Goal: Information Seeking & Learning: Learn about a topic

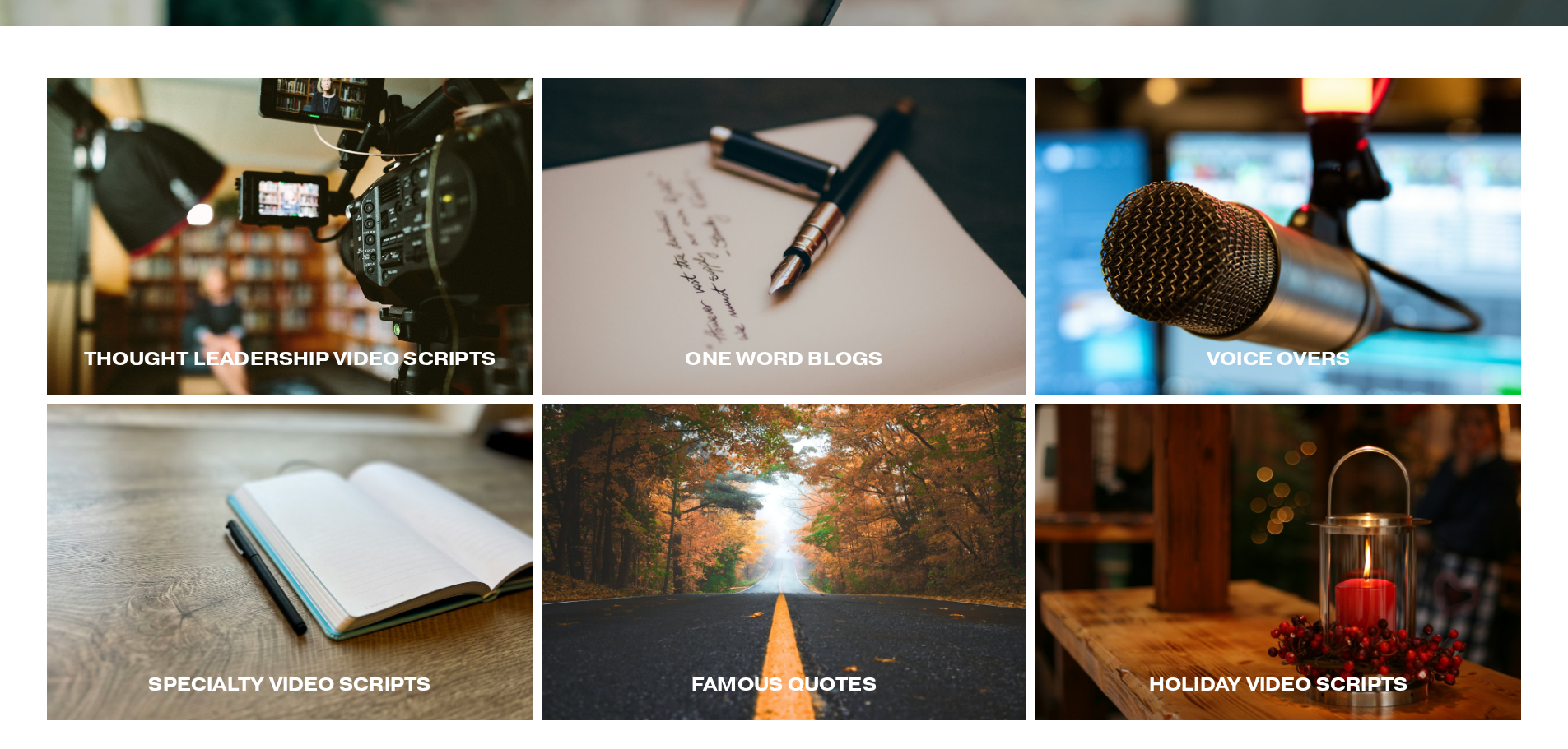
scroll to position [329, 0]
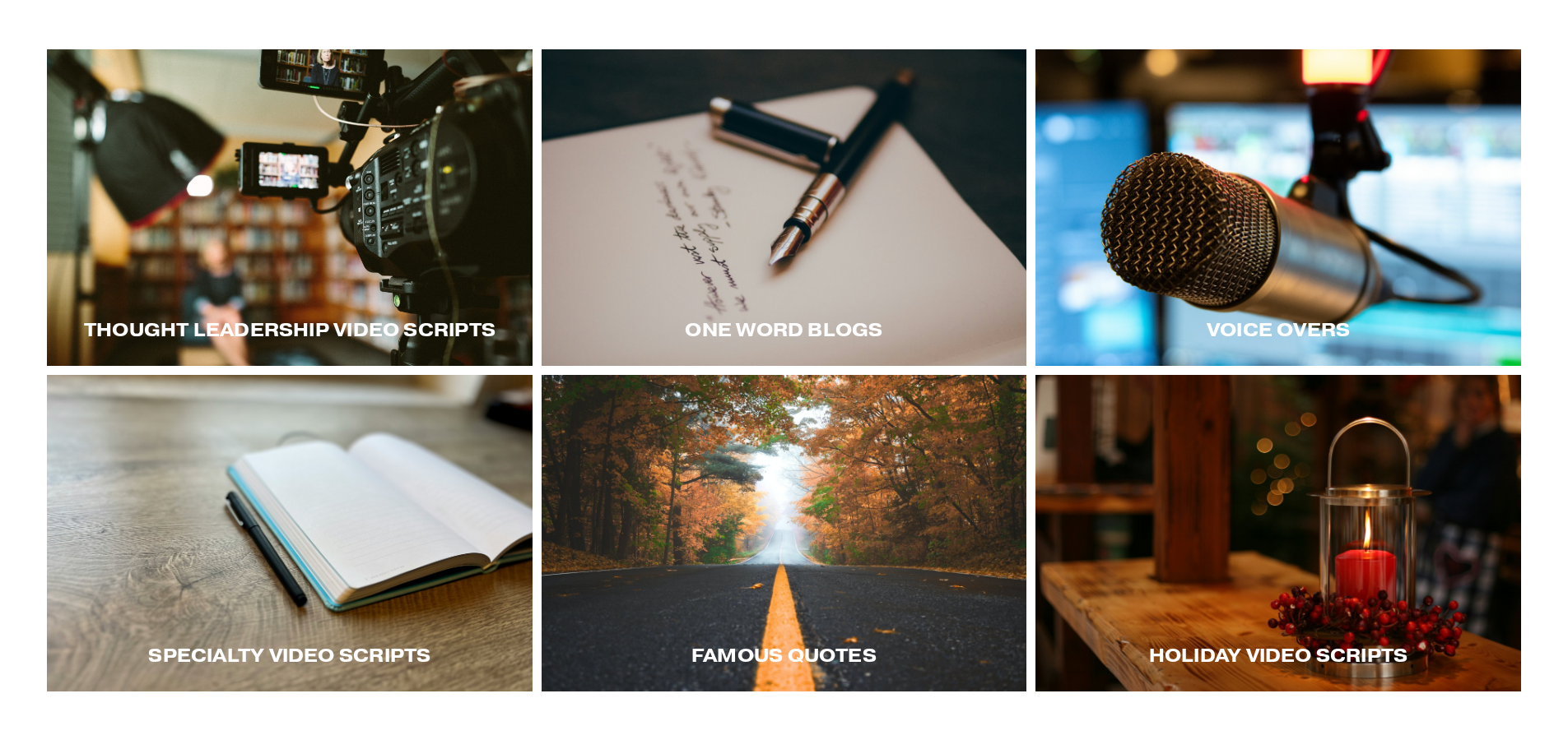
click at [333, 279] on div at bounding box center [289, 208] width 486 height 316
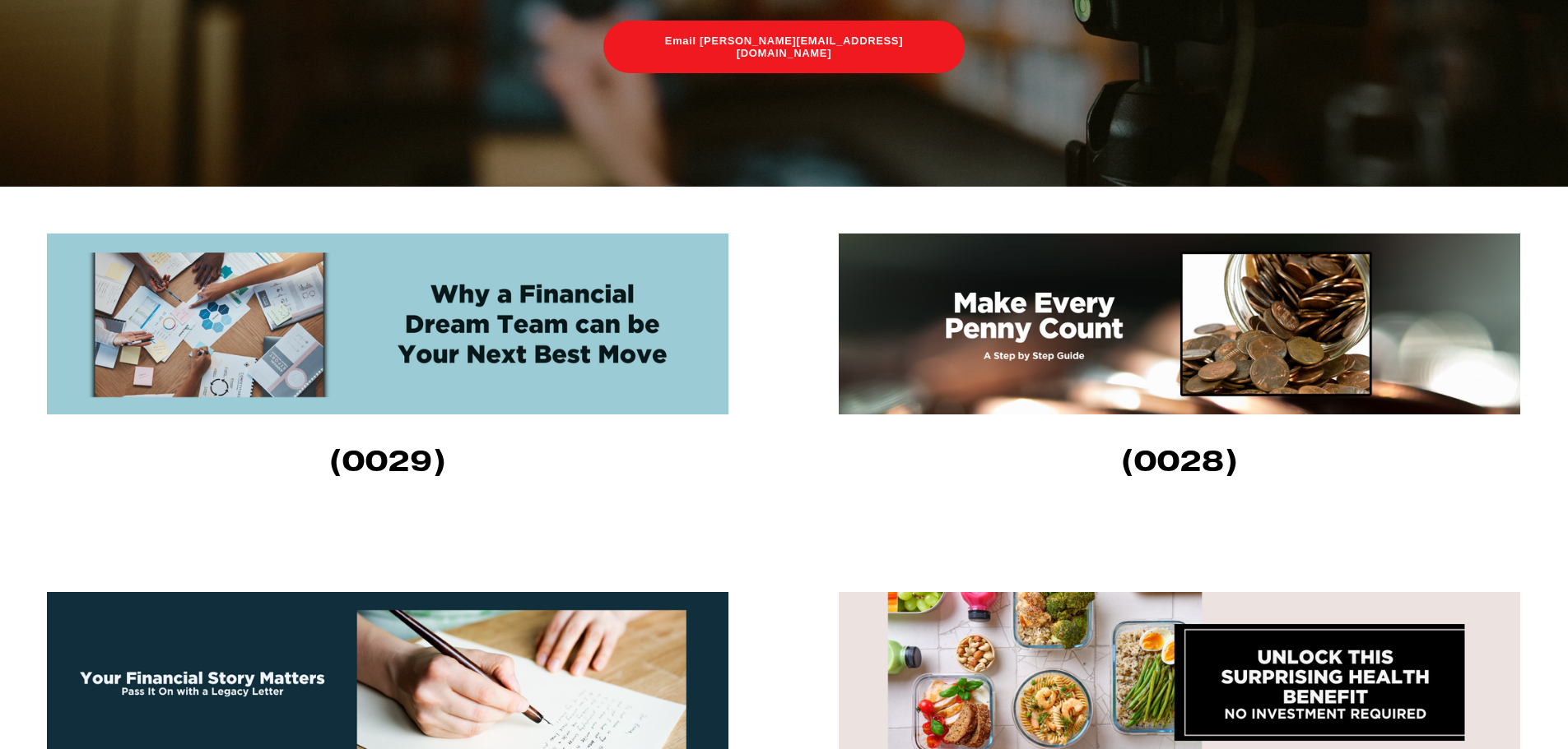
scroll to position [494, 0]
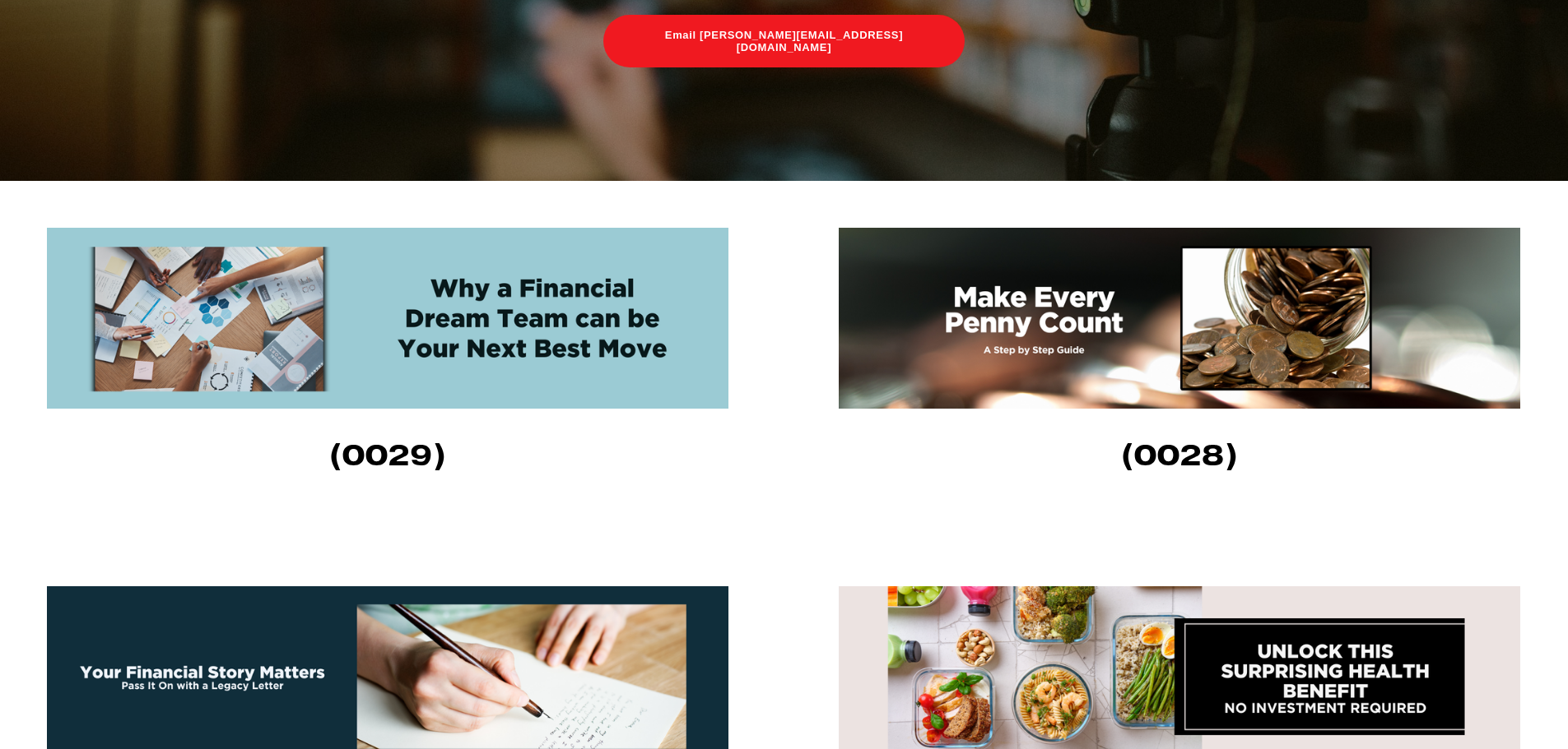
click at [496, 348] on img at bounding box center [387, 318] width 681 height 181
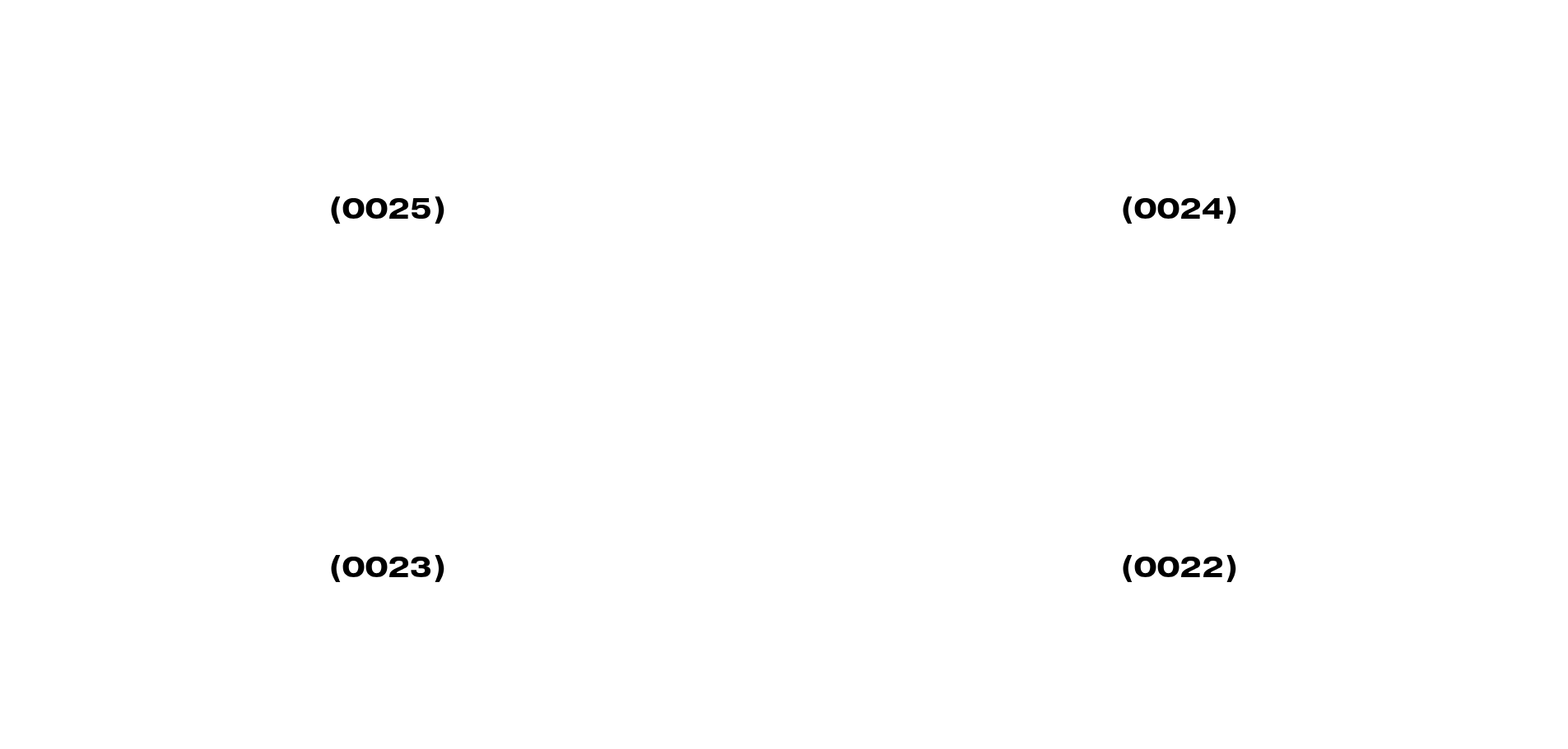
scroll to position [1671, 0]
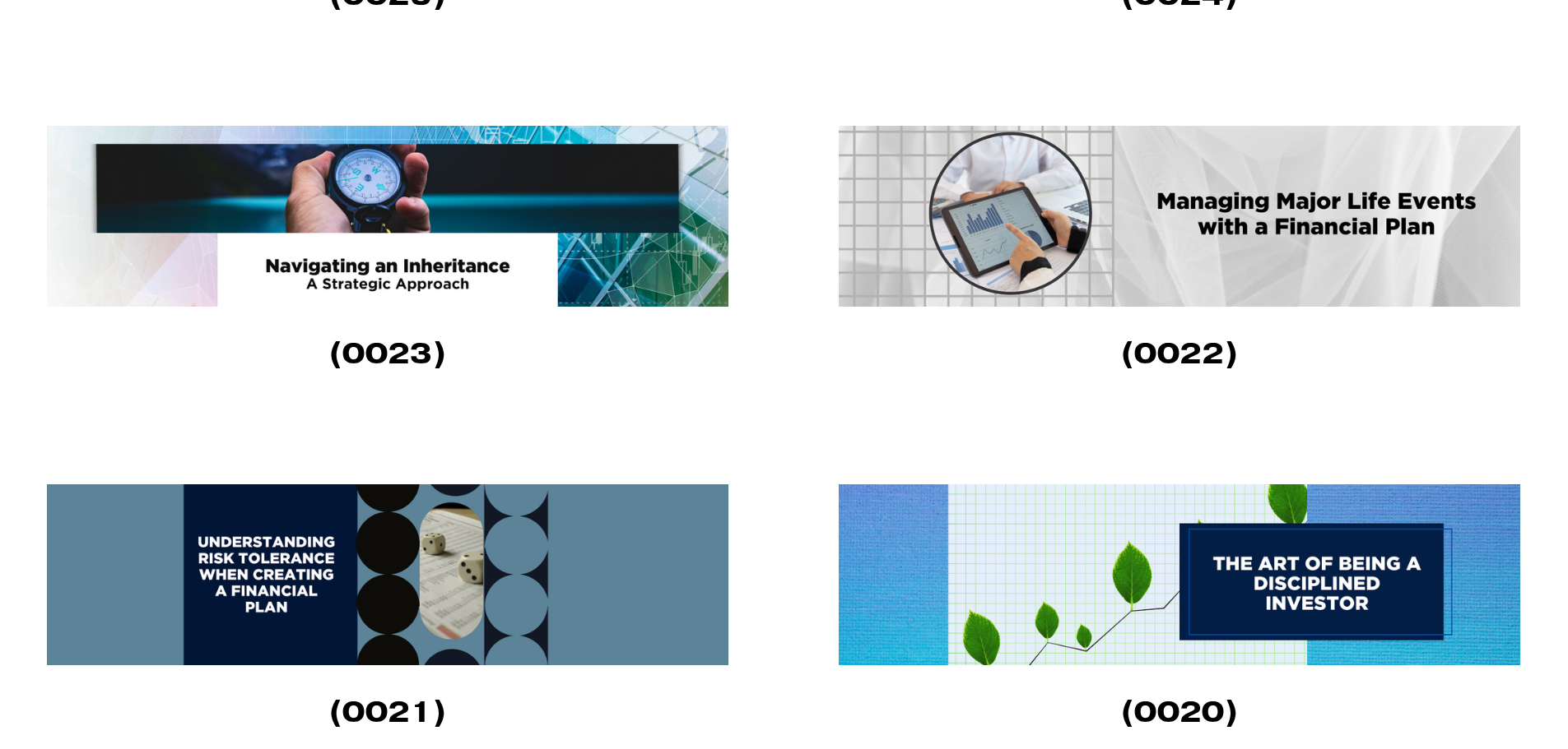
click at [1161, 248] on img at bounding box center [1179, 217] width 681 height 181
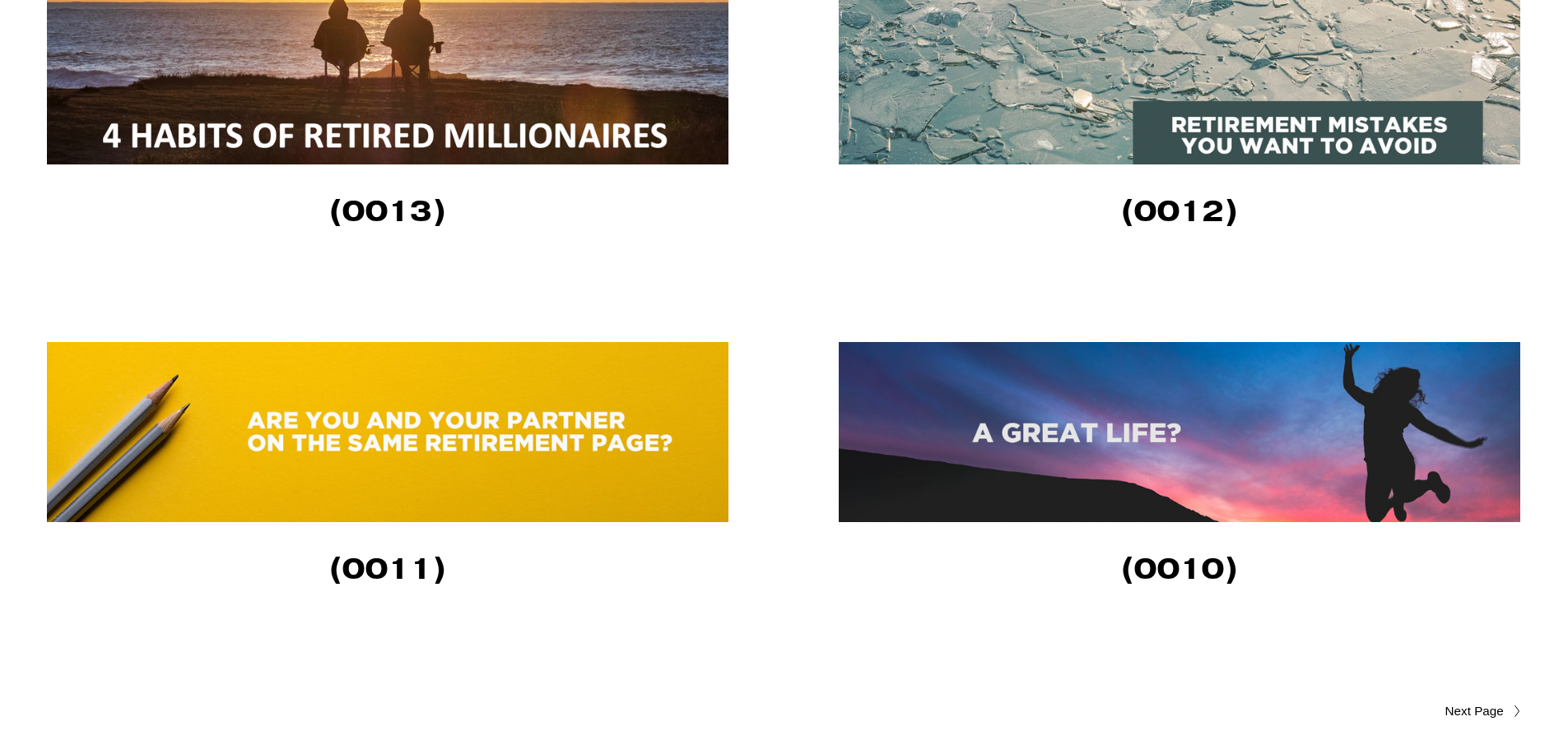
scroll to position [3645, 0]
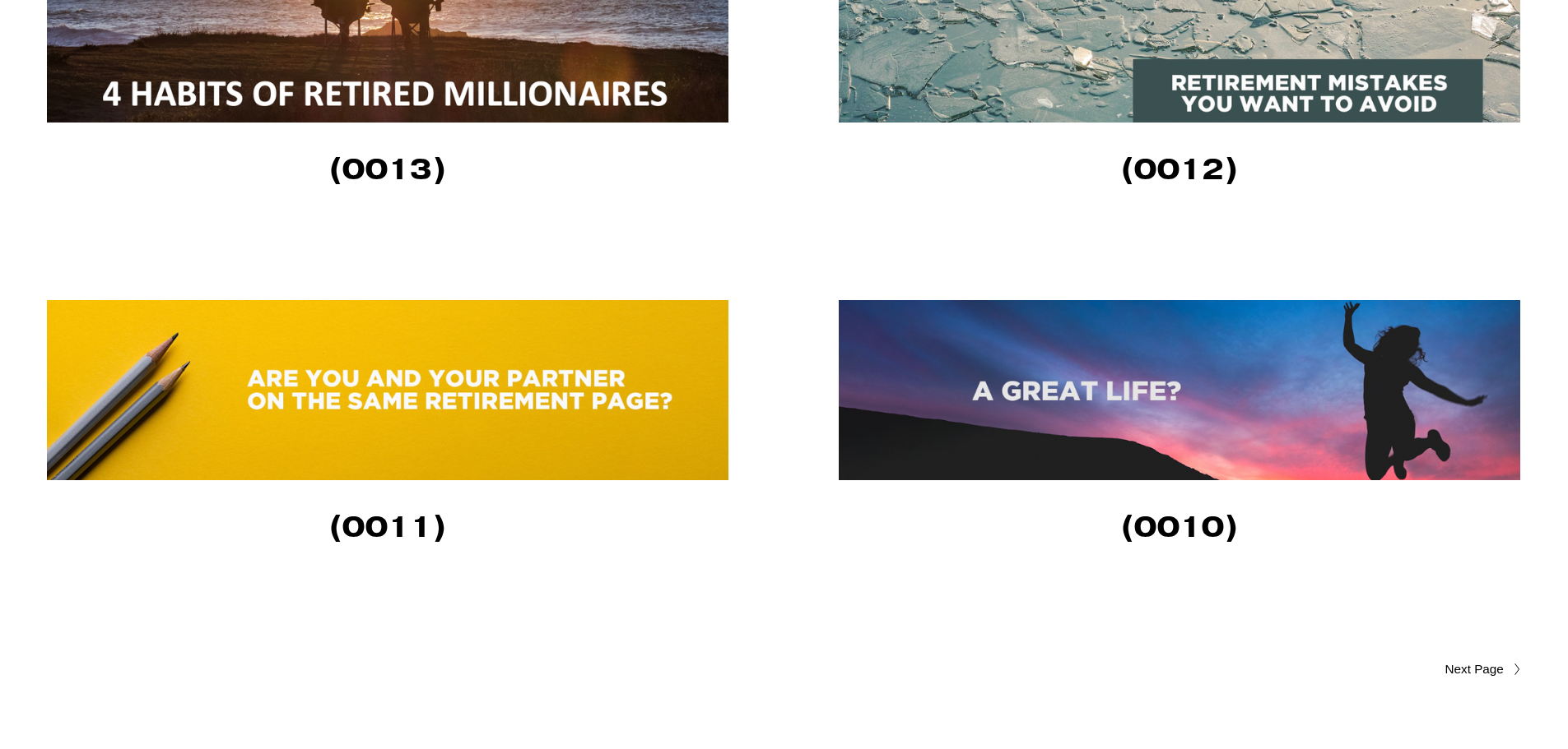
click at [1052, 415] on img at bounding box center [1179, 390] width 681 height 180
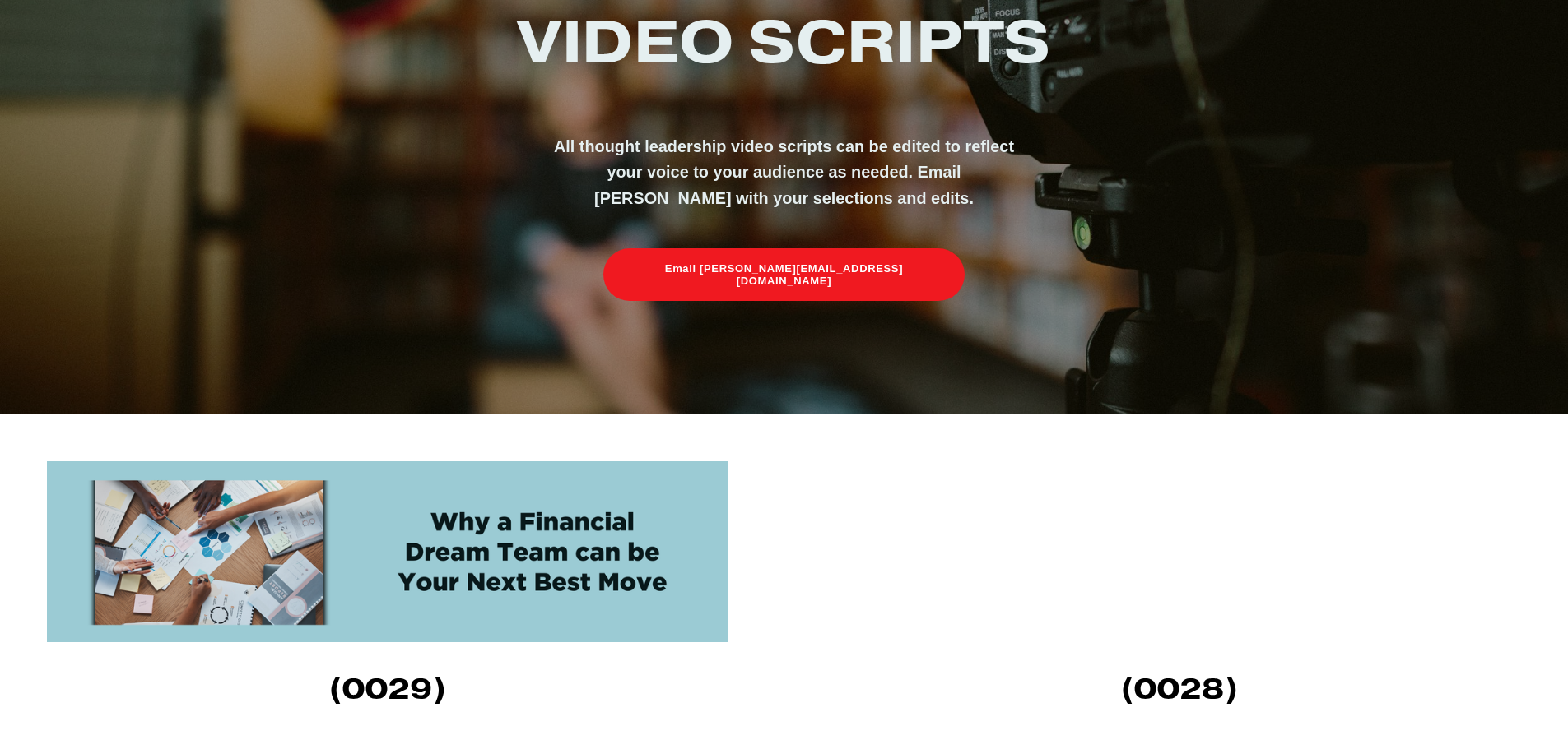
scroll to position [576, 0]
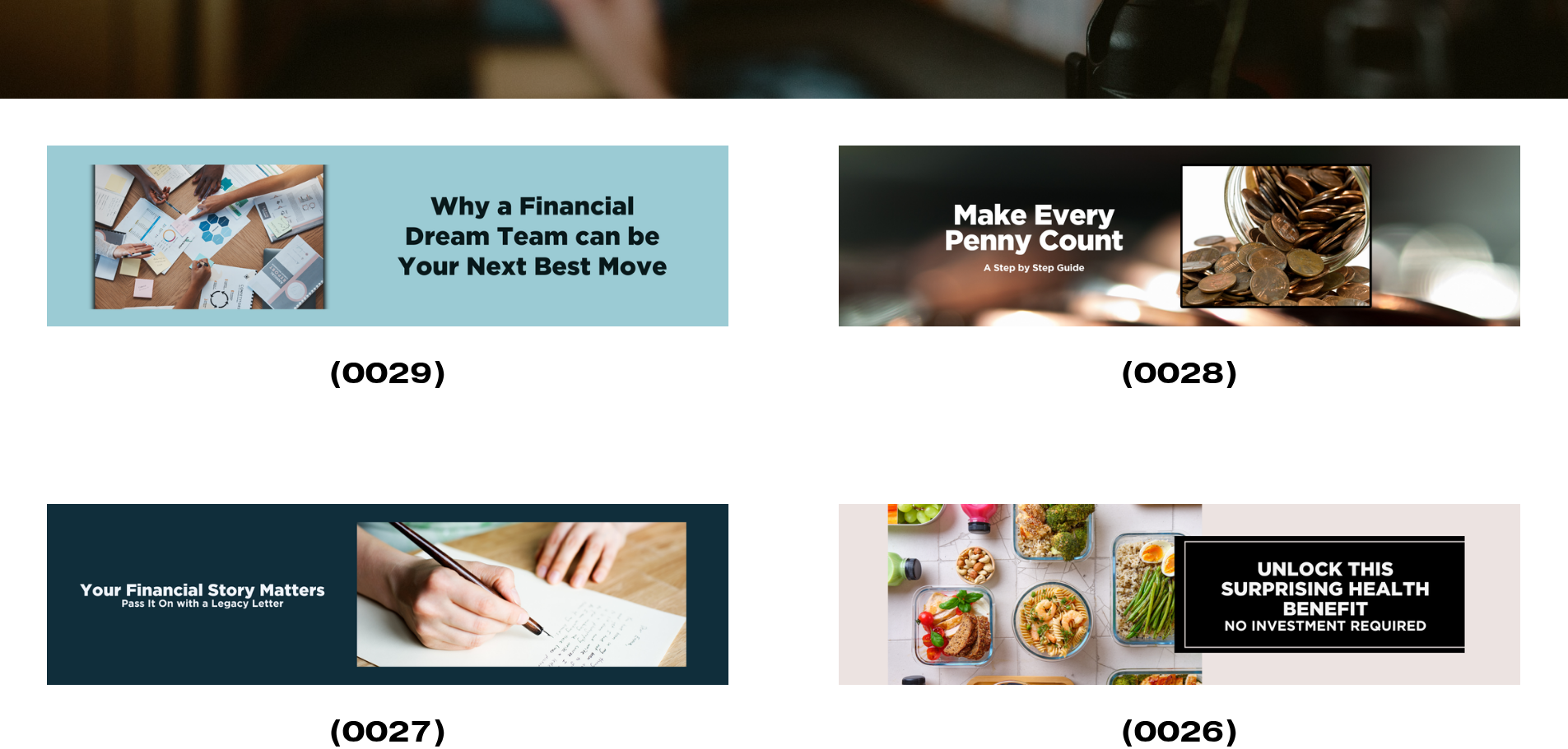
click at [462, 276] on img at bounding box center [387, 236] width 681 height 181
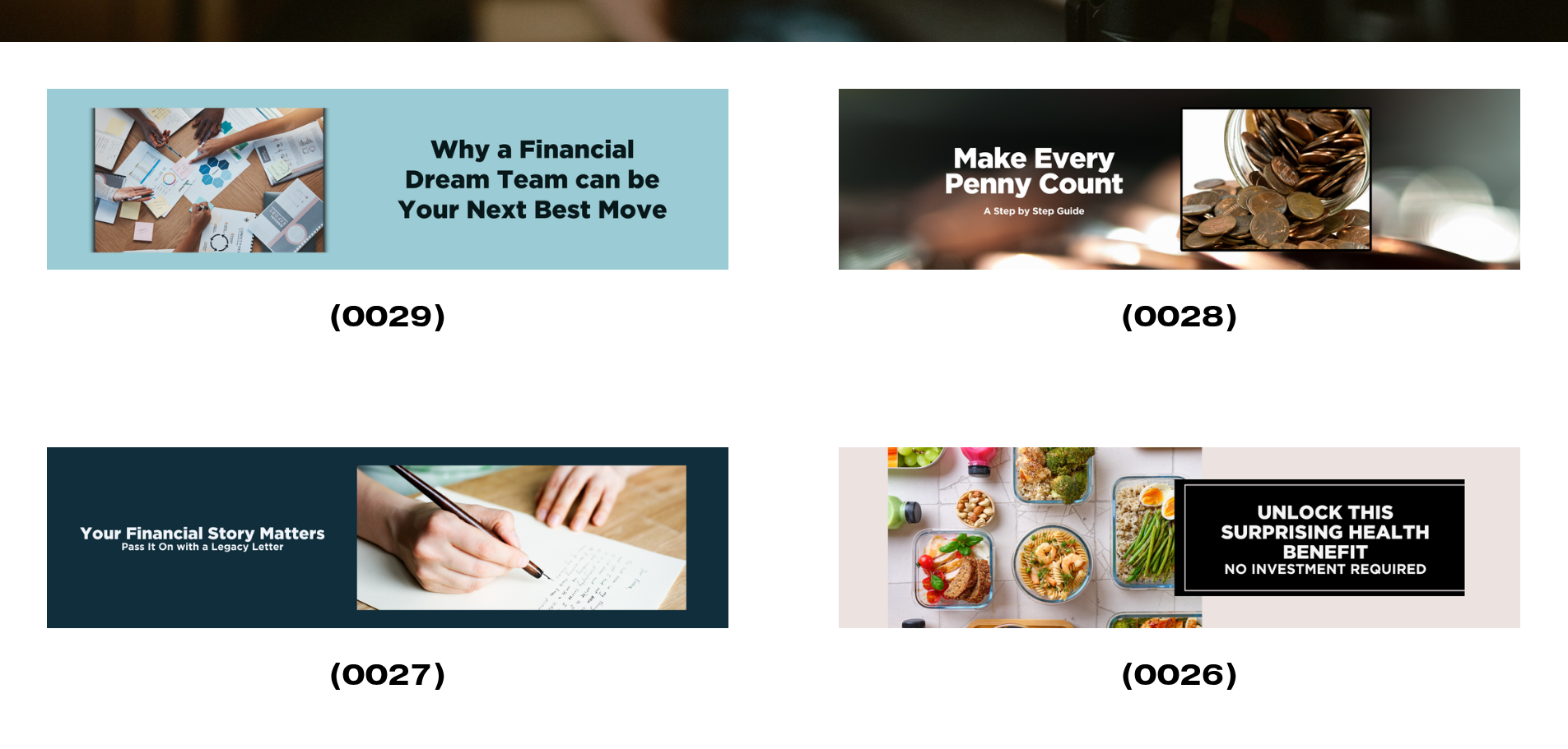
scroll to position [658, 0]
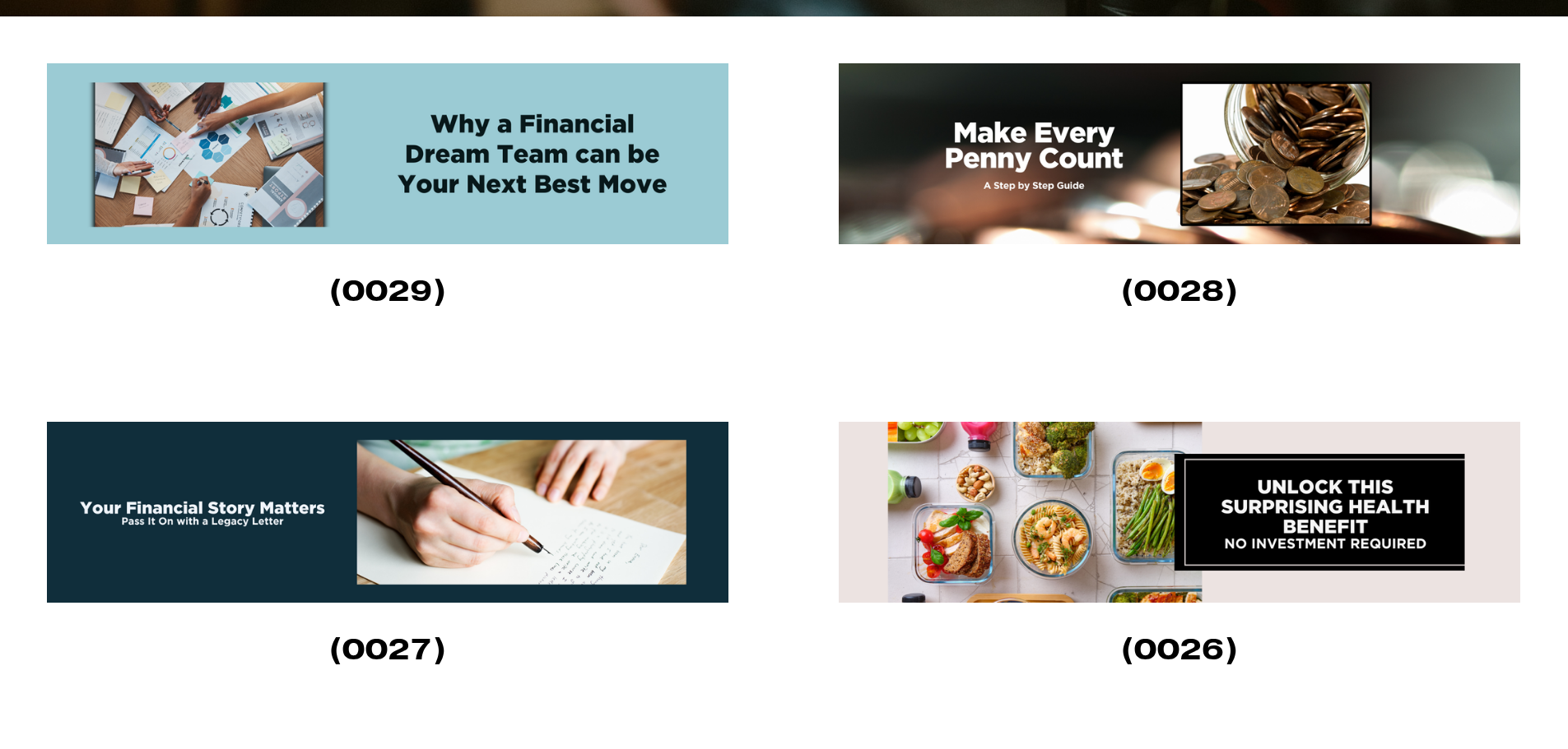
click at [1049, 204] on img at bounding box center [1179, 154] width 681 height 181
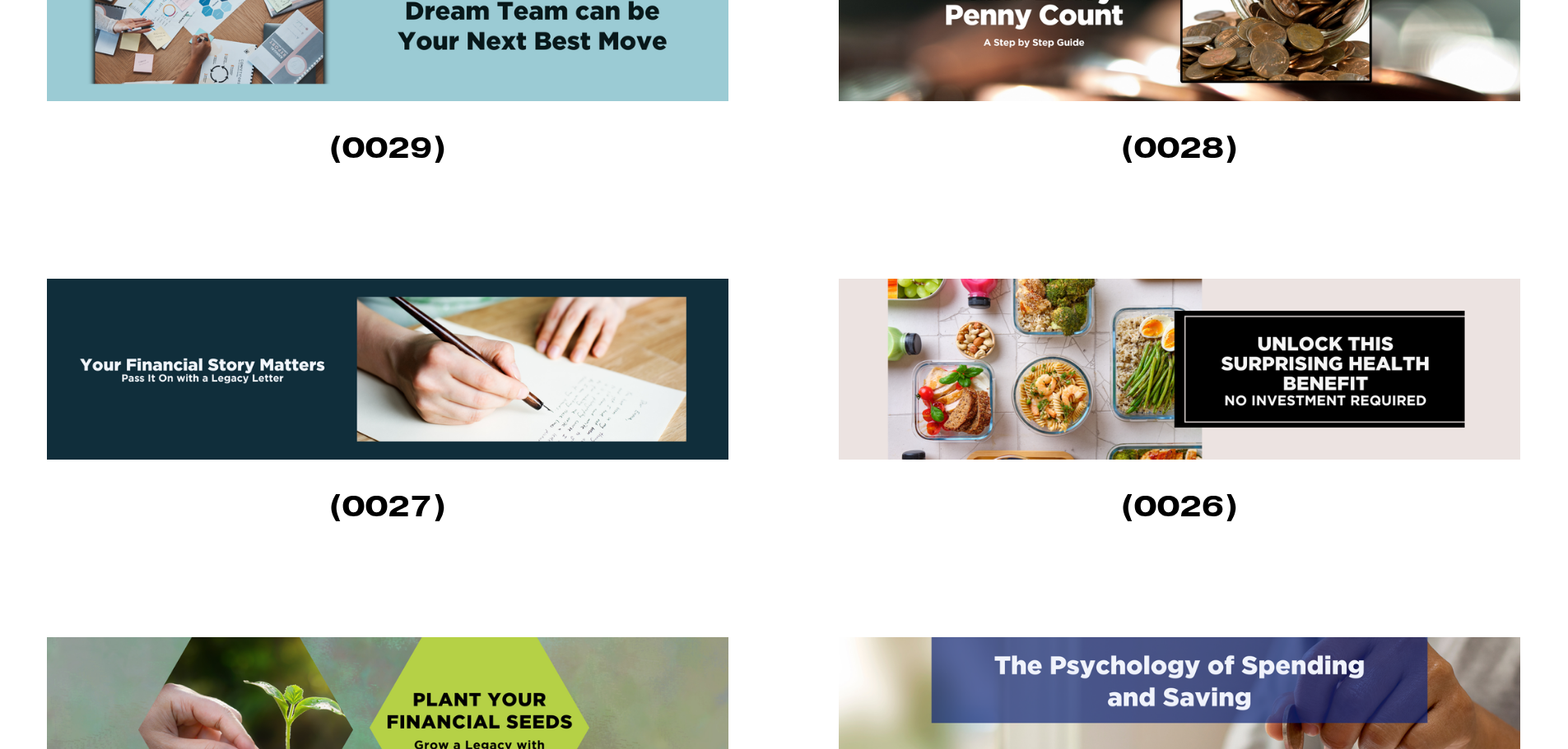
scroll to position [822, 0]
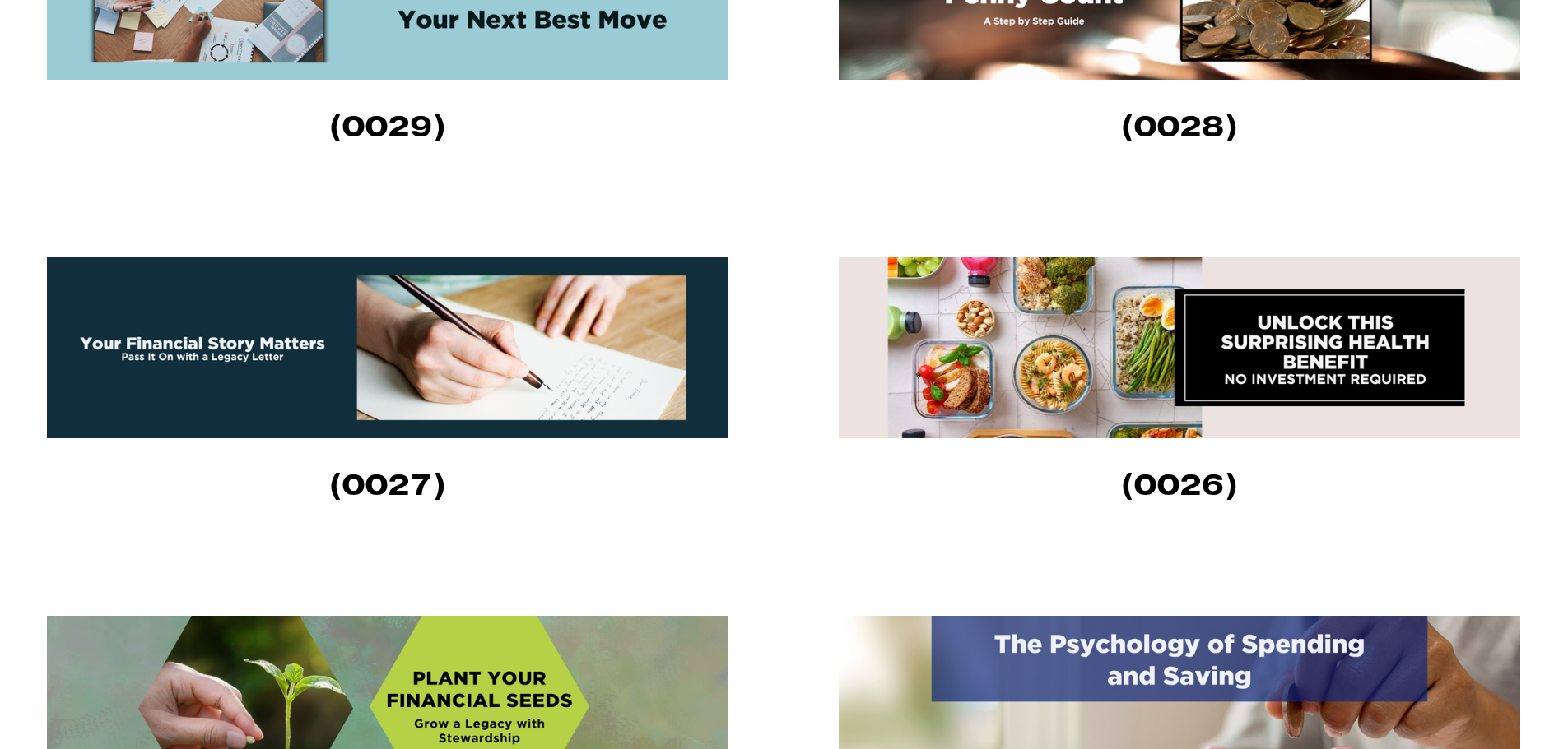
click at [389, 372] on img at bounding box center [387, 348] width 681 height 181
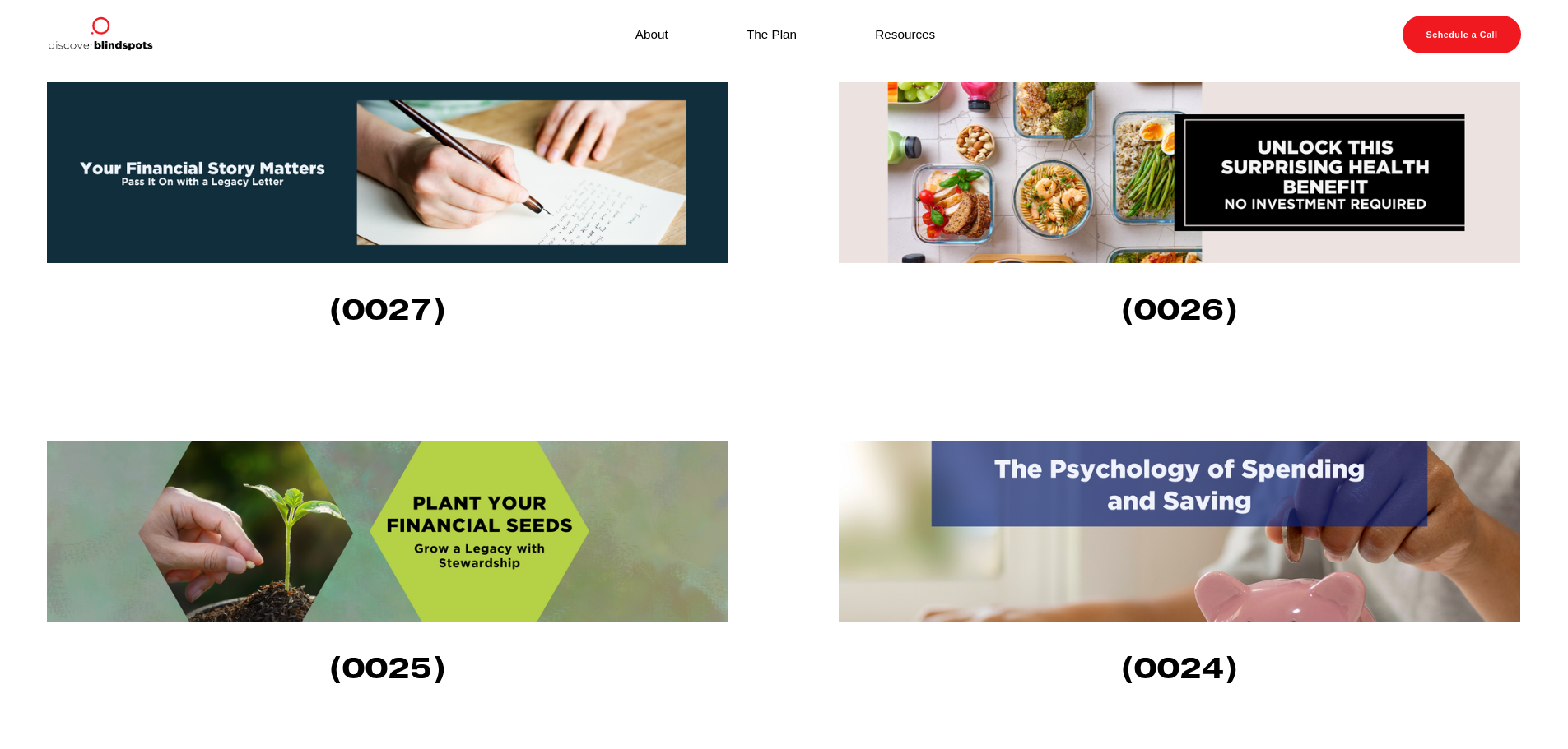
scroll to position [905, 0]
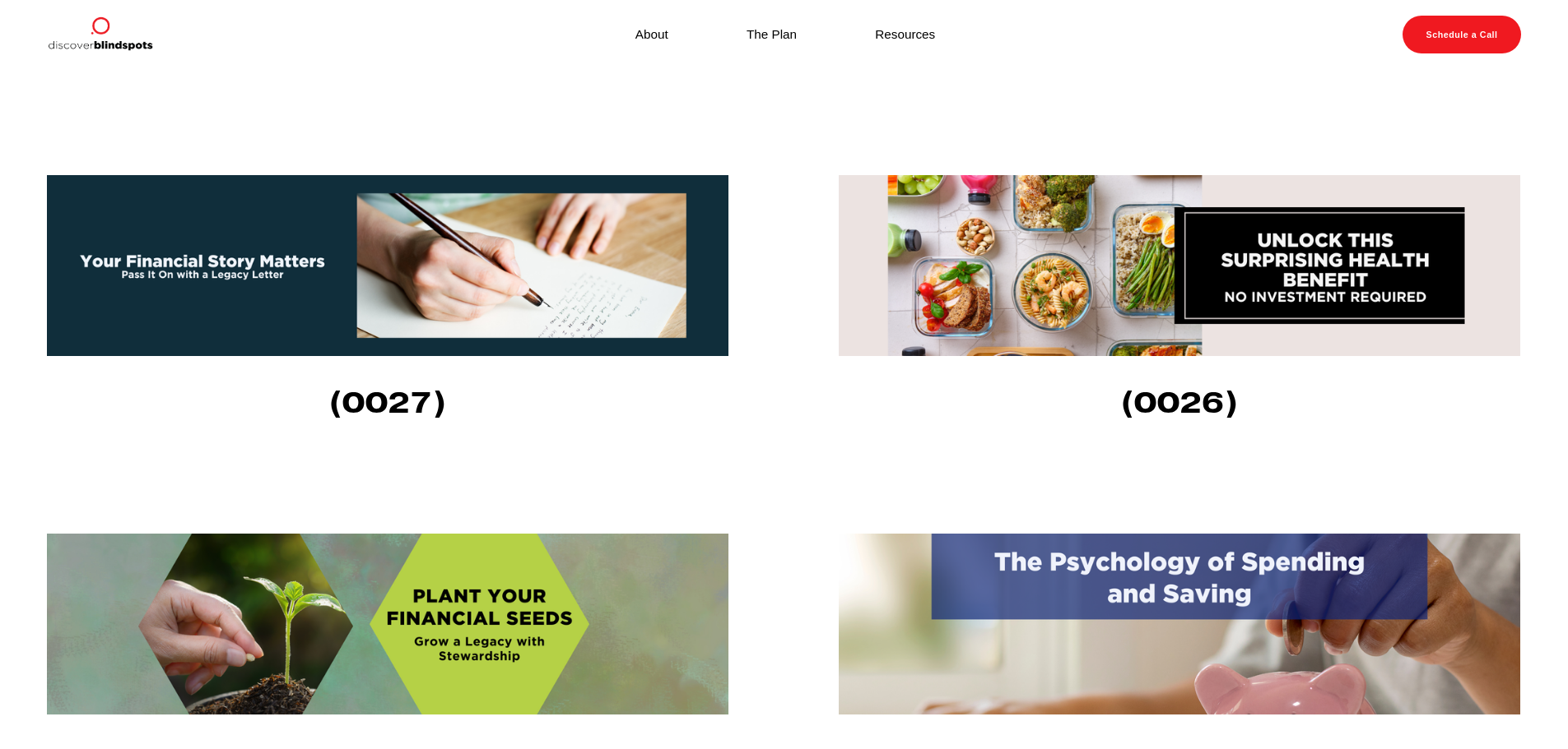
click at [1149, 283] on img at bounding box center [1179, 266] width 681 height 181
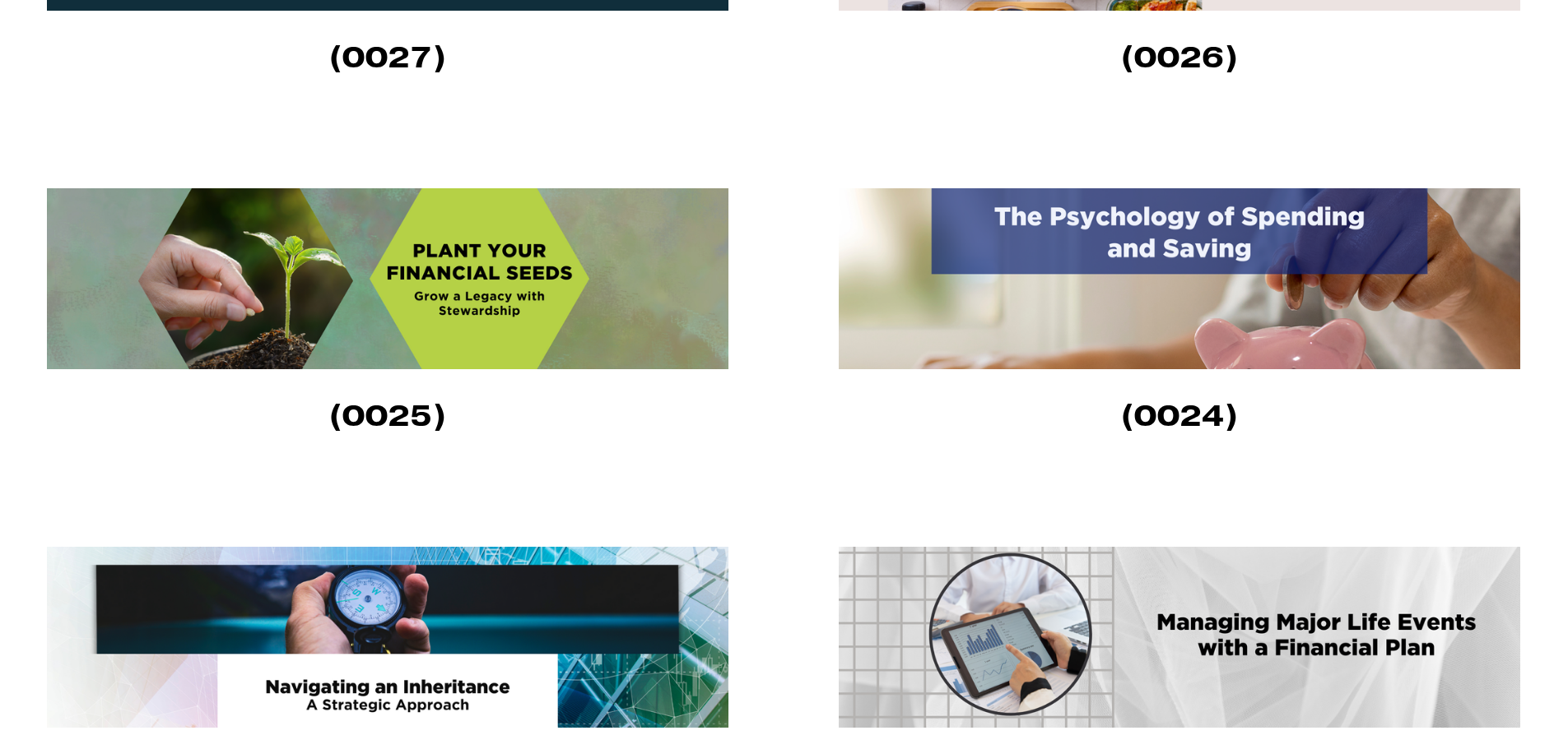
scroll to position [1316, 0]
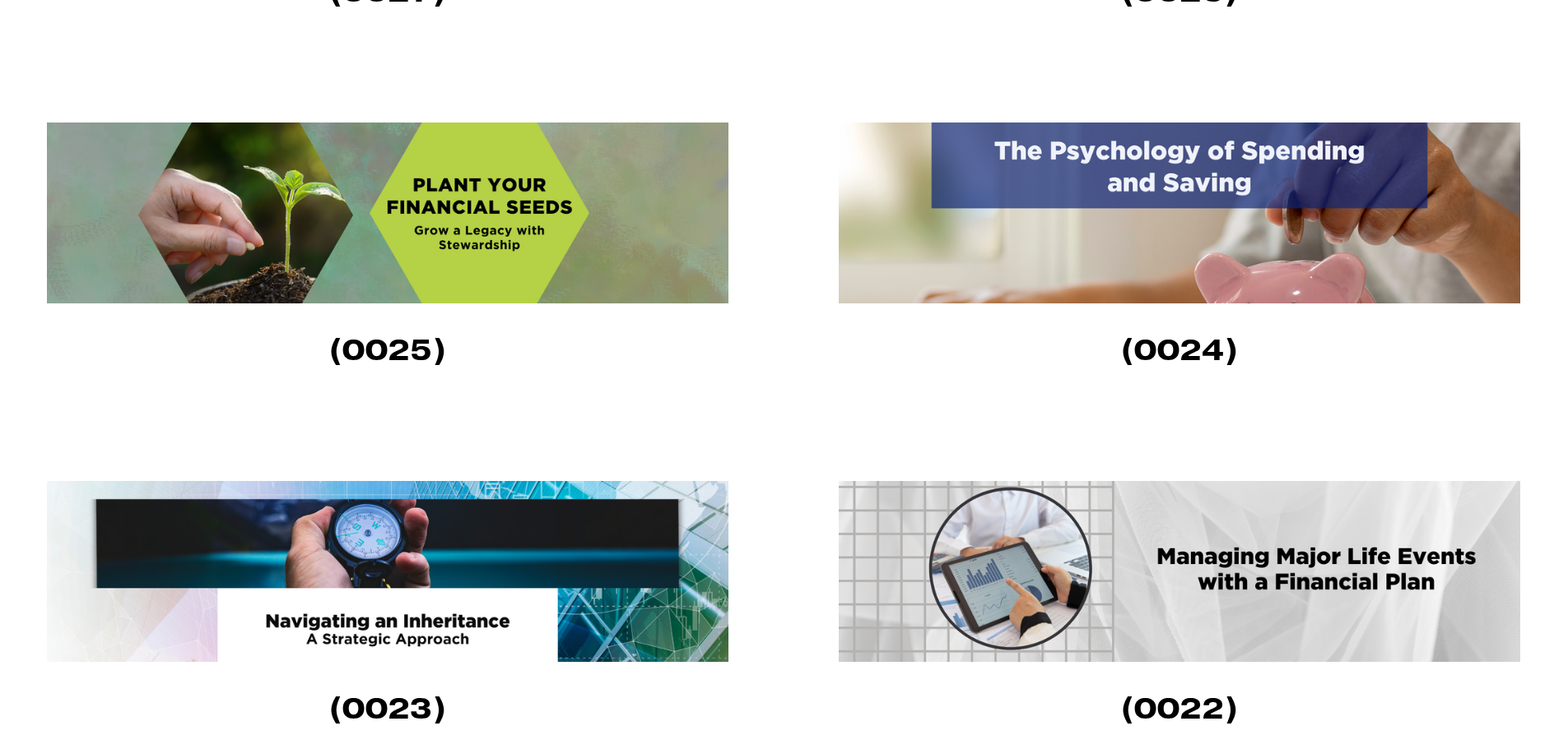
click at [445, 257] on img at bounding box center [387, 213] width 681 height 181
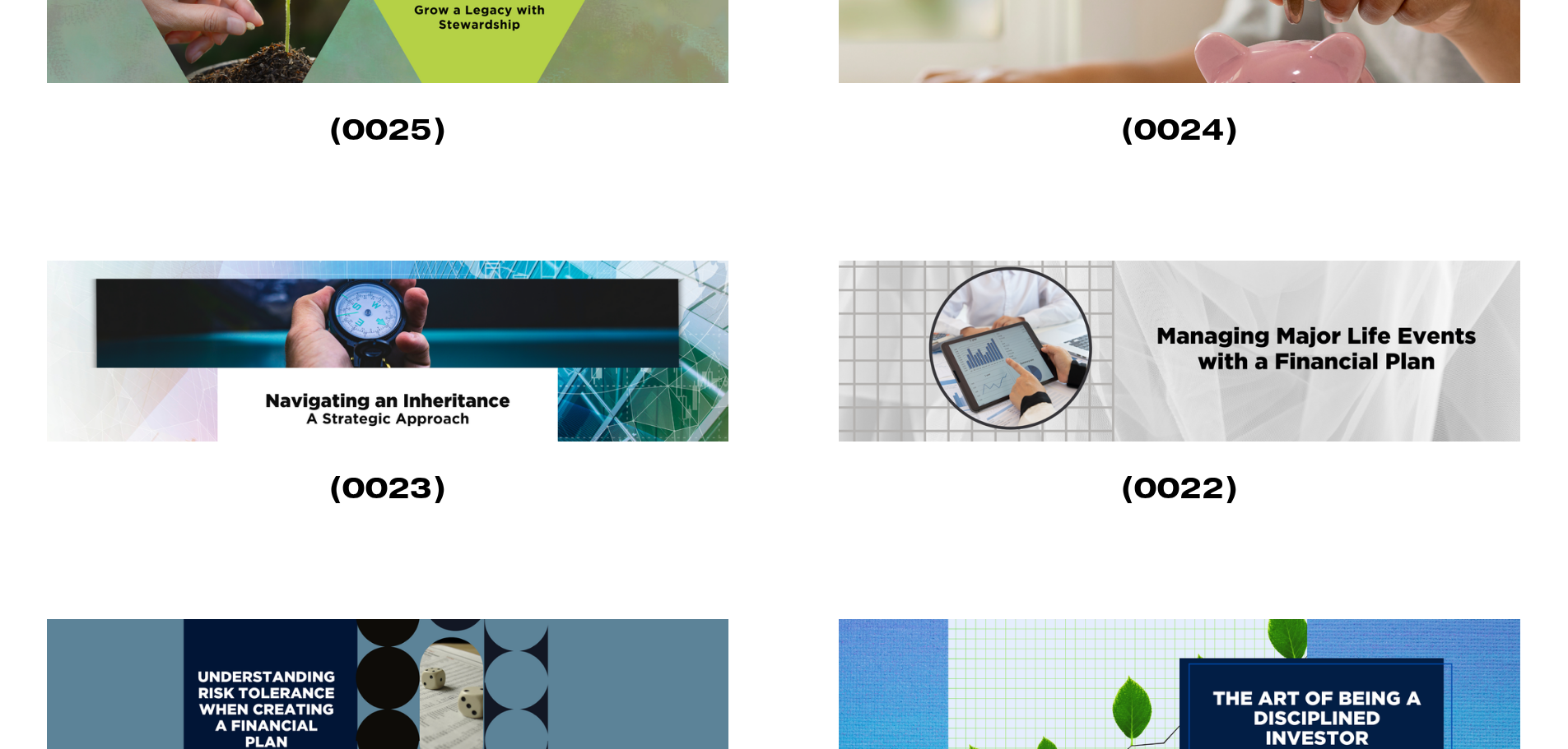
scroll to position [1563, 0]
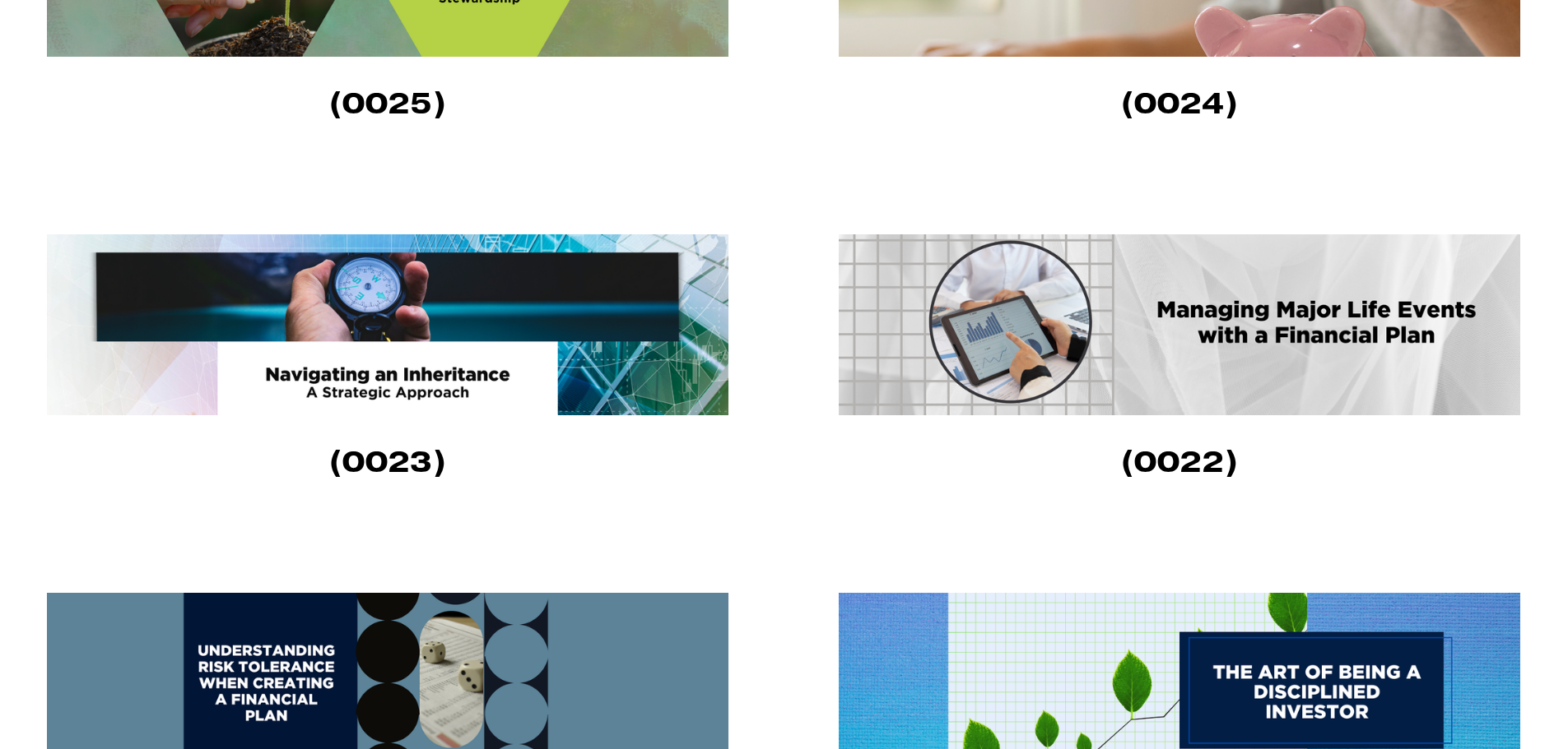
click at [566, 300] on img at bounding box center [387, 325] width 681 height 181
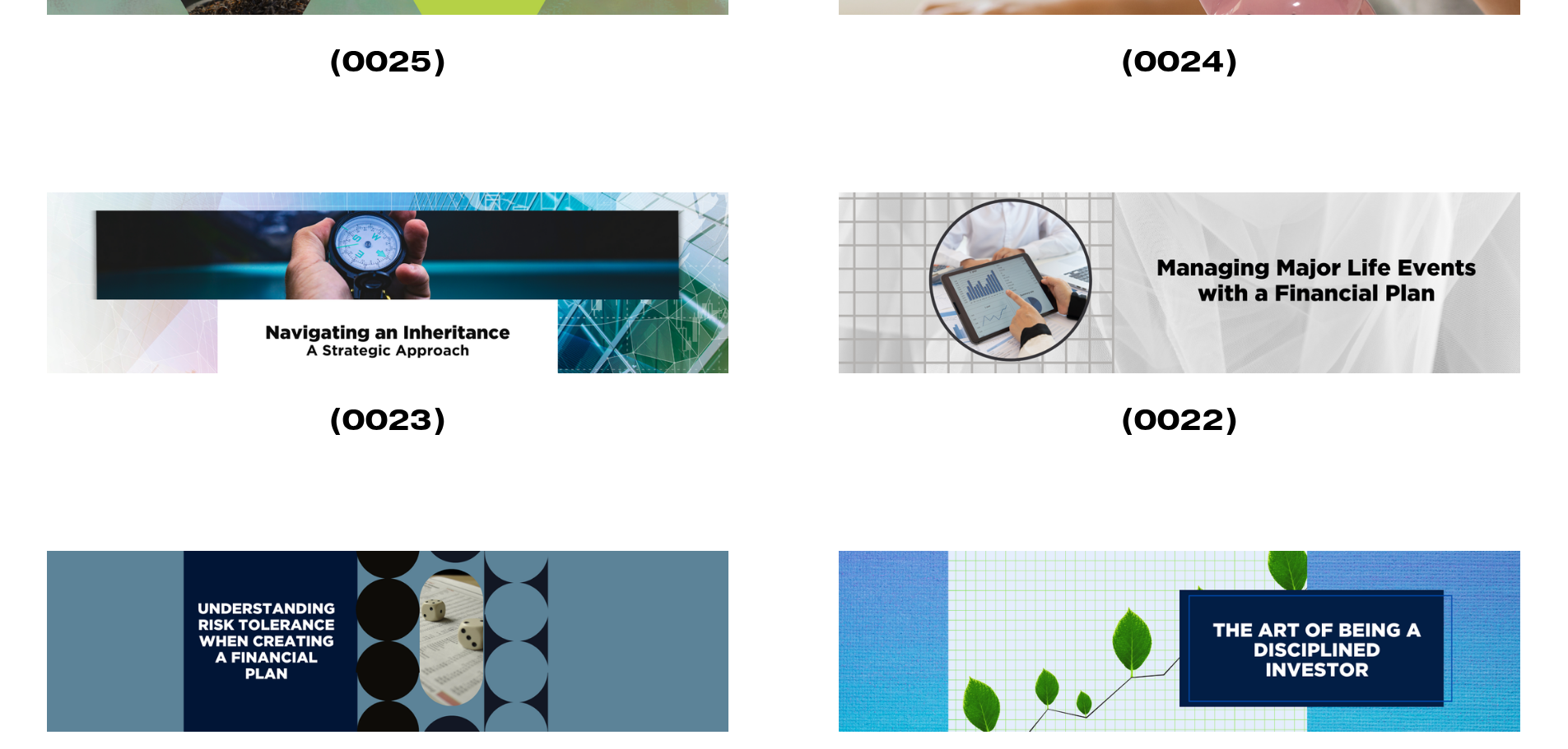
scroll to position [1645, 0]
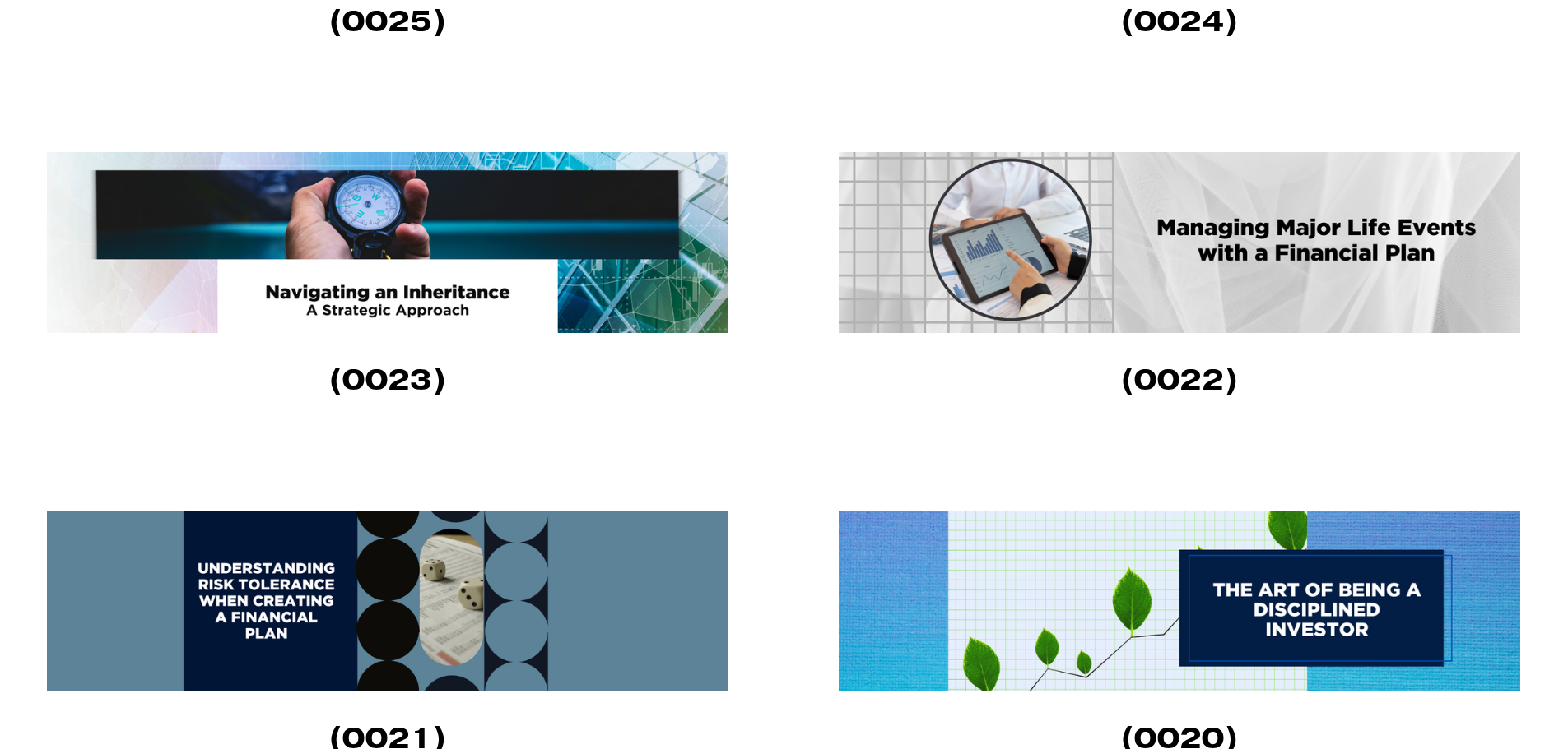
click at [1167, 287] on img at bounding box center [1179, 243] width 681 height 181
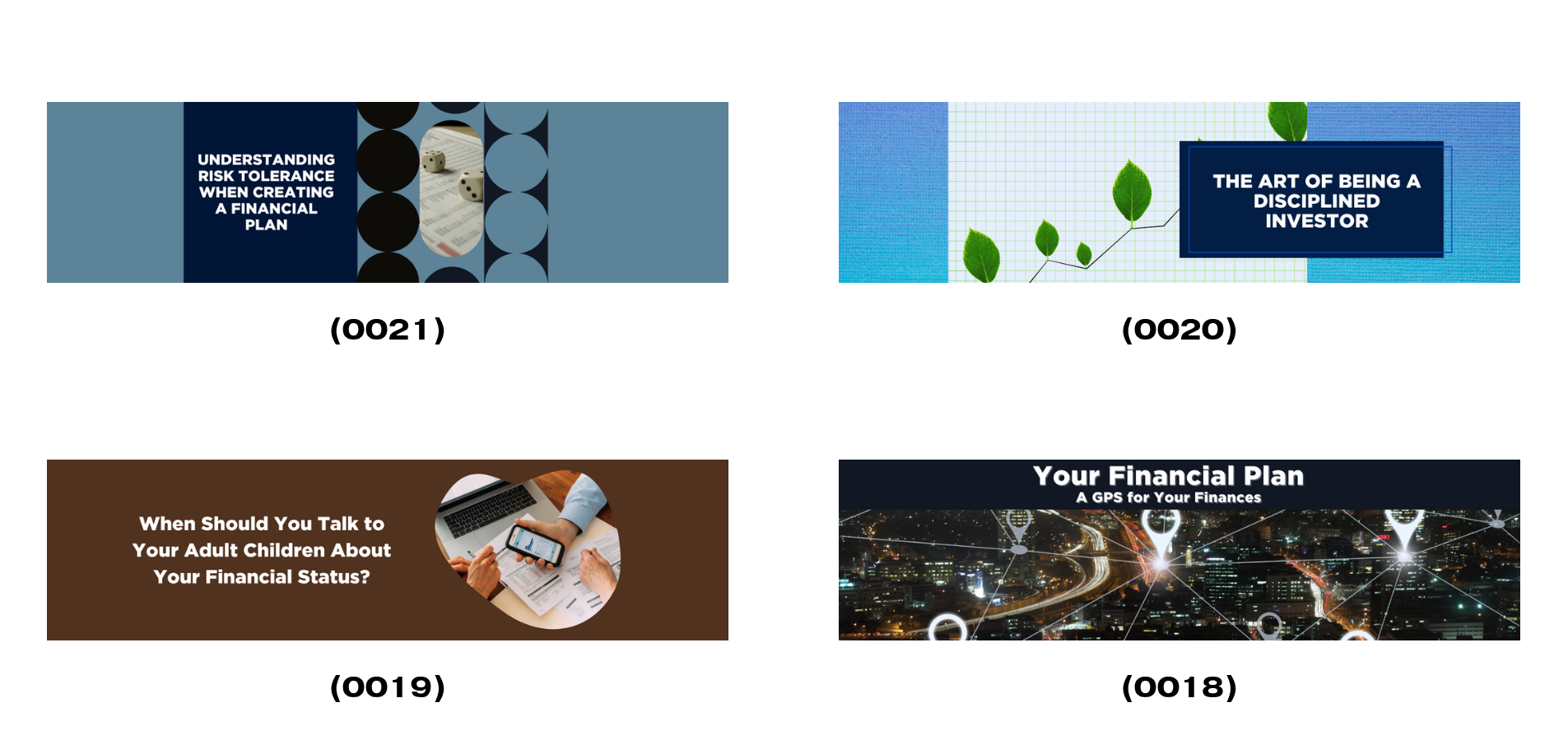
scroll to position [2056, 0]
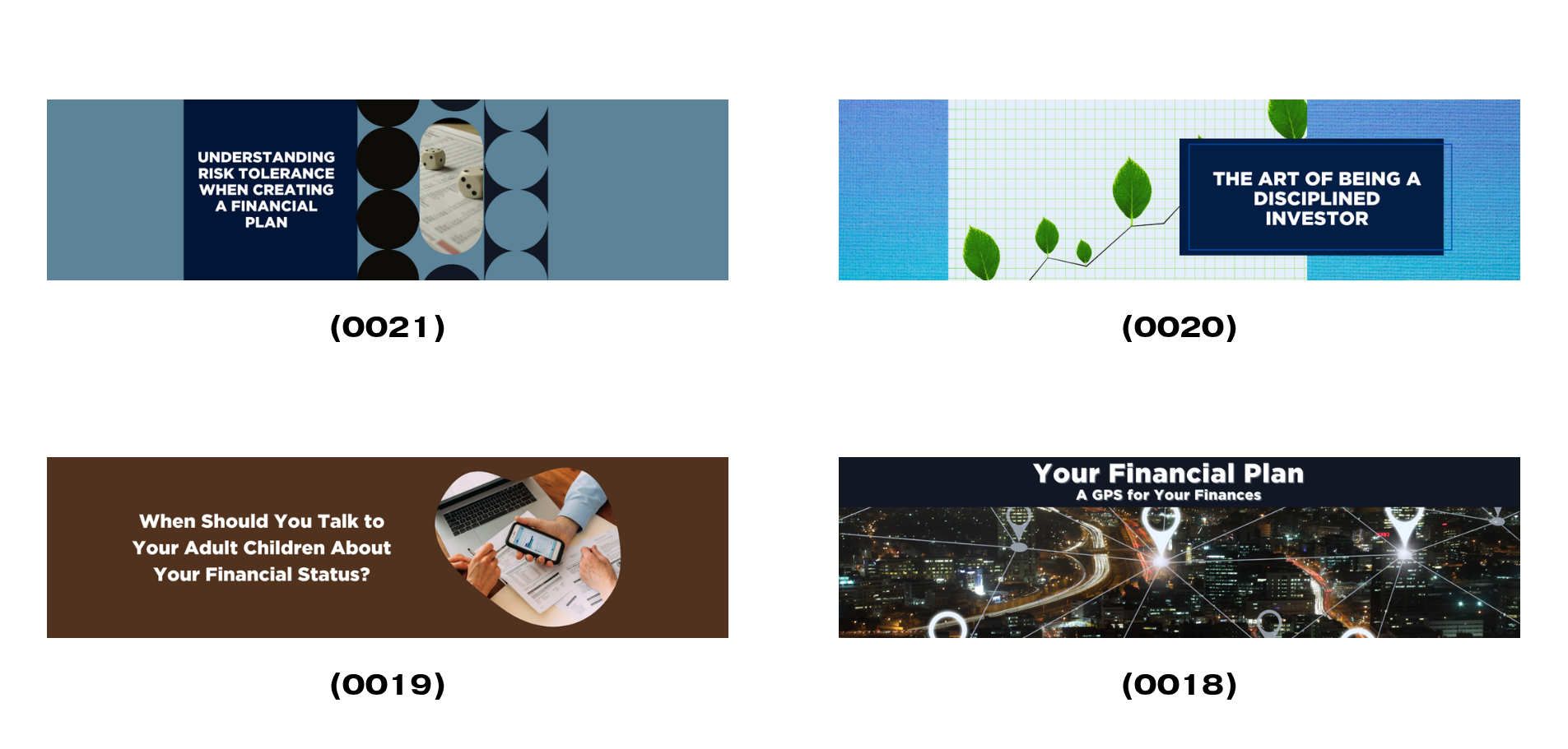
click at [371, 221] on img at bounding box center [387, 190] width 681 height 181
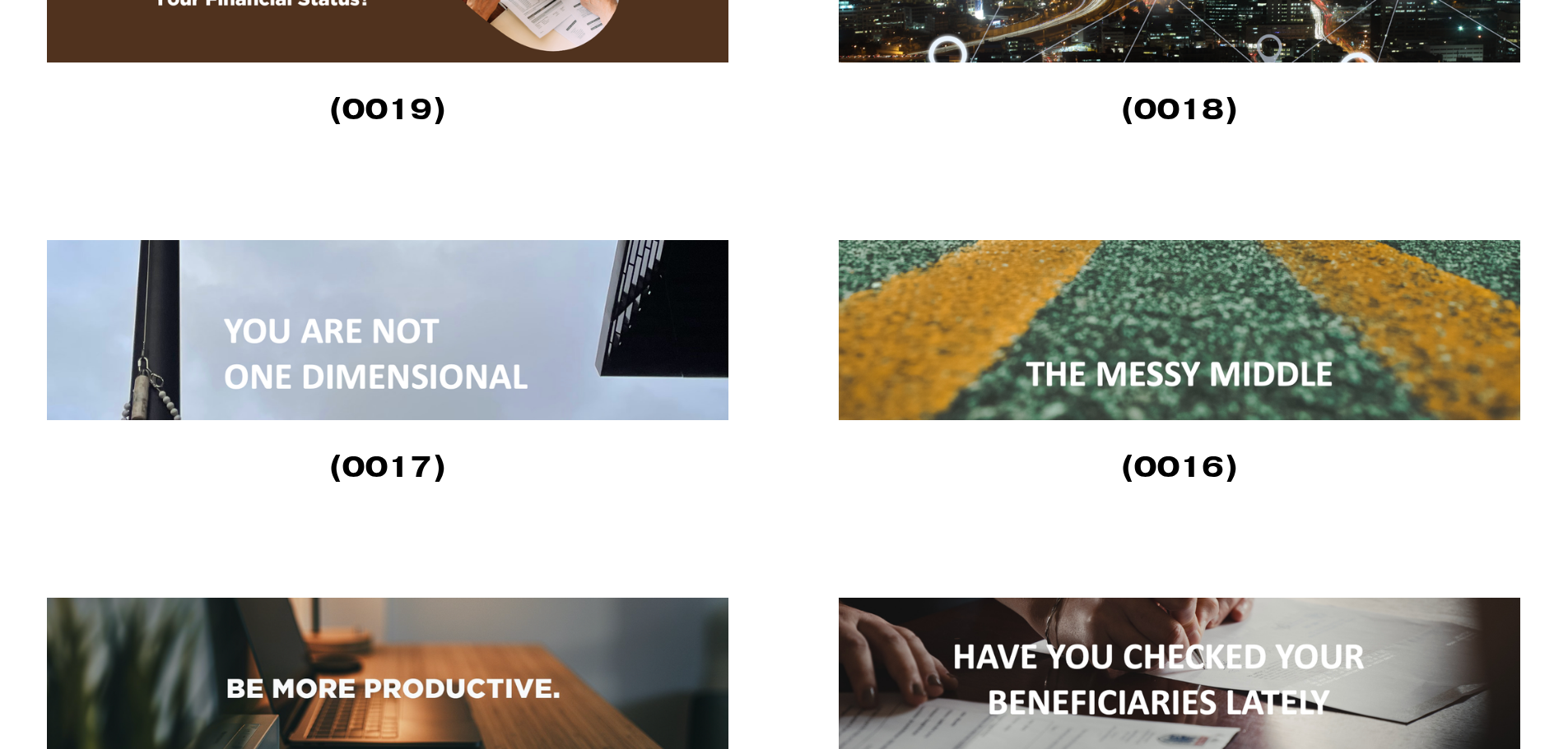
scroll to position [2385, 0]
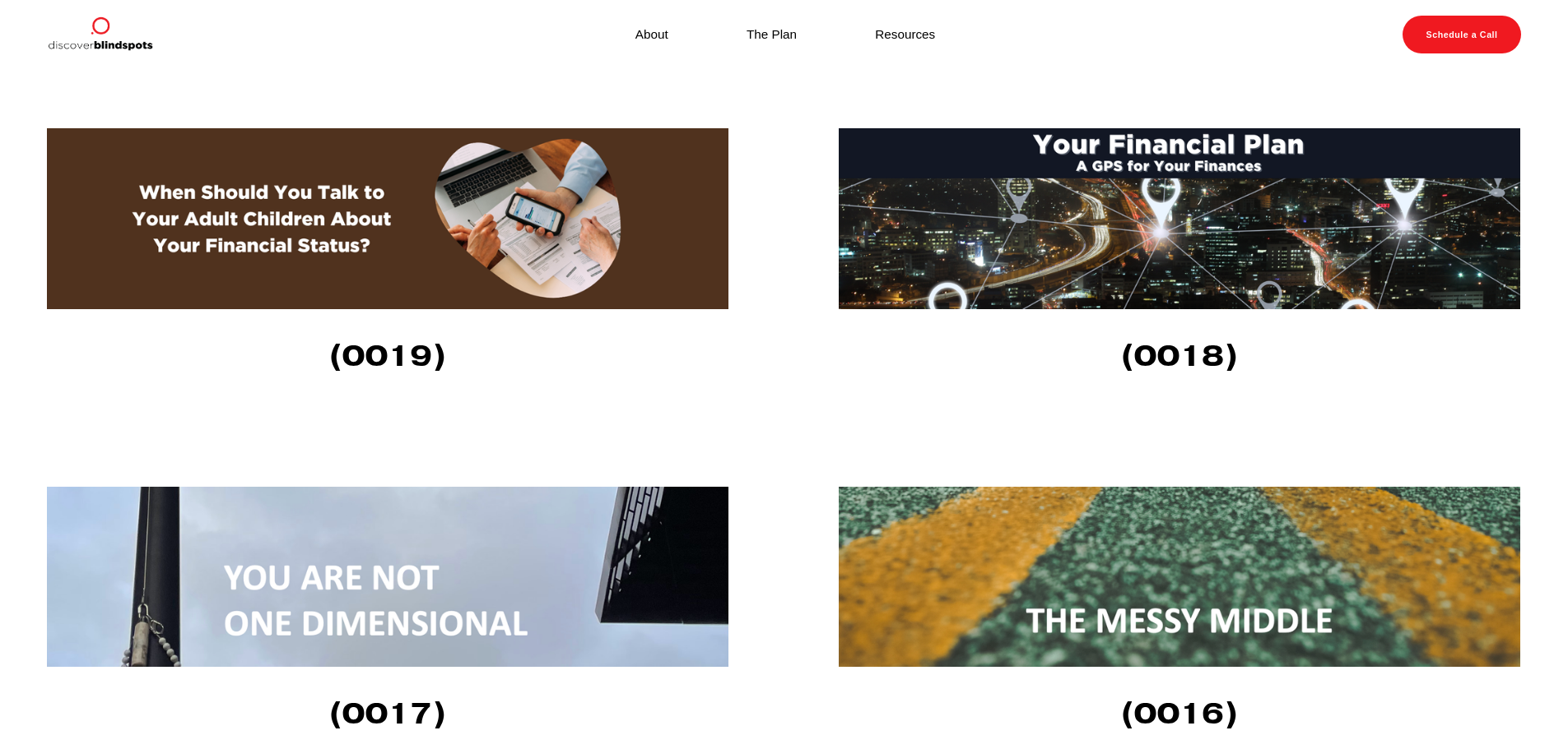
click at [287, 254] on img at bounding box center [387, 219] width 681 height 181
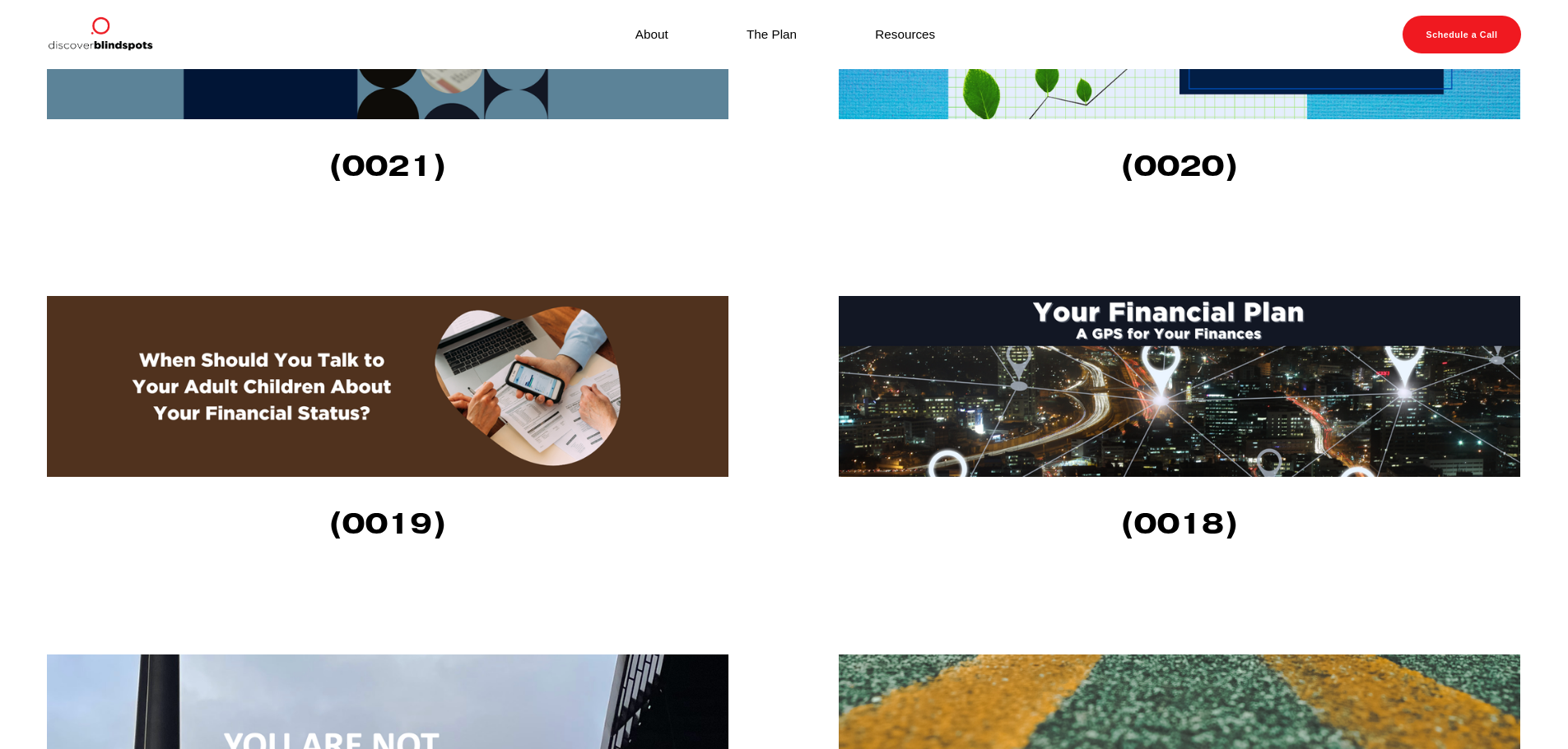
scroll to position [2056, 0]
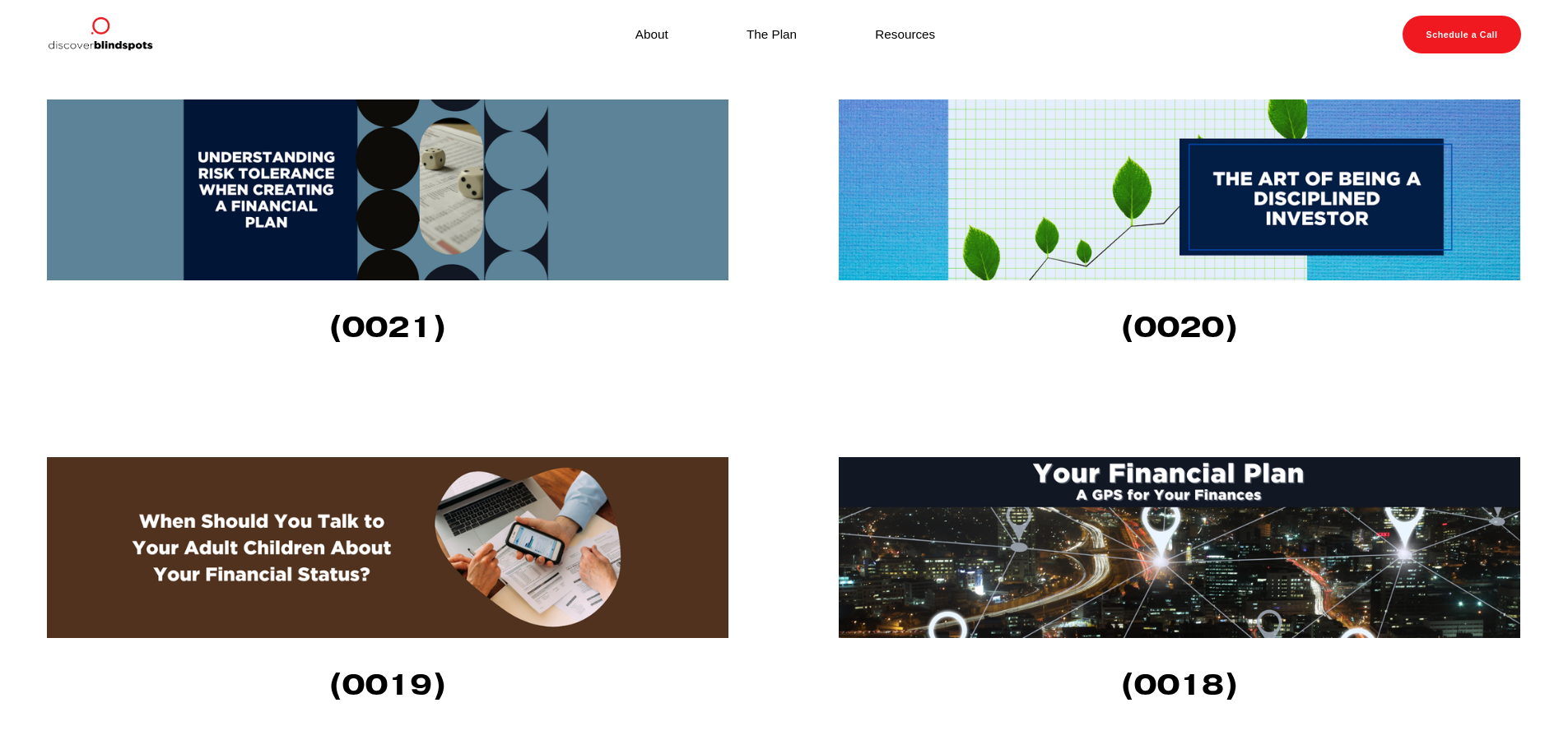
click at [1107, 235] on img at bounding box center [1179, 190] width 681 height 181
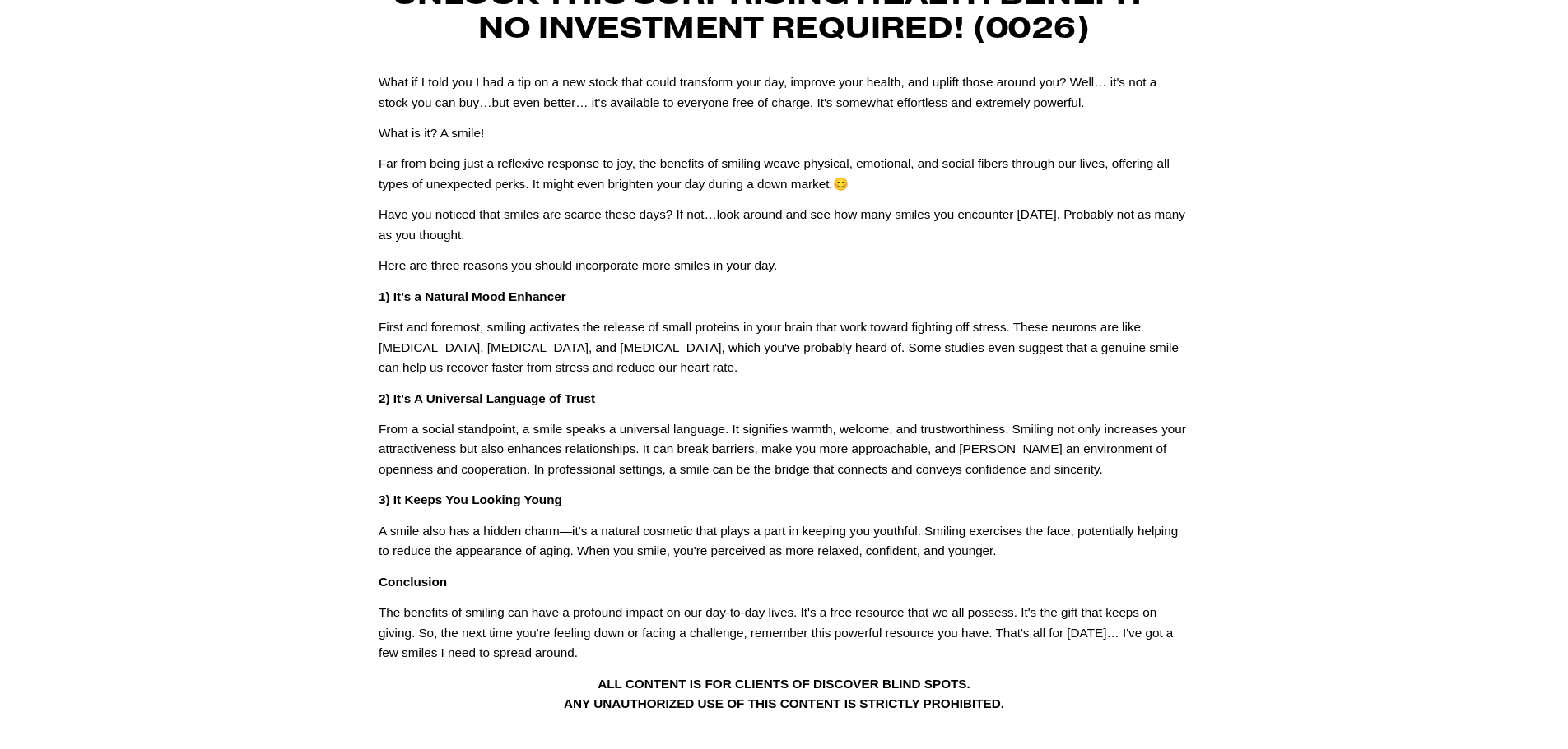
scroll to position [165, 0]
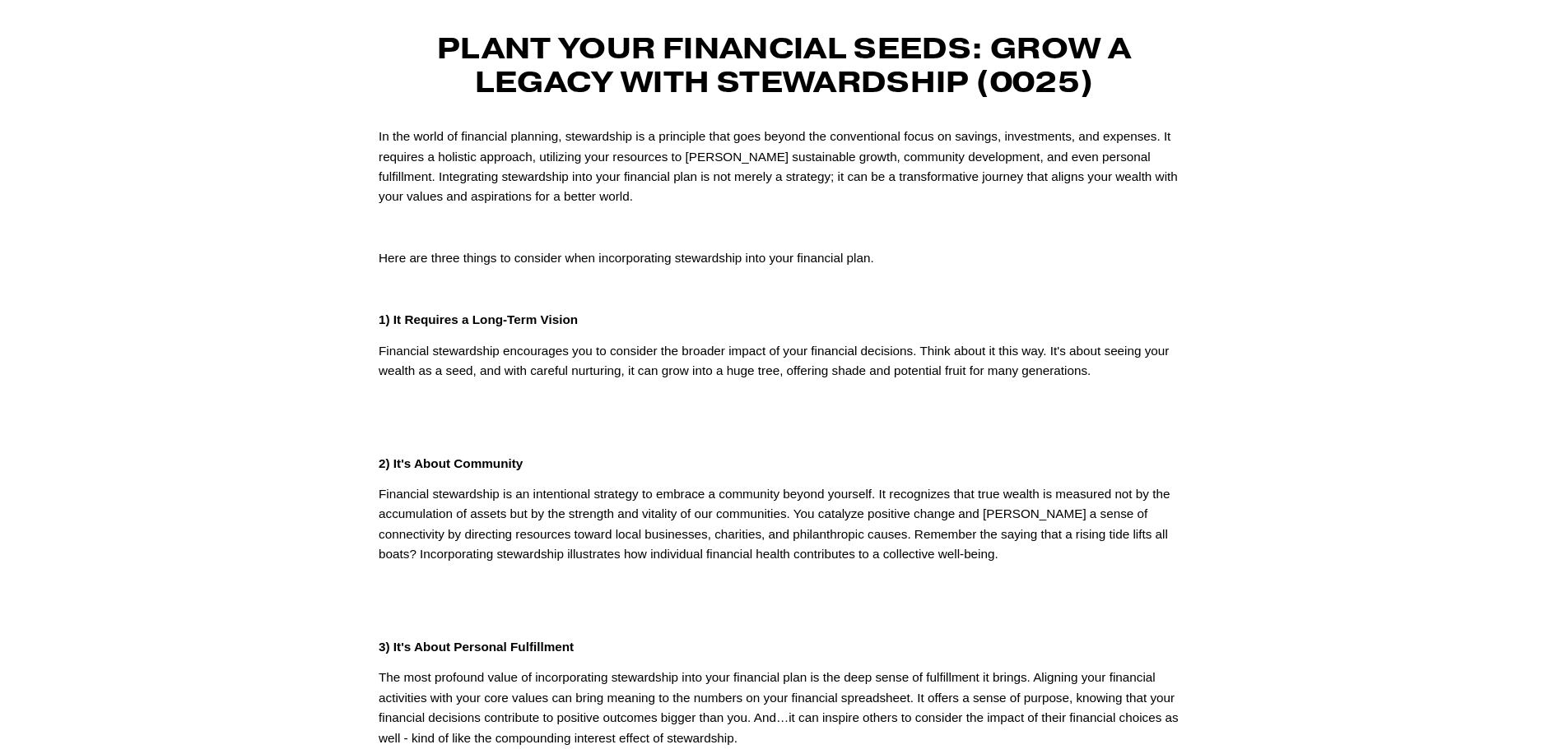
scroll to position [82, 0]
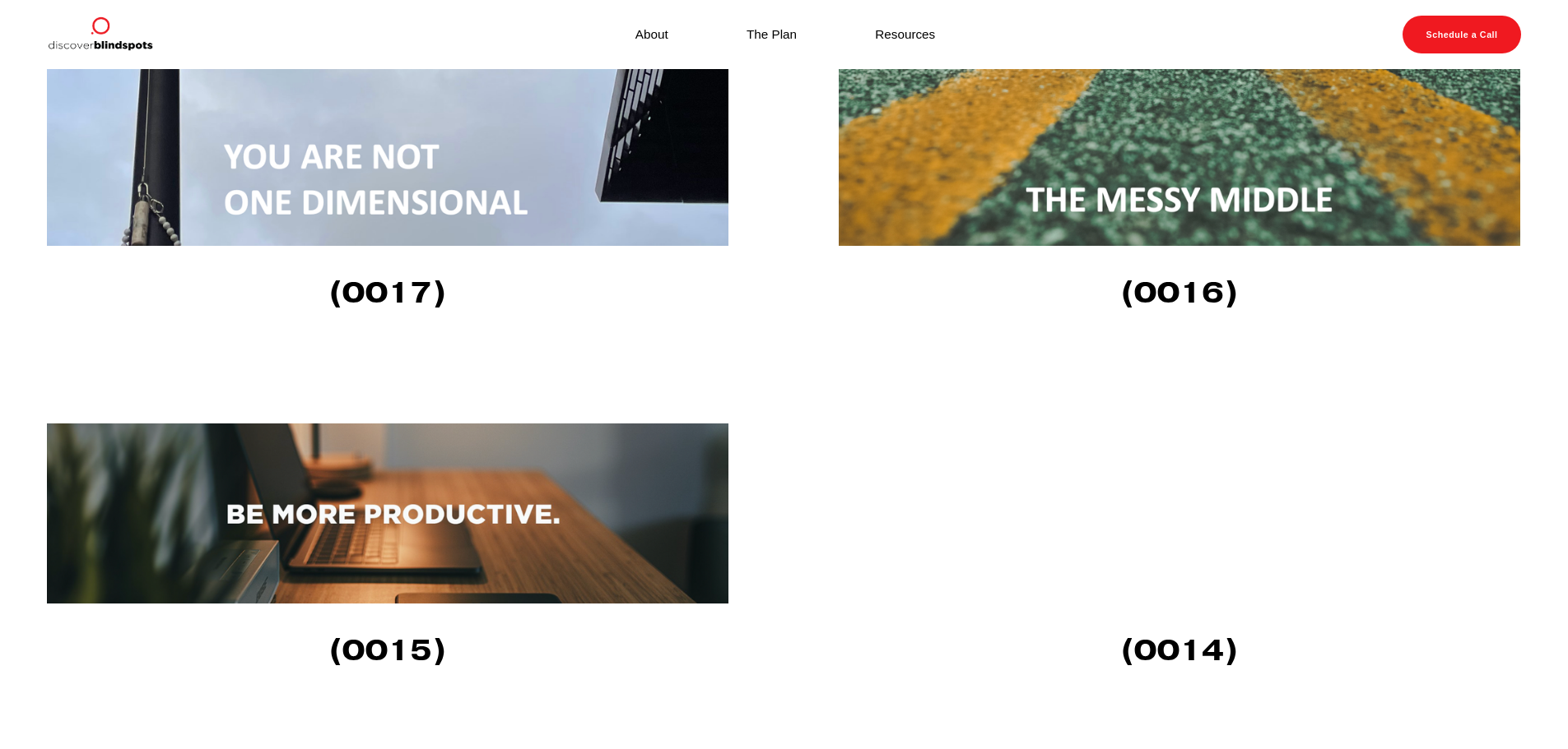
scroll to position [2797, 0]
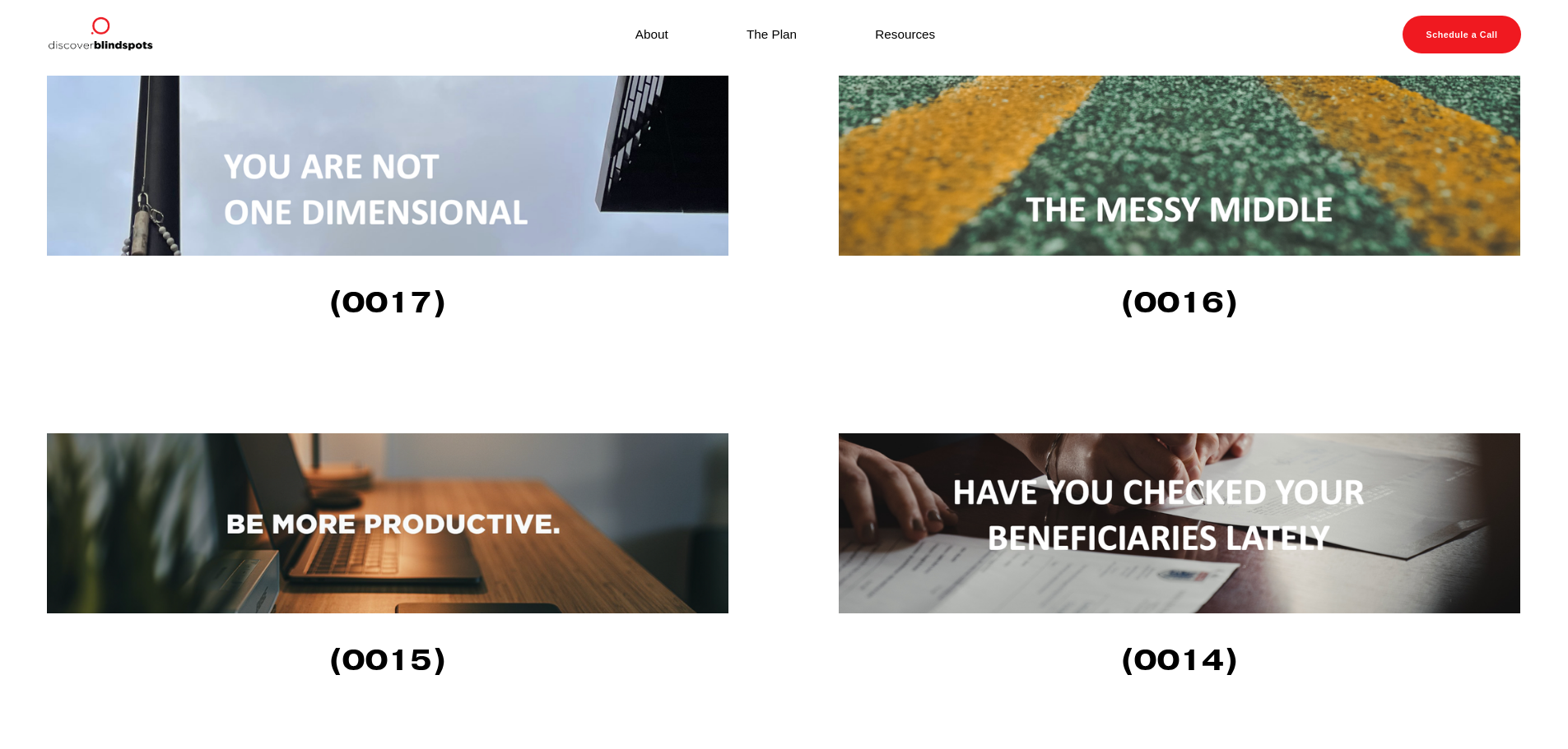
click at [1041, 232] on img at bounding box center [1179, 166] width 681 height 180
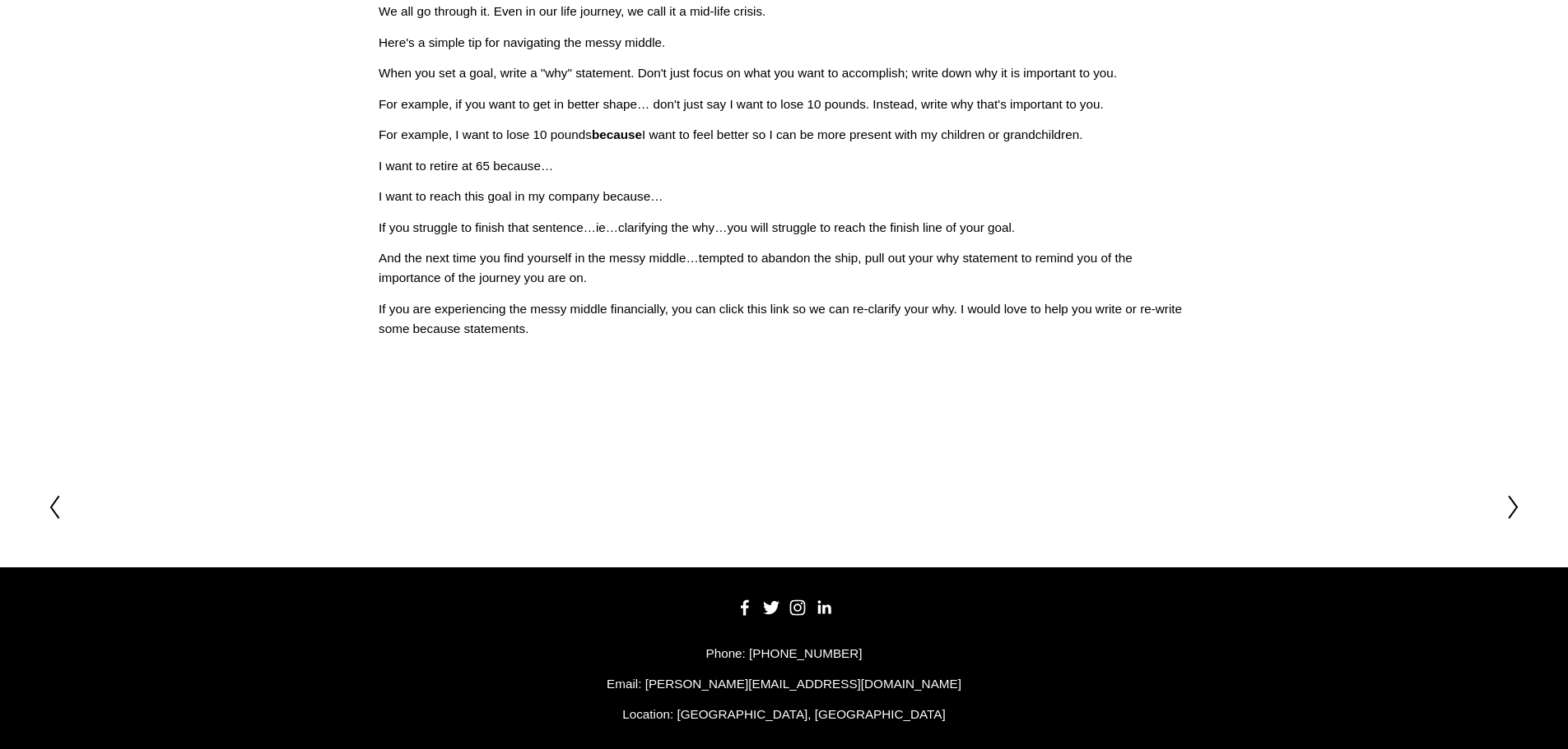
scroll to position [645, 0]
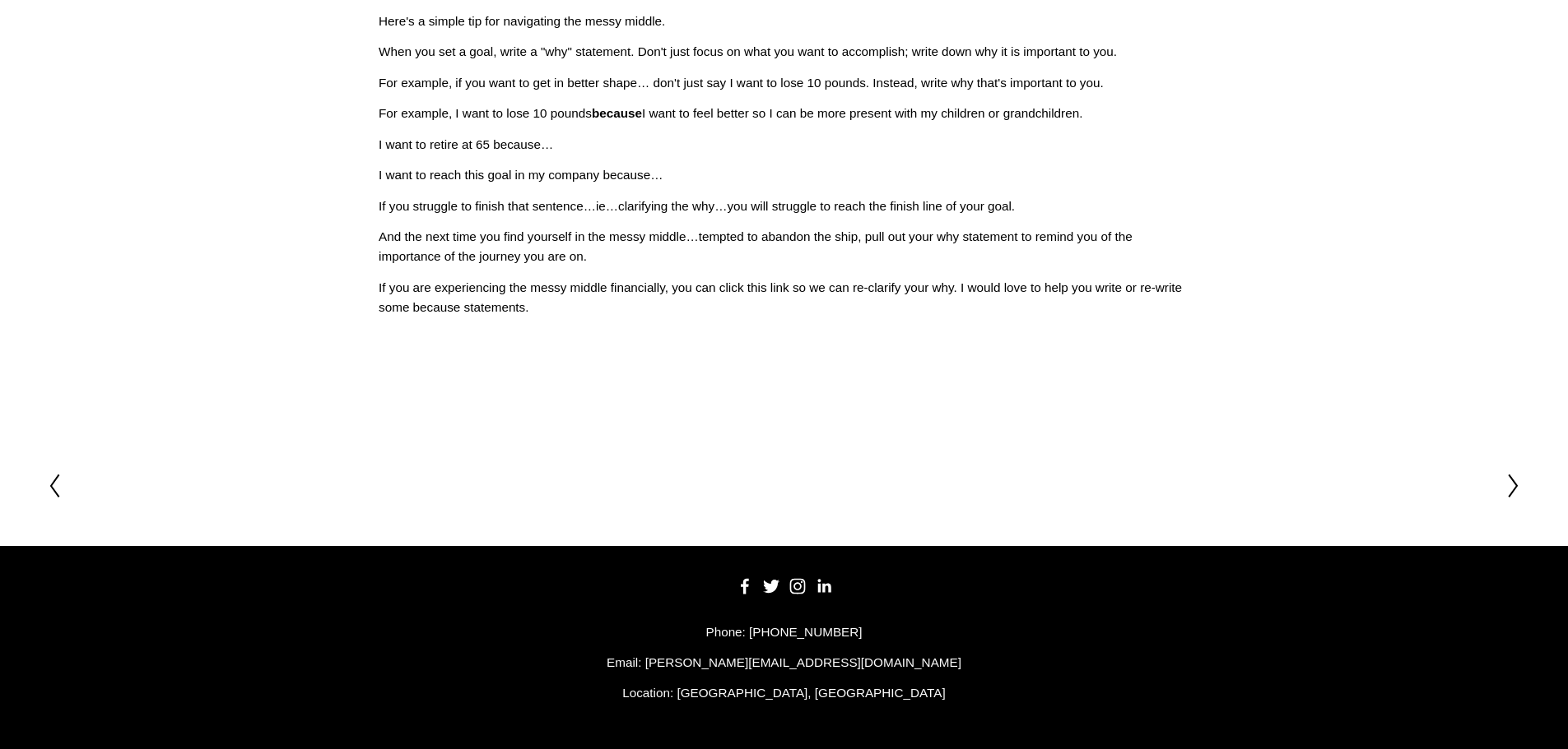
click at [1514, 487] on polyline at bounding box center [1513, 486] width 8 height 22
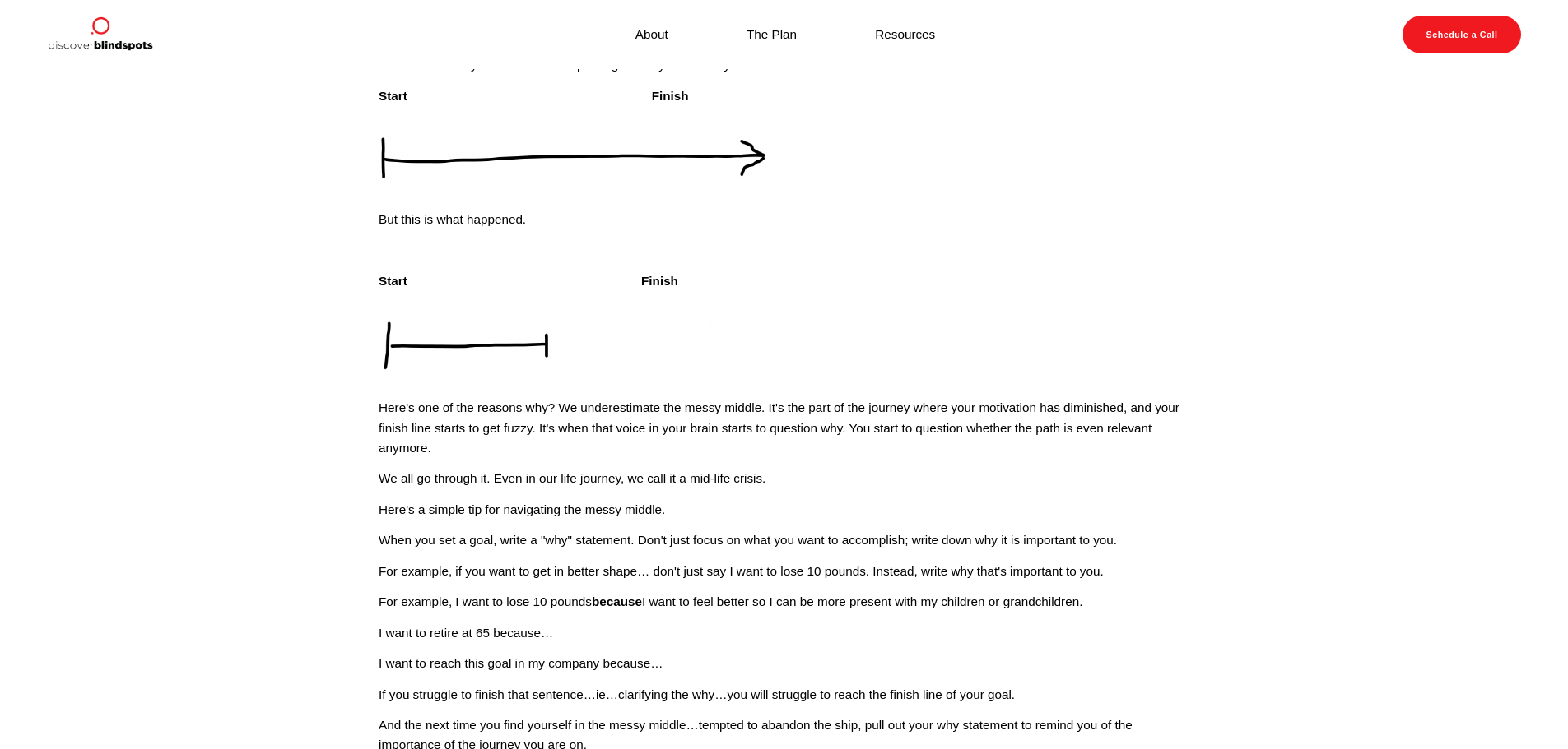
scroll to position [0, 0]
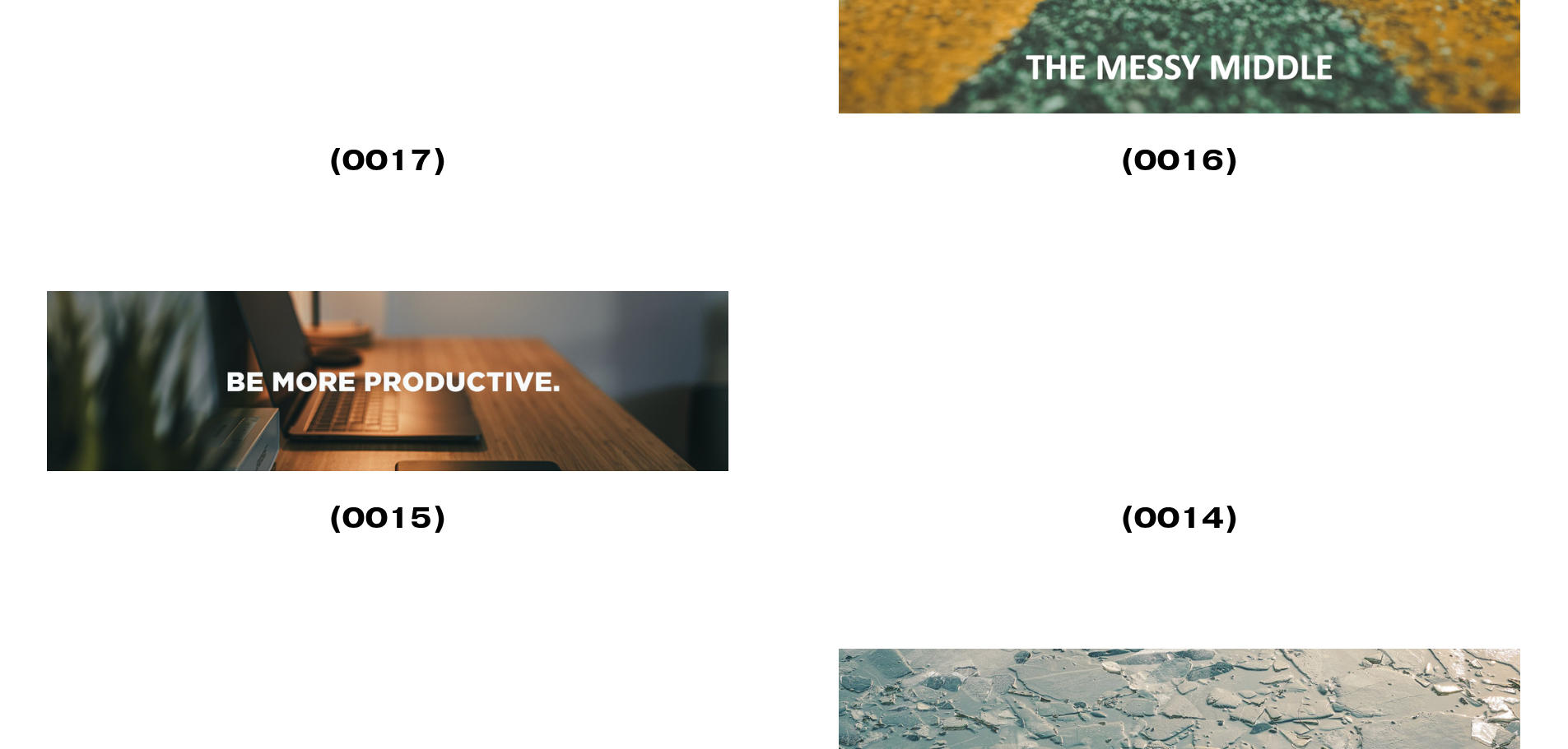
scroll to position [2961, 0]
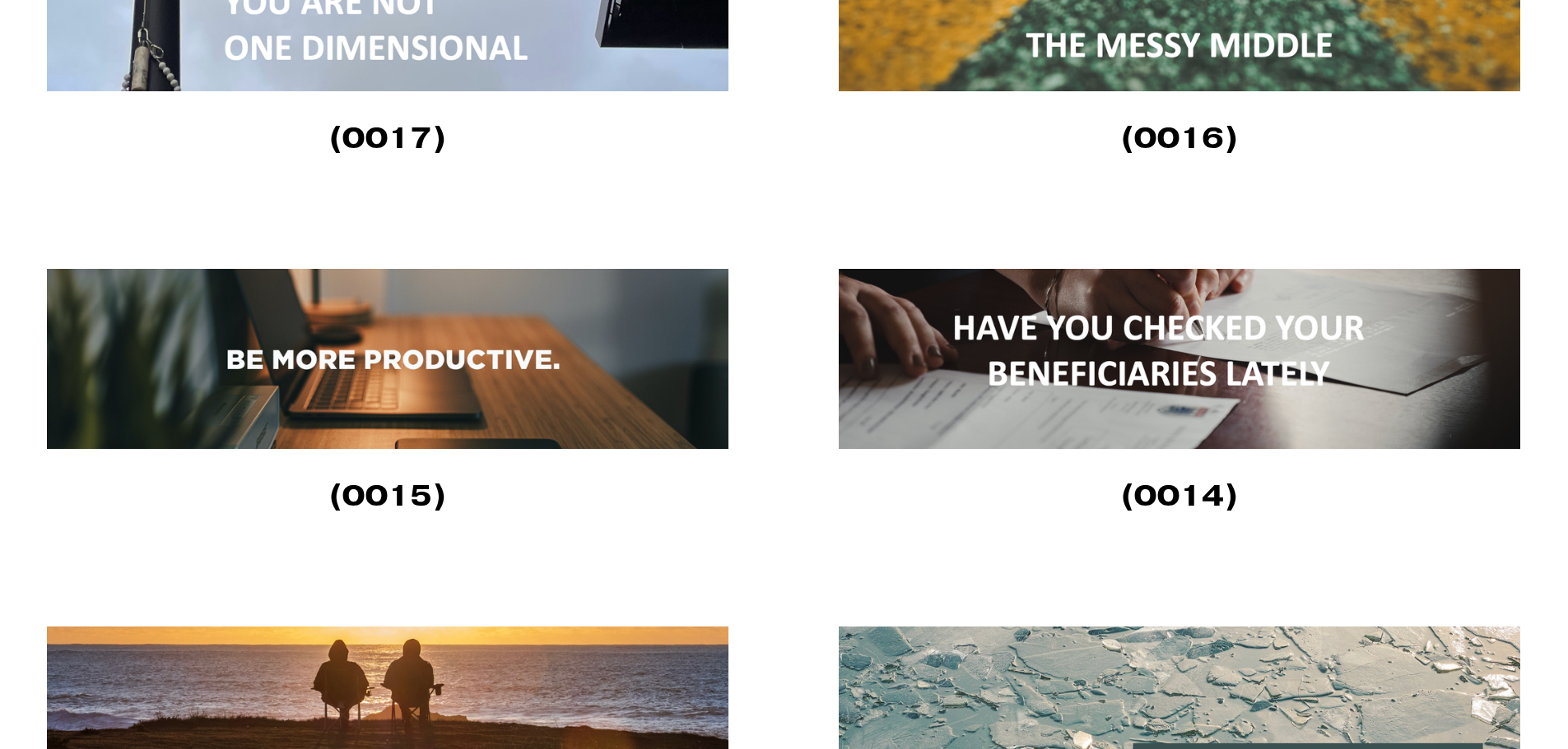
click at [502, 363] on img at bounding box center [387, 358] width 681 height 180
click at [1088, 386] on img at bounding box center [1179, 358] width 681 height 180
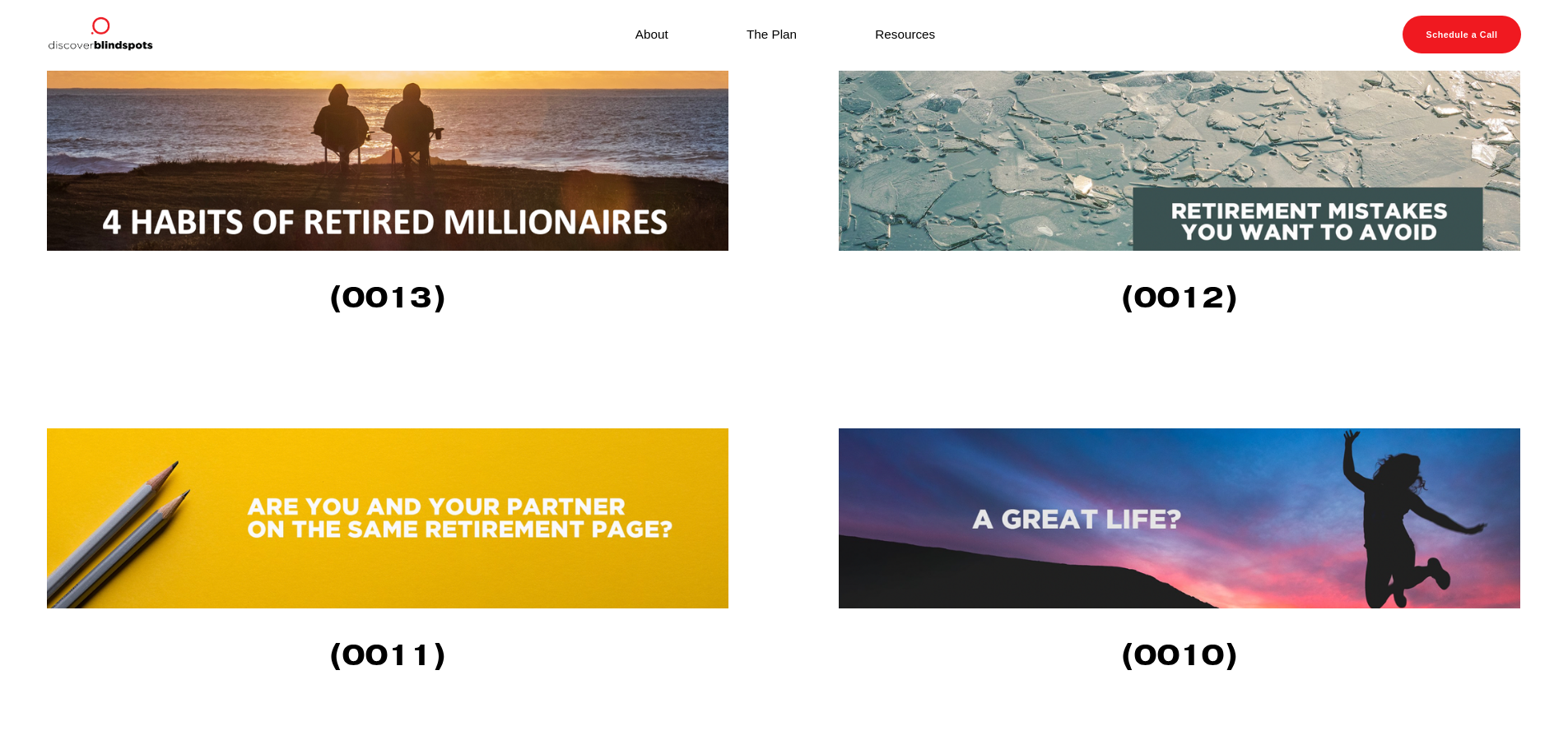
scroll to position [3373, 0]
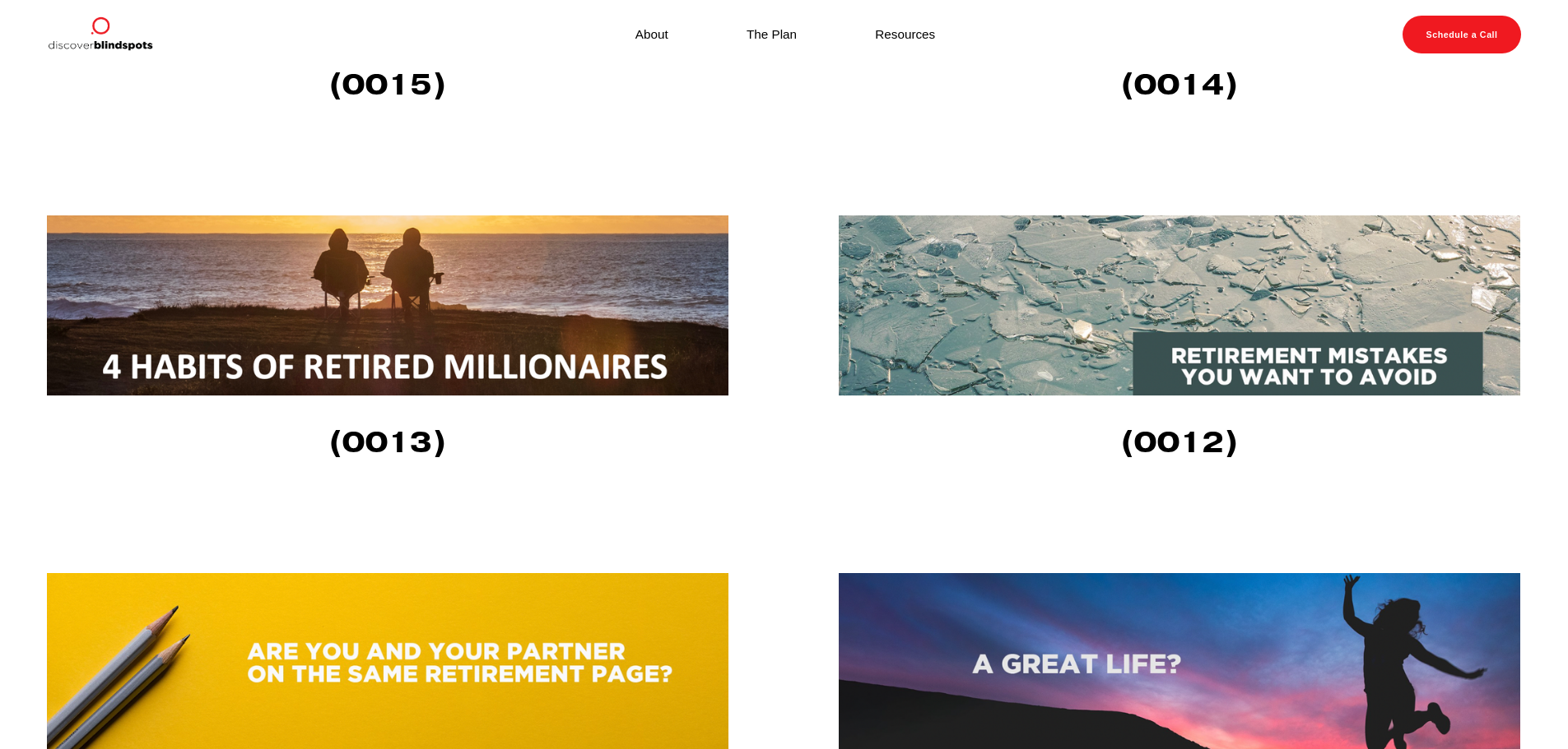
click at [602, 330] on img at bounding box center [387, 306] width 681 height 180
click at [1061, 353] on img at bounding box center [1179, 306] width 681 height 180
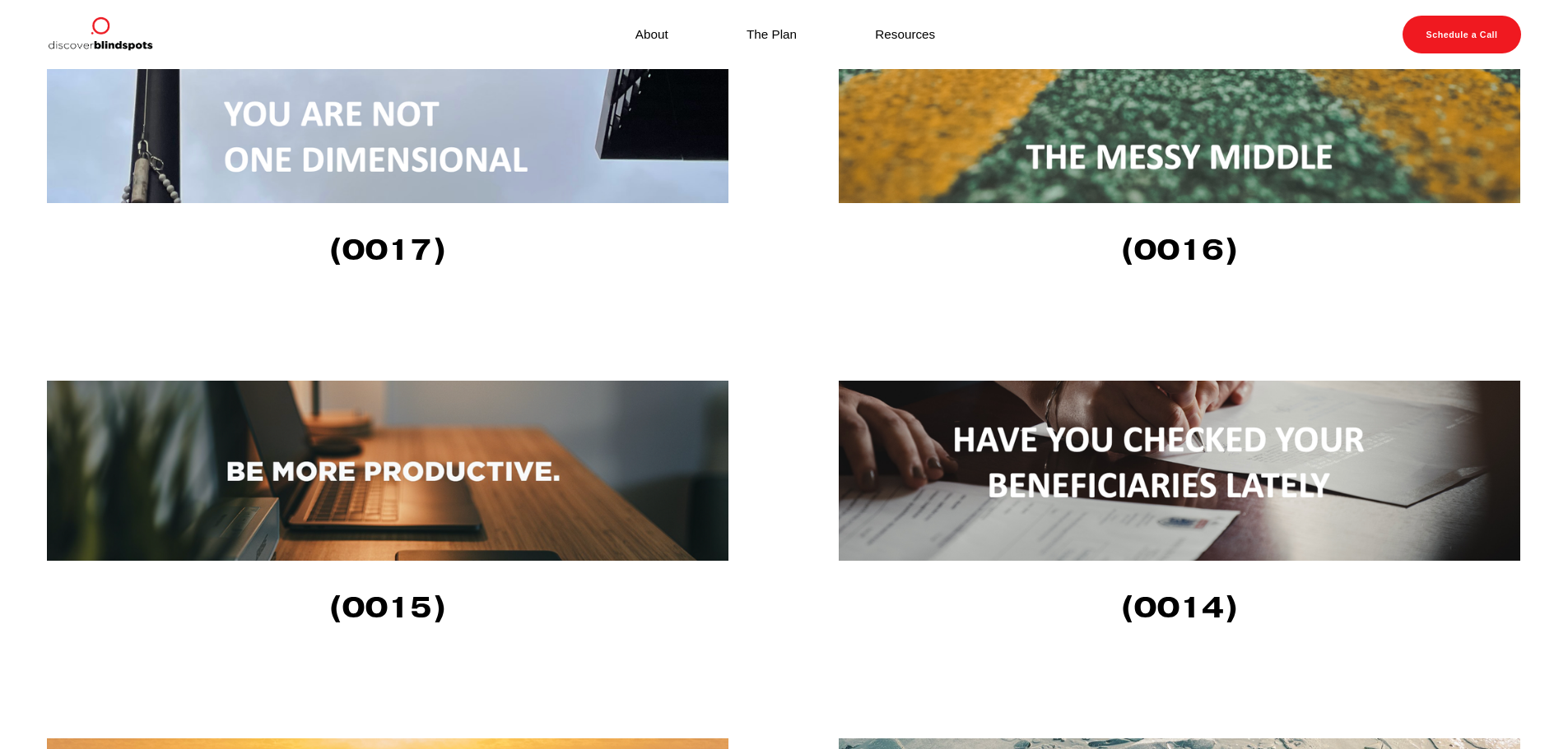
scroll to position [2879, 0]
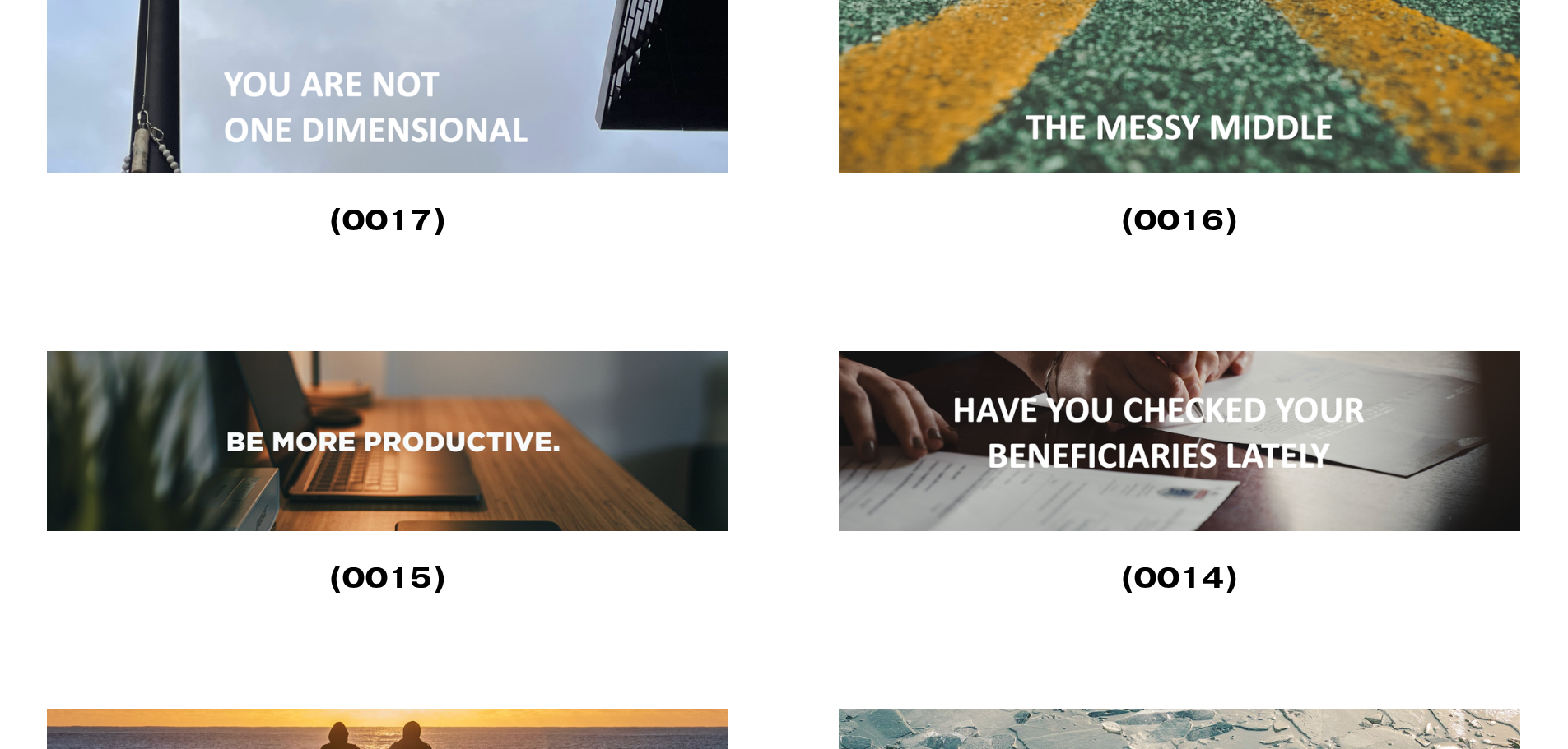
click at [509, 180] on article "Fletcher Riddle 2/7/23 Fletcher Riddle 2/7/23 (0017) Read More" at bounding box center [387, 125] width 681 height 264
click at [550, 146] on img at bounding box center [387, 83] width 681 height 180
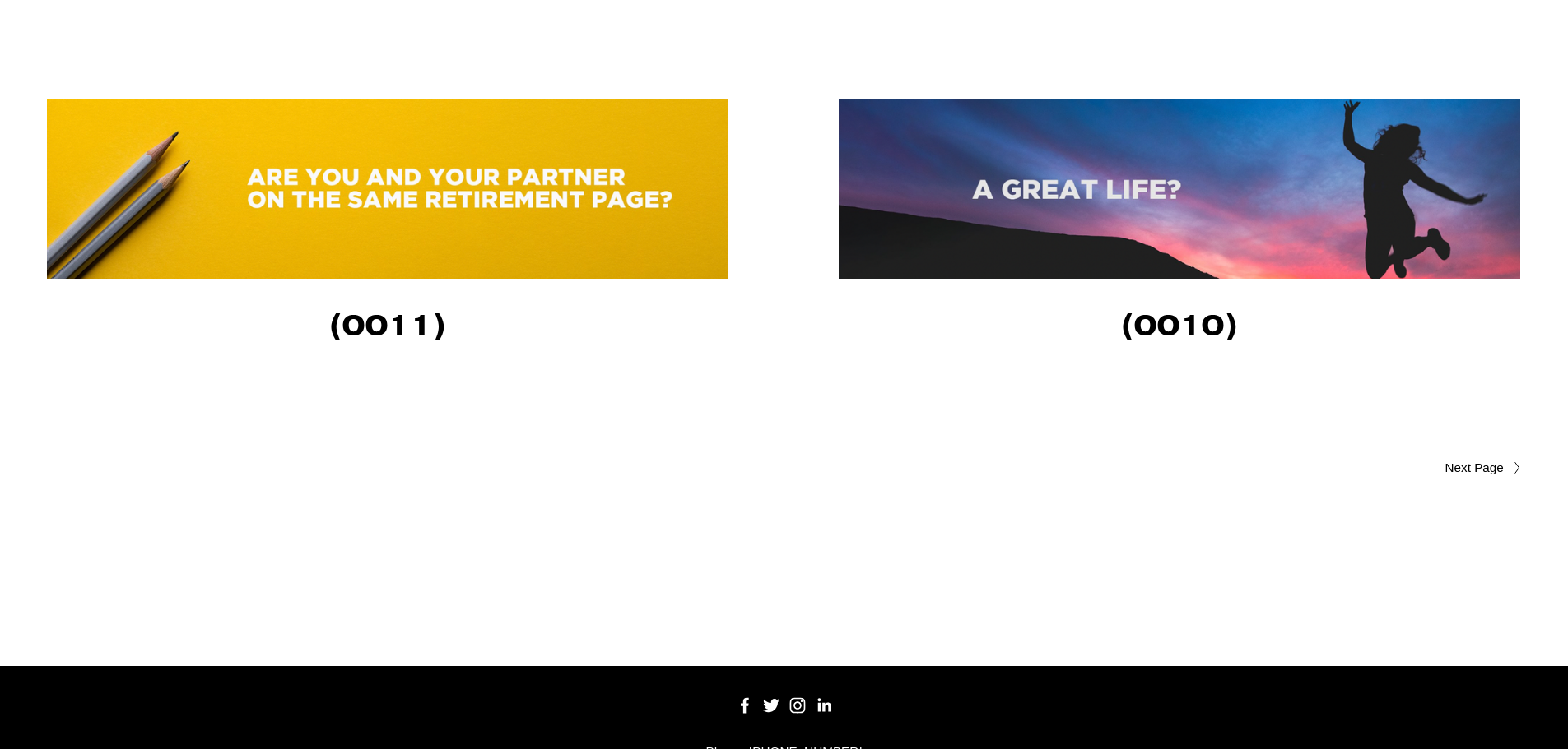
scroll to position [3563, 0]
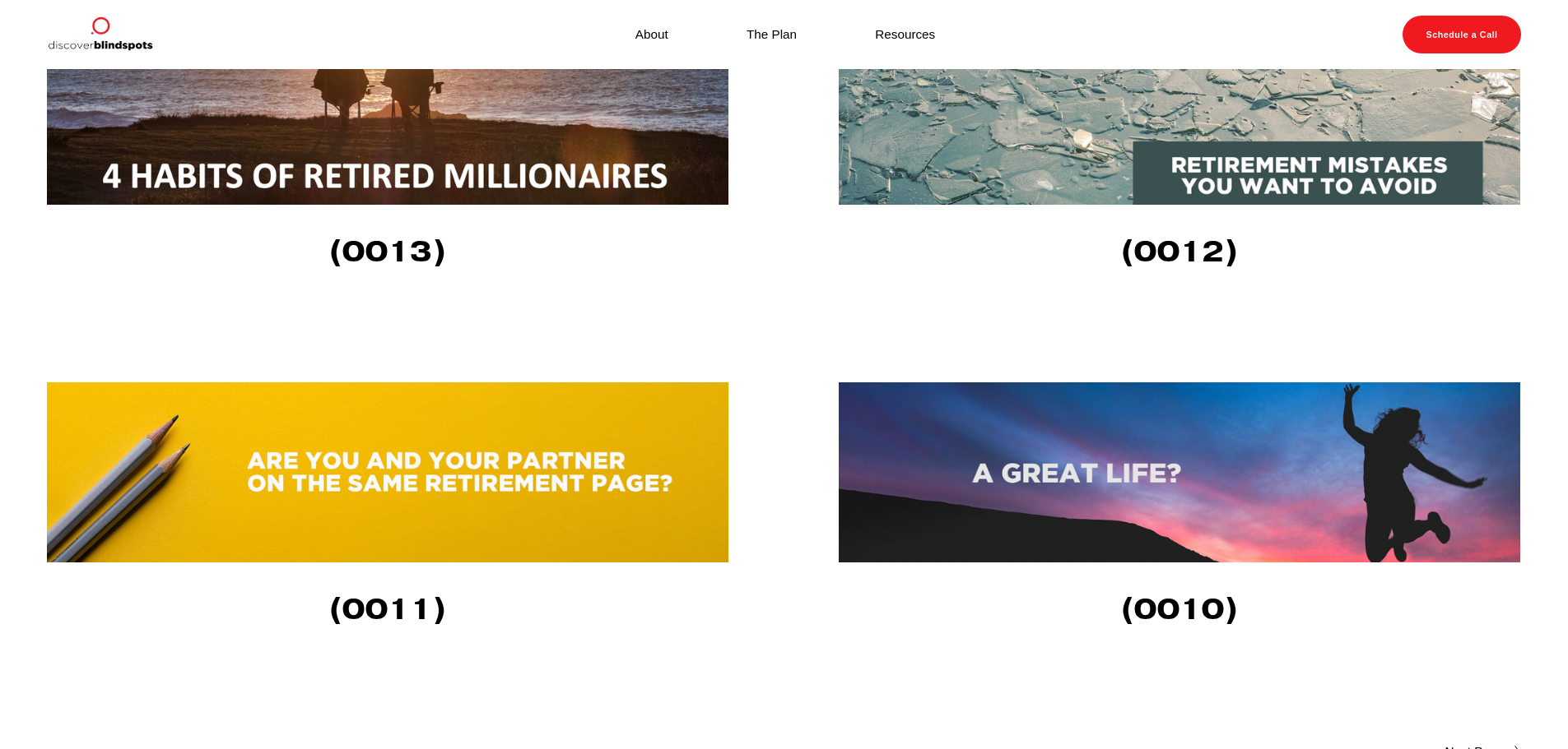
click at [440, 498] on img at bounding box center [387, 472] width 681 height 180
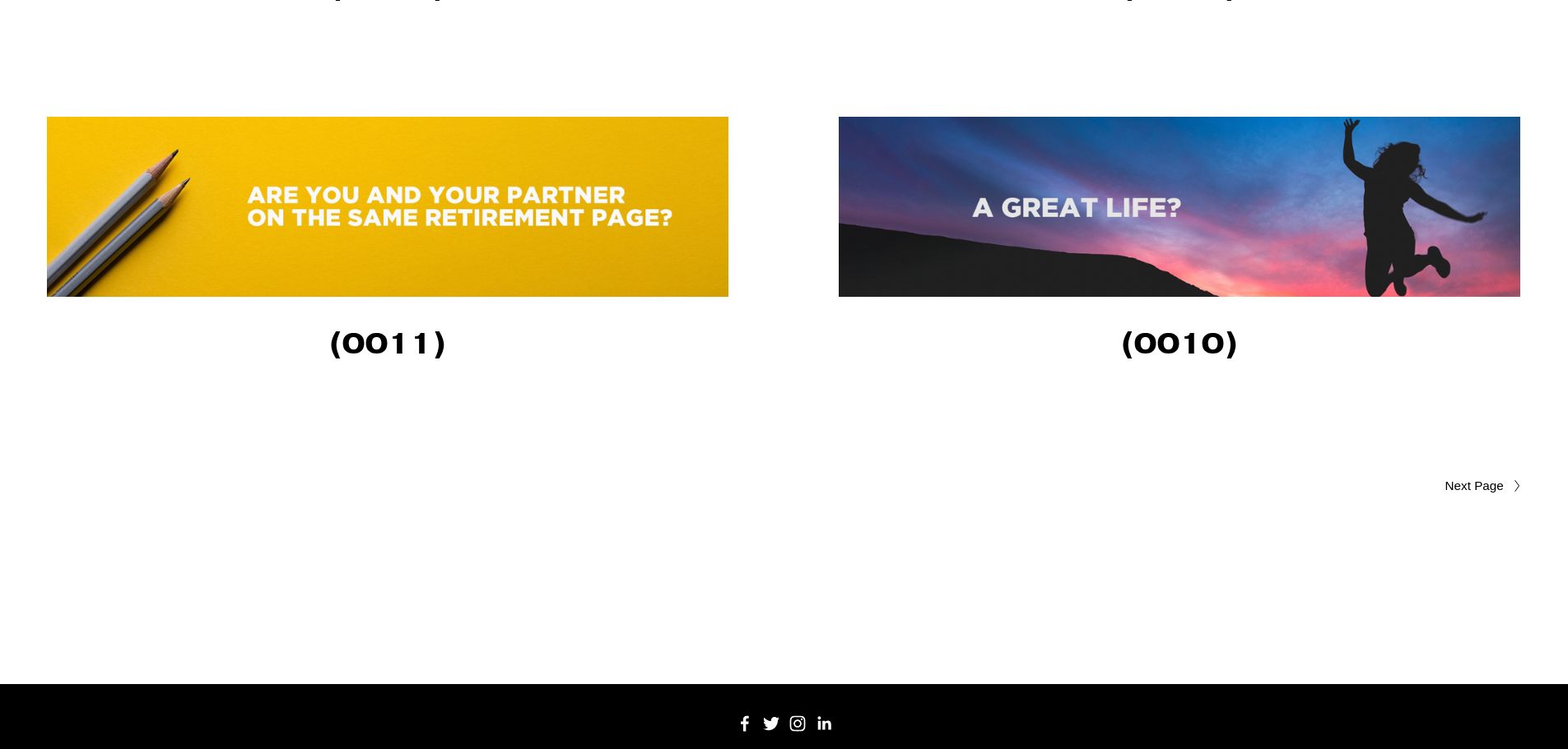
scroll to position [3892, 0]
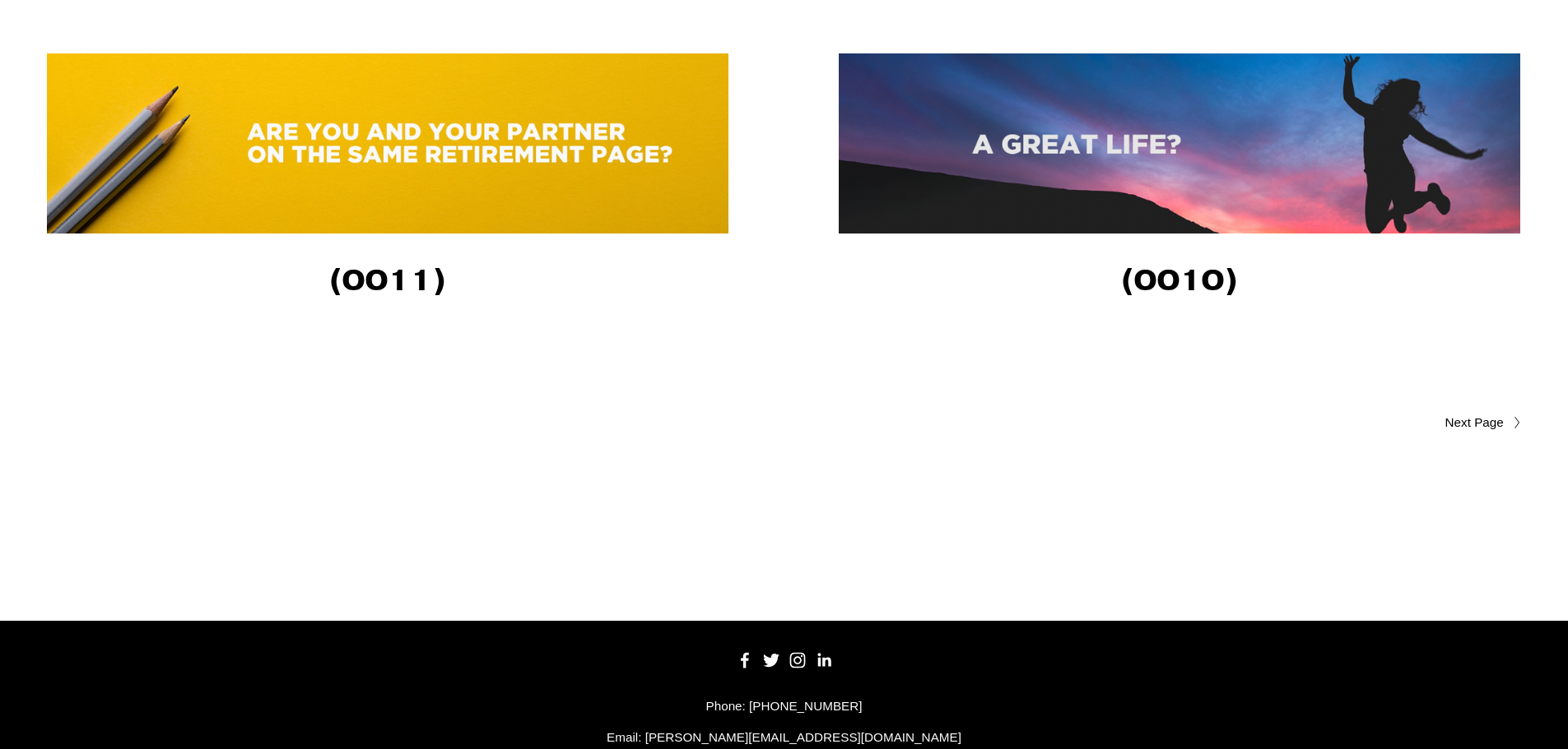
click at [1012, 222] on img at bounding box center [1179, 143] width 681 height 180
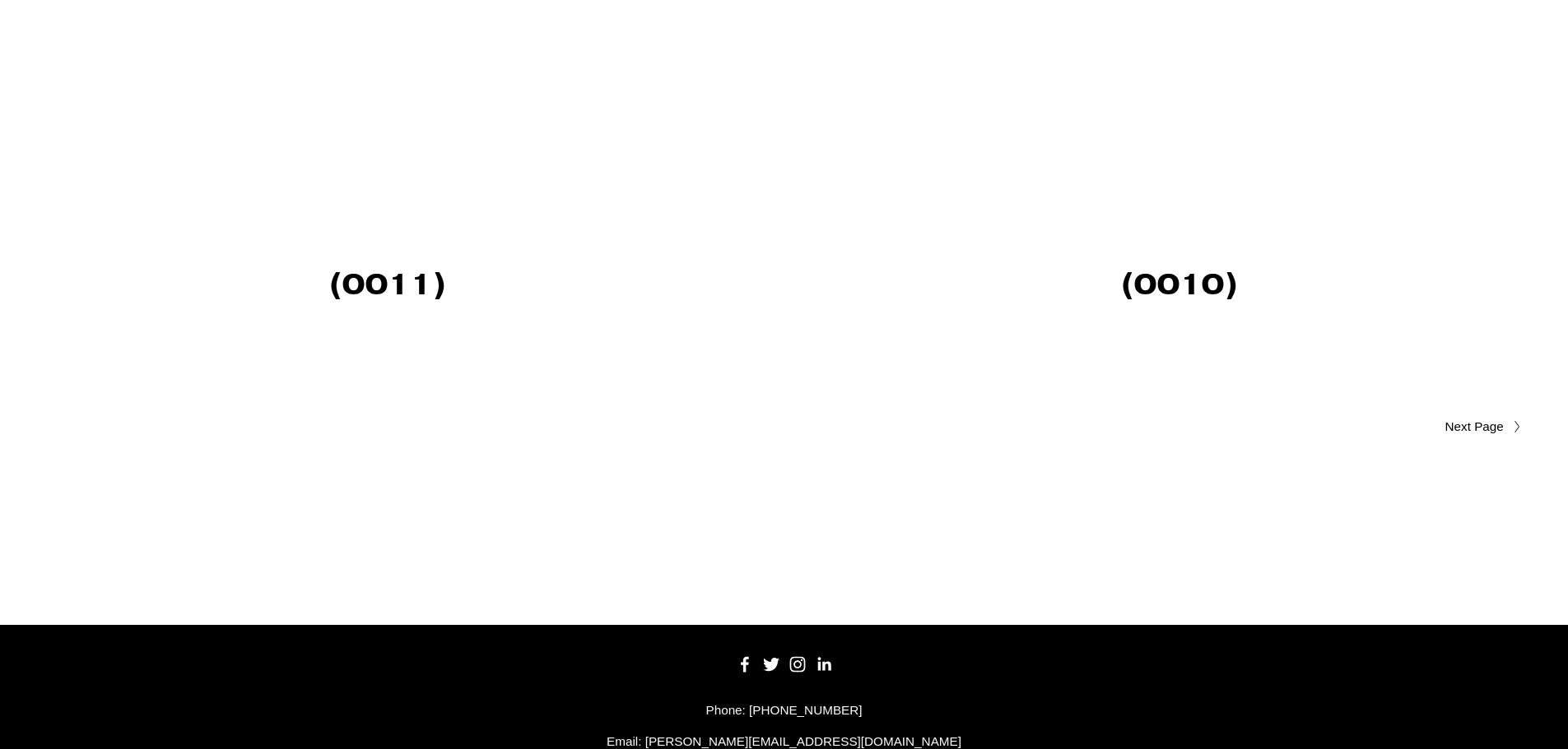
scroll to position [3892, 0]
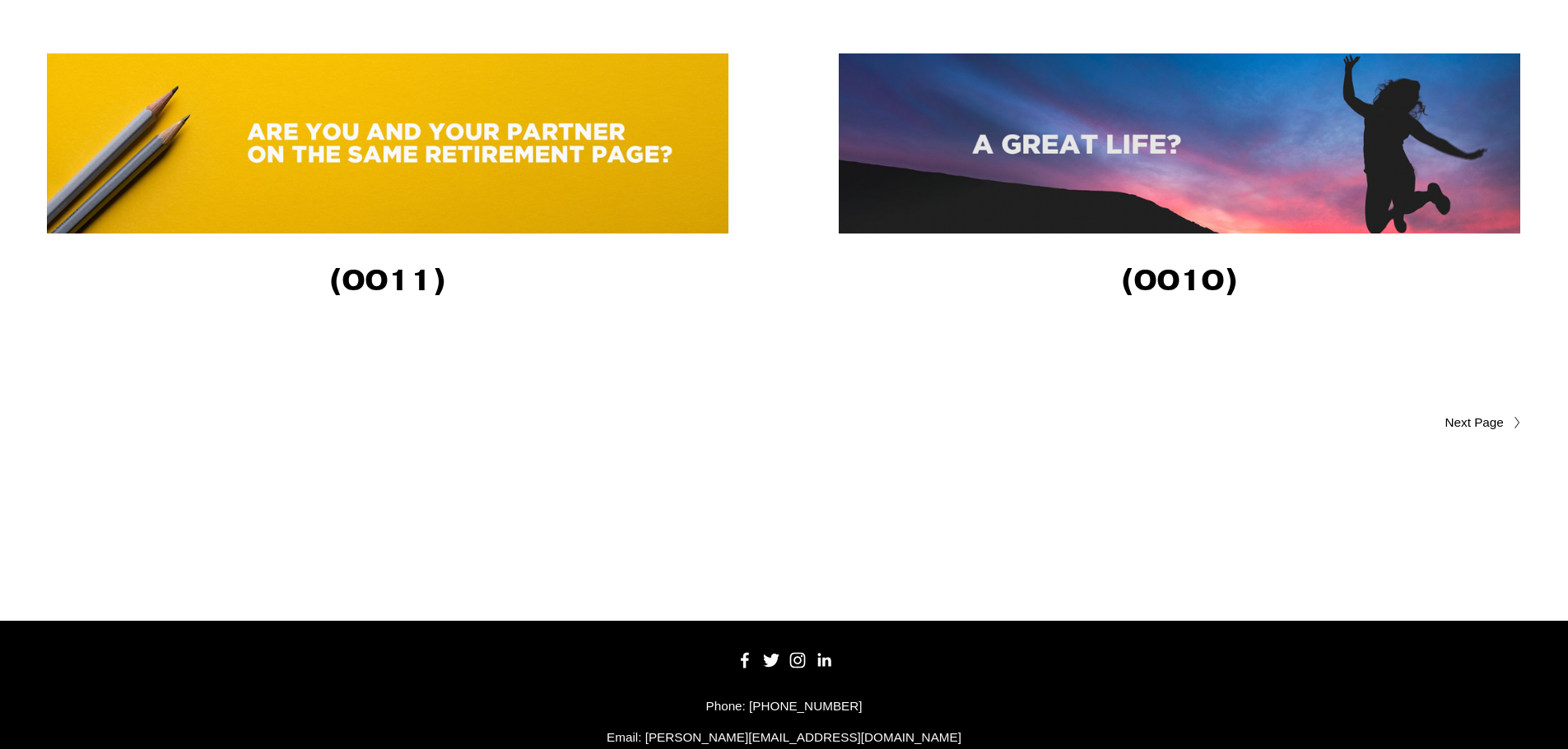
click at [1480, 427] on span "Older Posts" at bounding box center [1441, 423] width 124 height 20
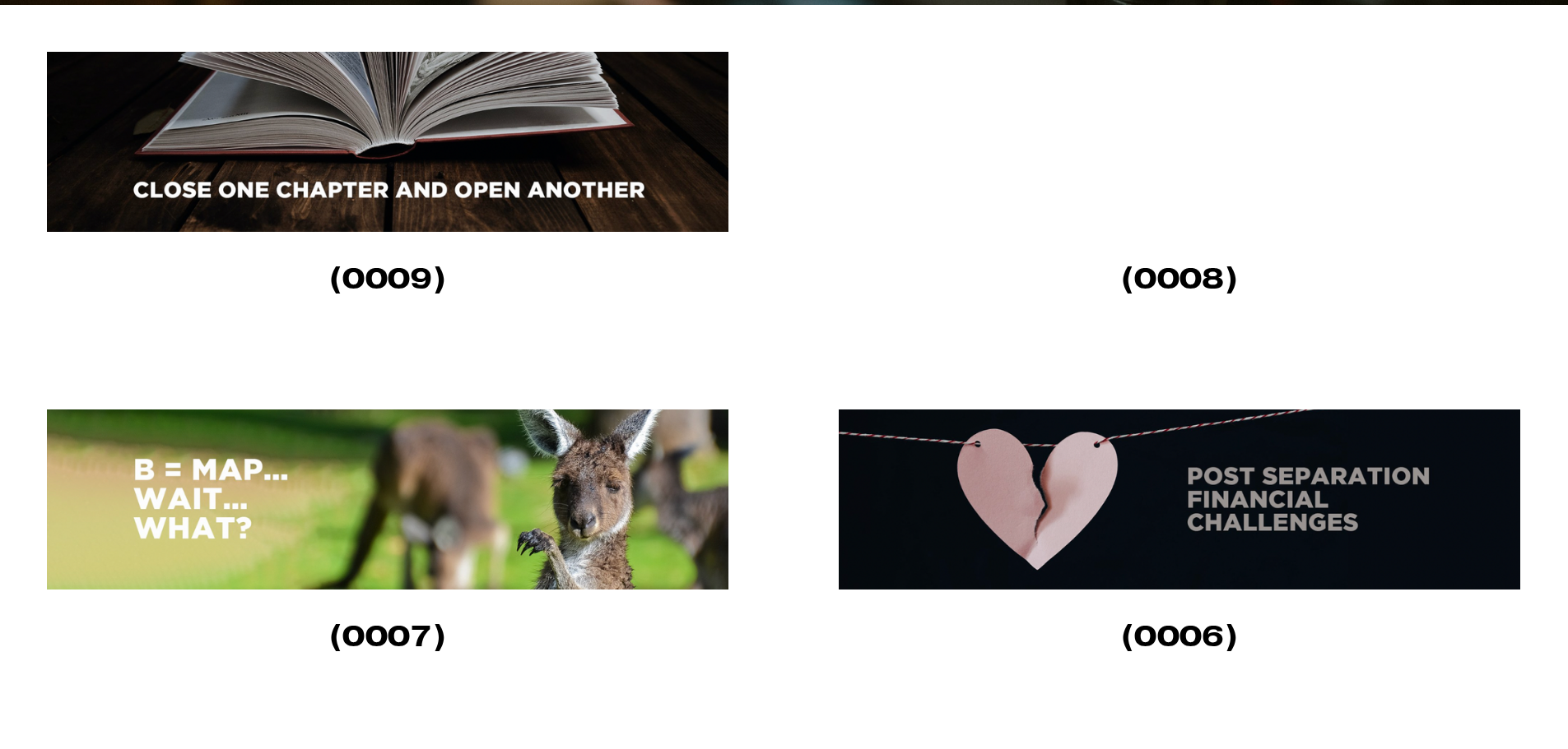
scroll to position [576, 0]
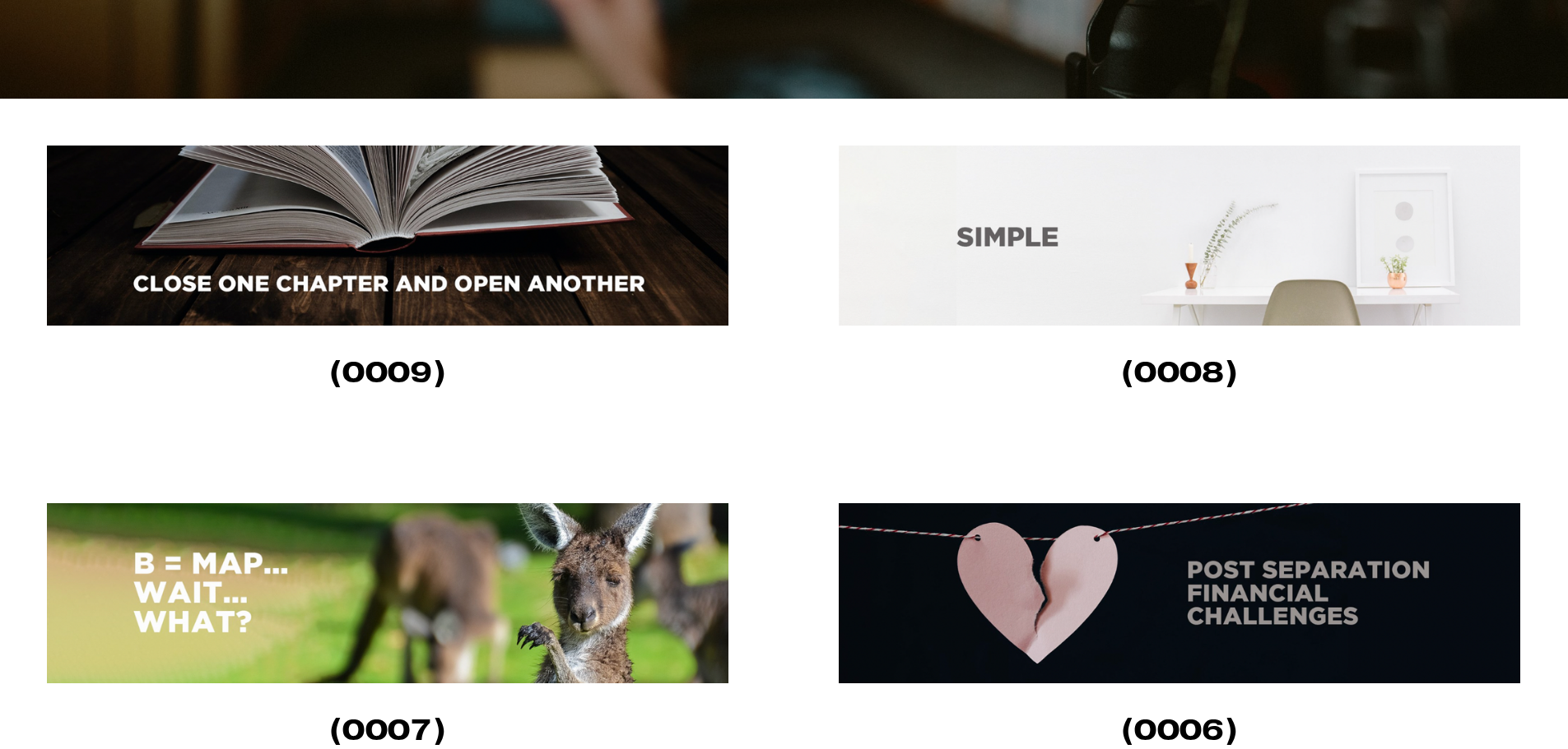
click at [980, 290] on img at bounding box center [1179, 236] width 681 height 180
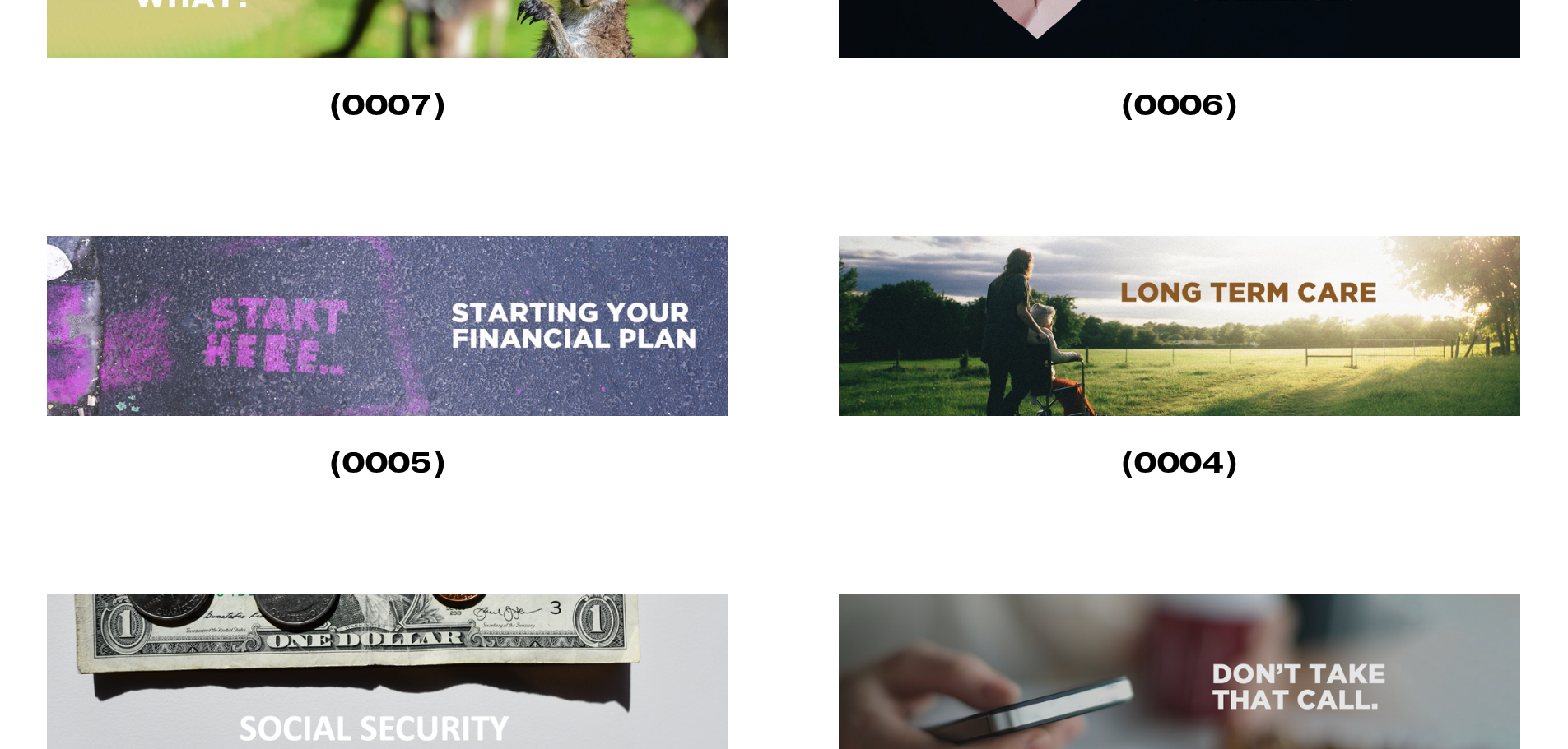
scroll to position [1234, 0]
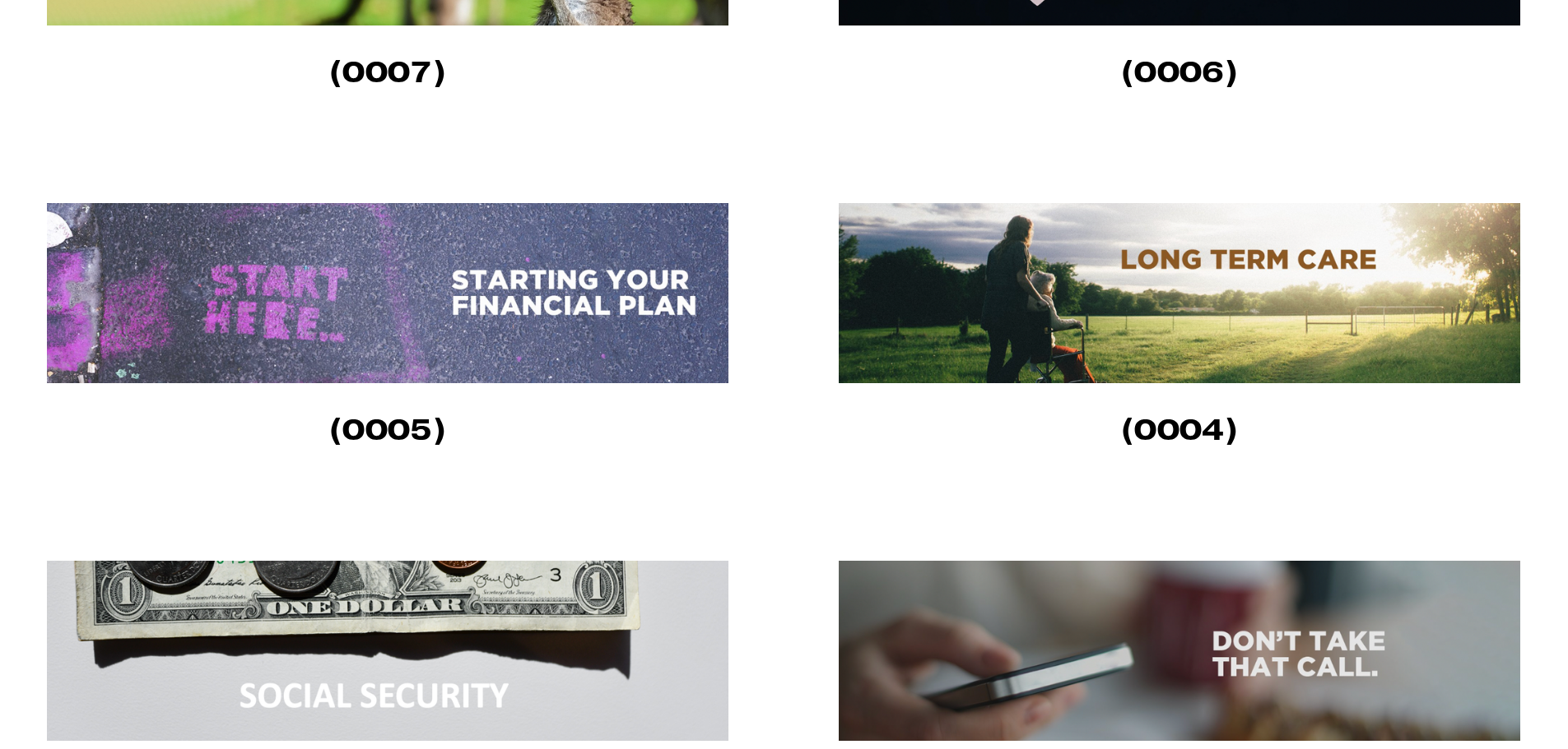
click at [1046, 338] on img at bounding box center [1179, 293] width 681 height 180
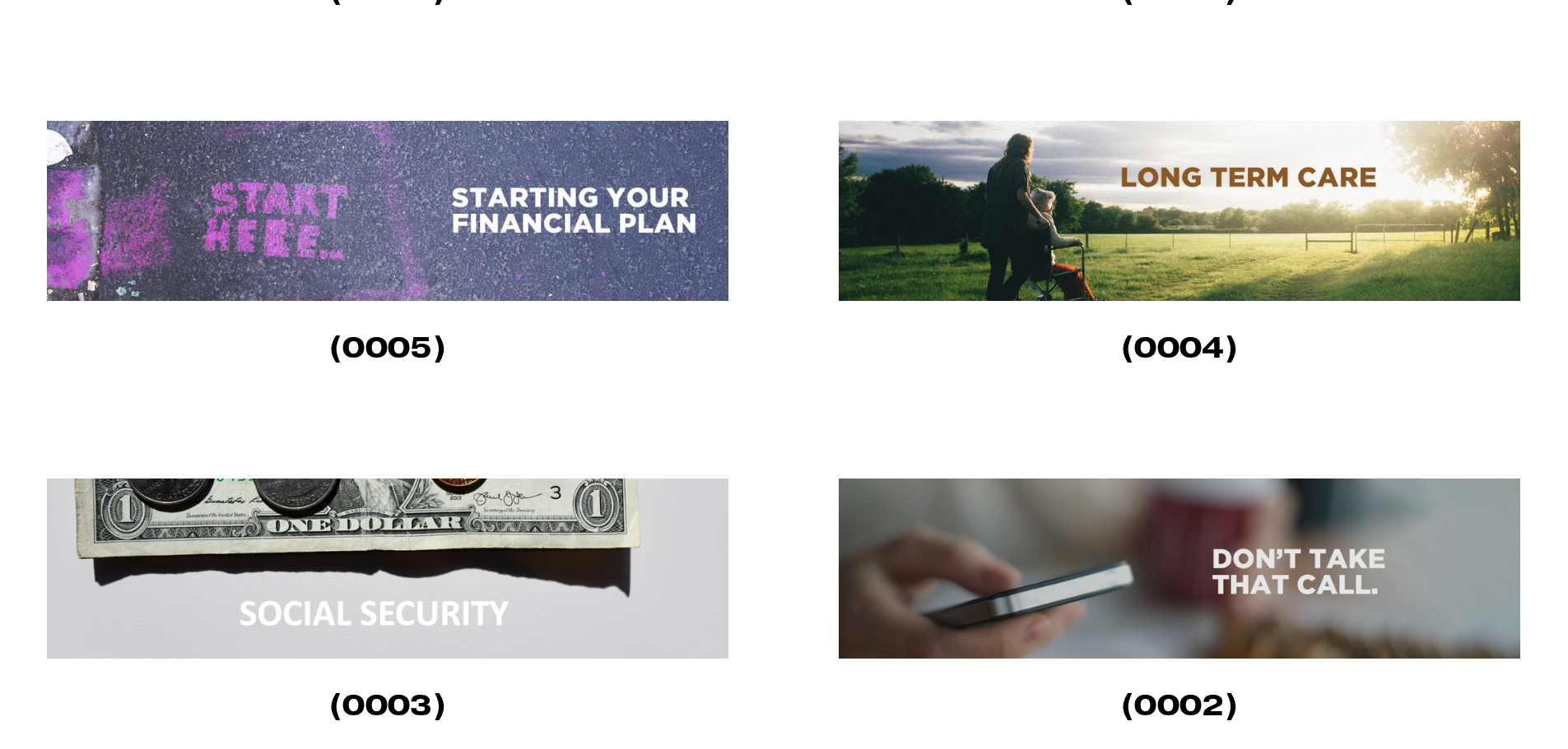
click at [1105, 551] on img at bounding box center [1179, 569] width 681 height 180
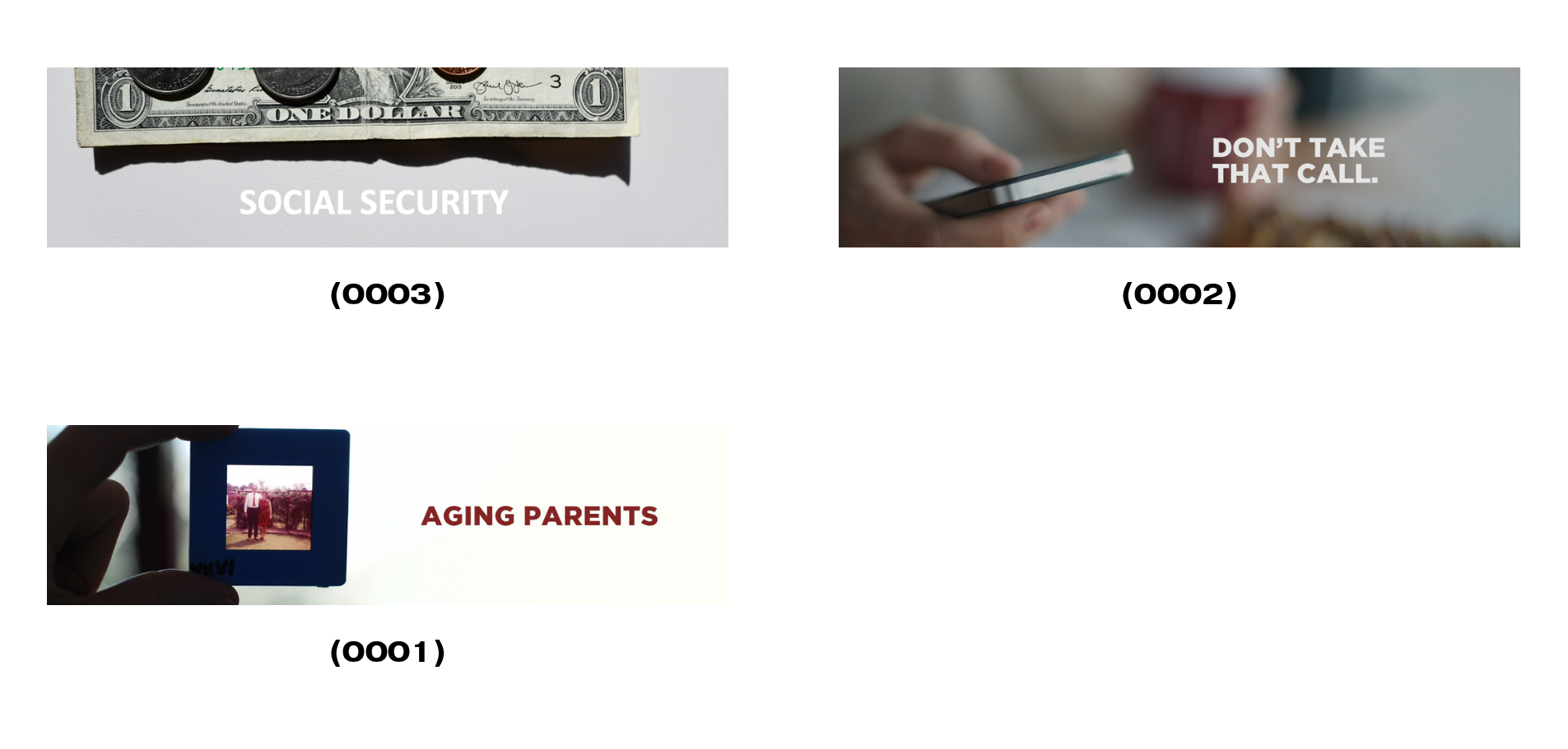
scroll to position [1974, 0]
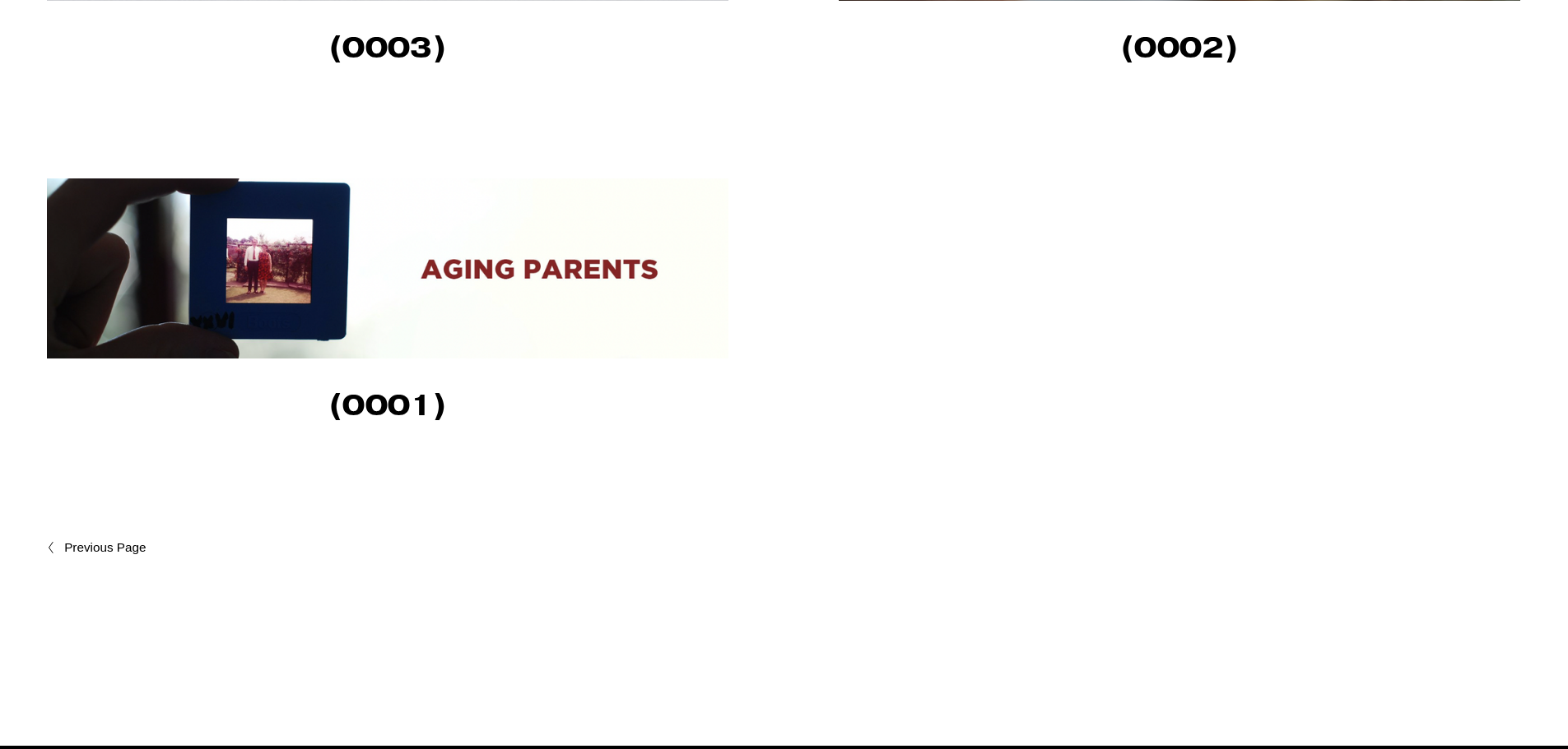
click at [413, 330] on img at bounding box center [387, 269] width 681 height 180
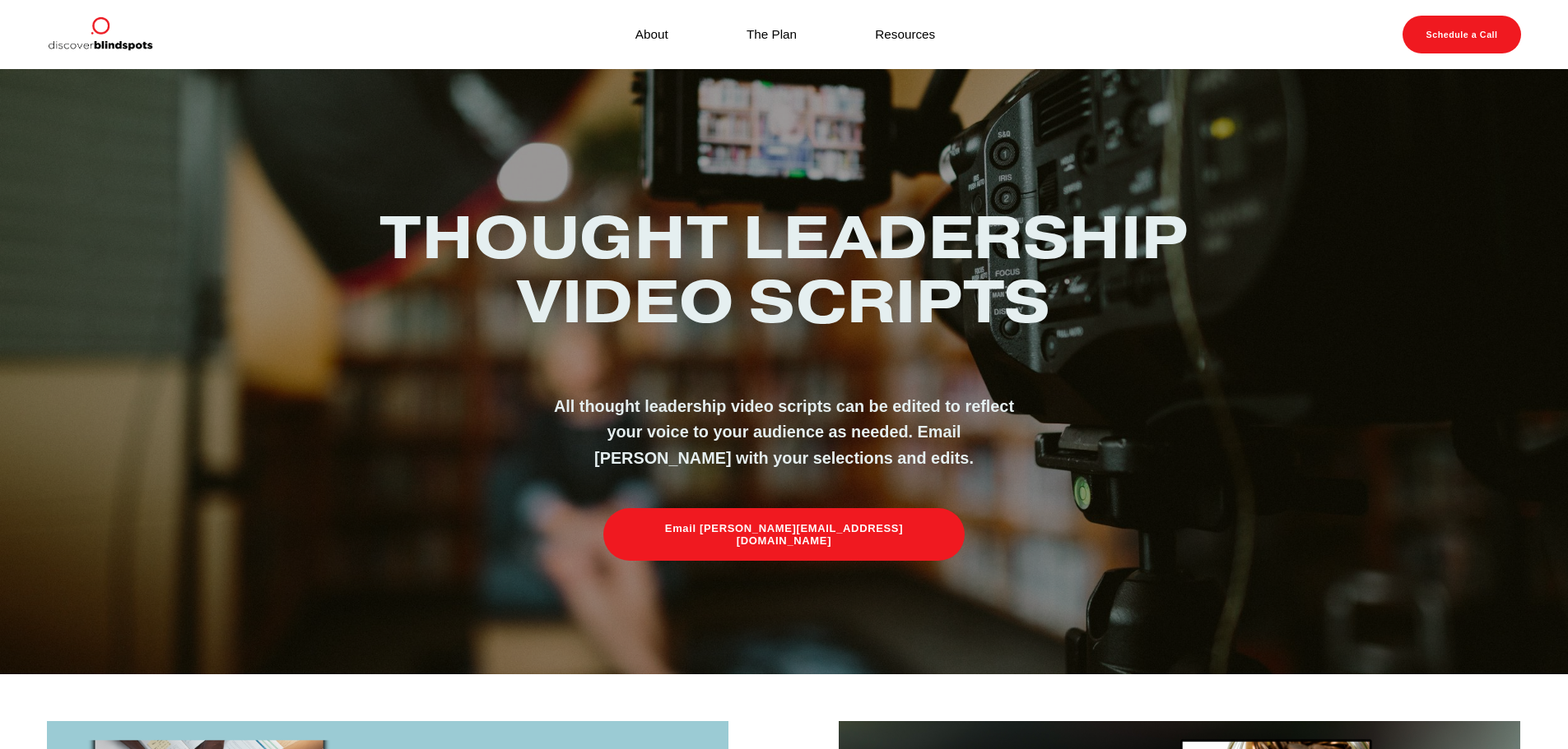
click at [120, 40] on img at bounding box center [100, 35] width 106 height 38
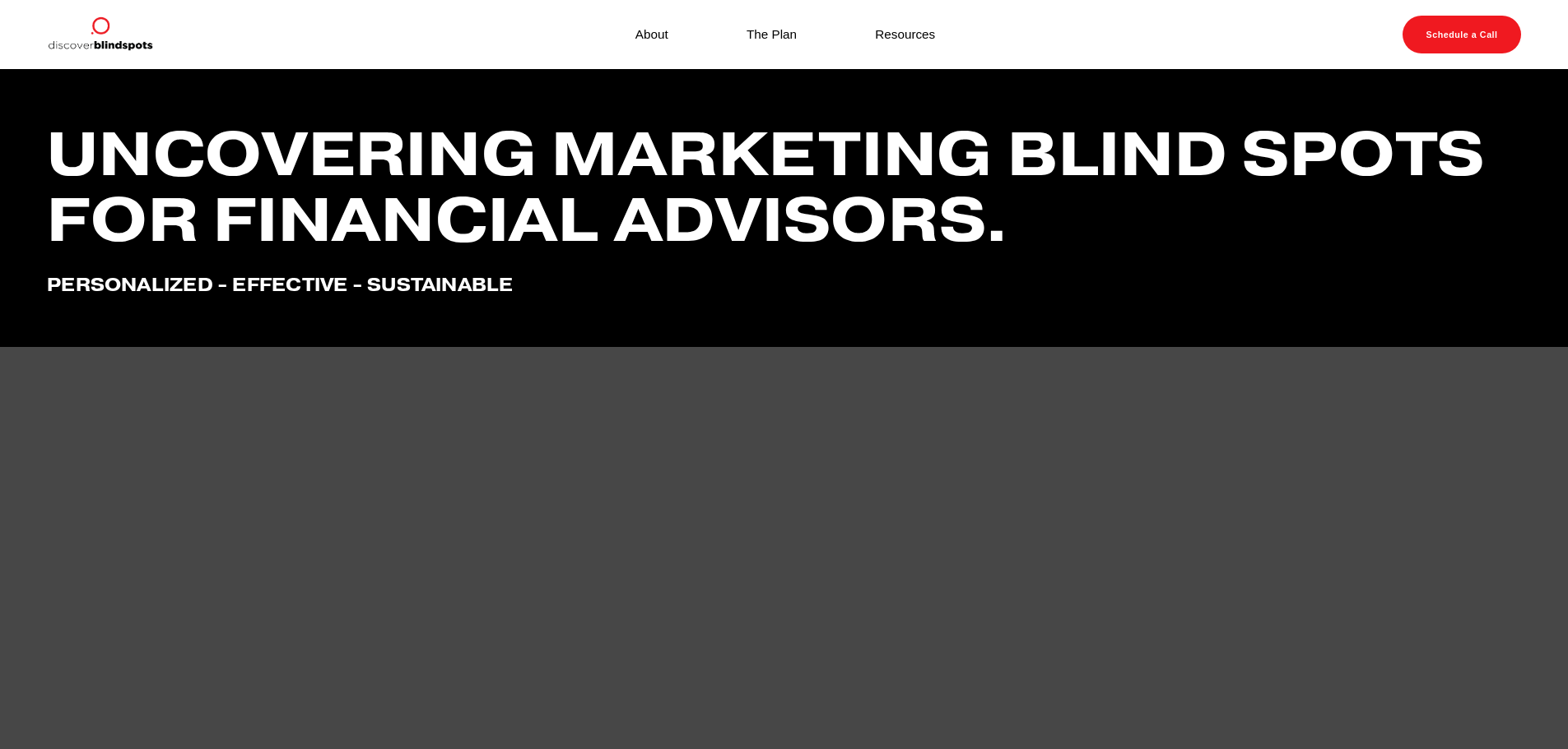
click at [761, 37] on link "The Plan" at bounding box center [771, 34] width 50 height 22
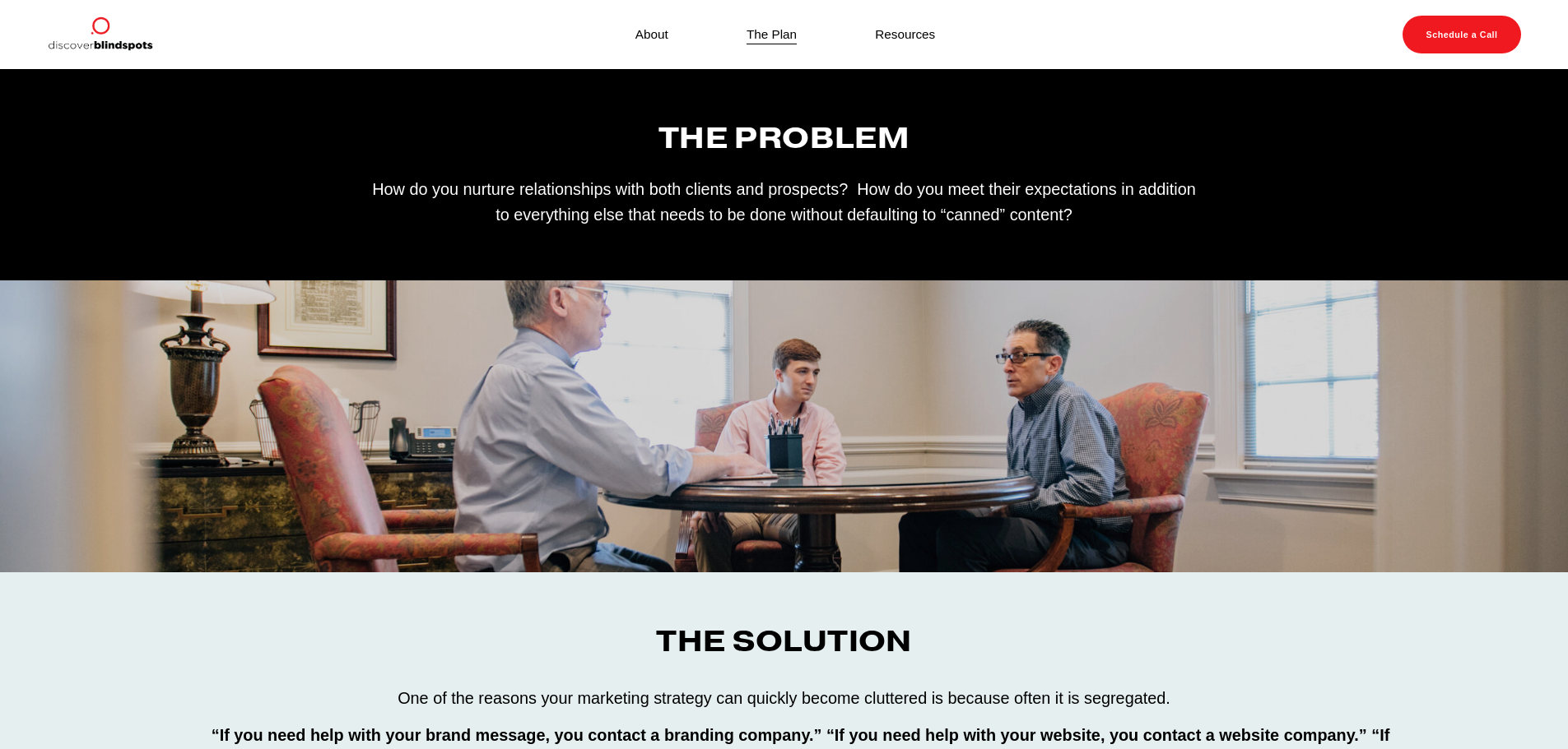
click at [126, 44] on img at bounding box center [100, 35] width 106 height 38
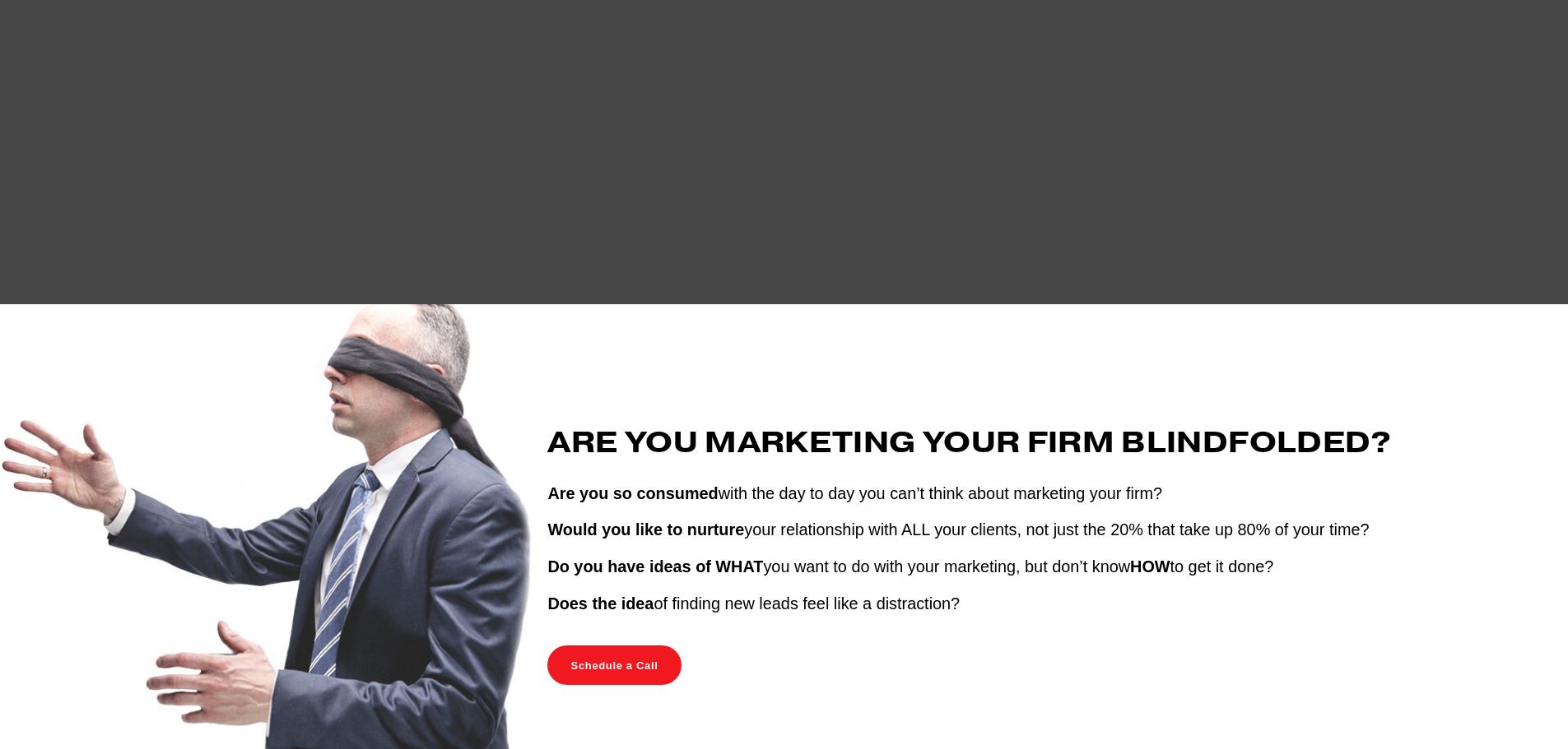
scroll to position [246, 0]
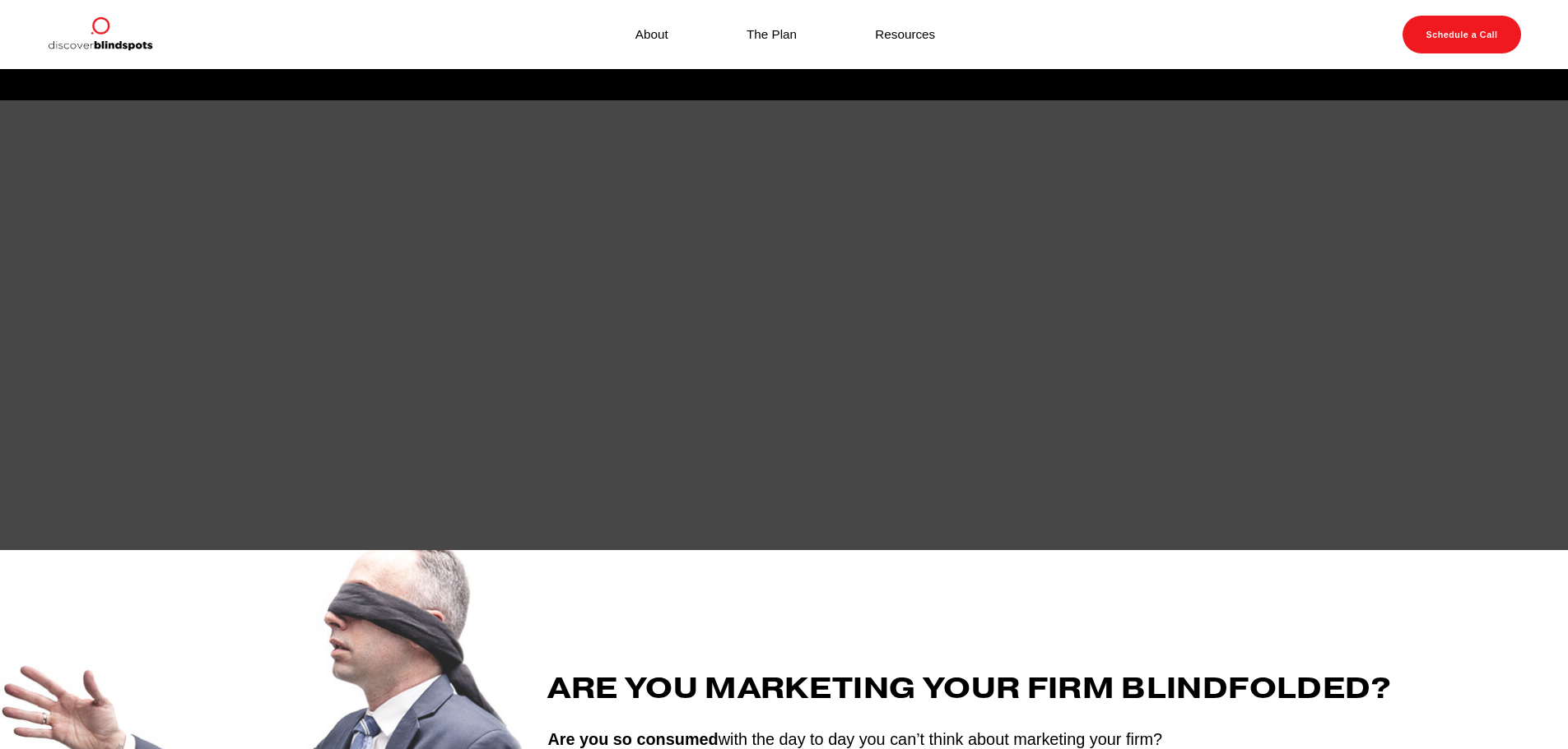
click at [911, 36] on link "Resources" at bounding box center [904, 34] width 60 height 22
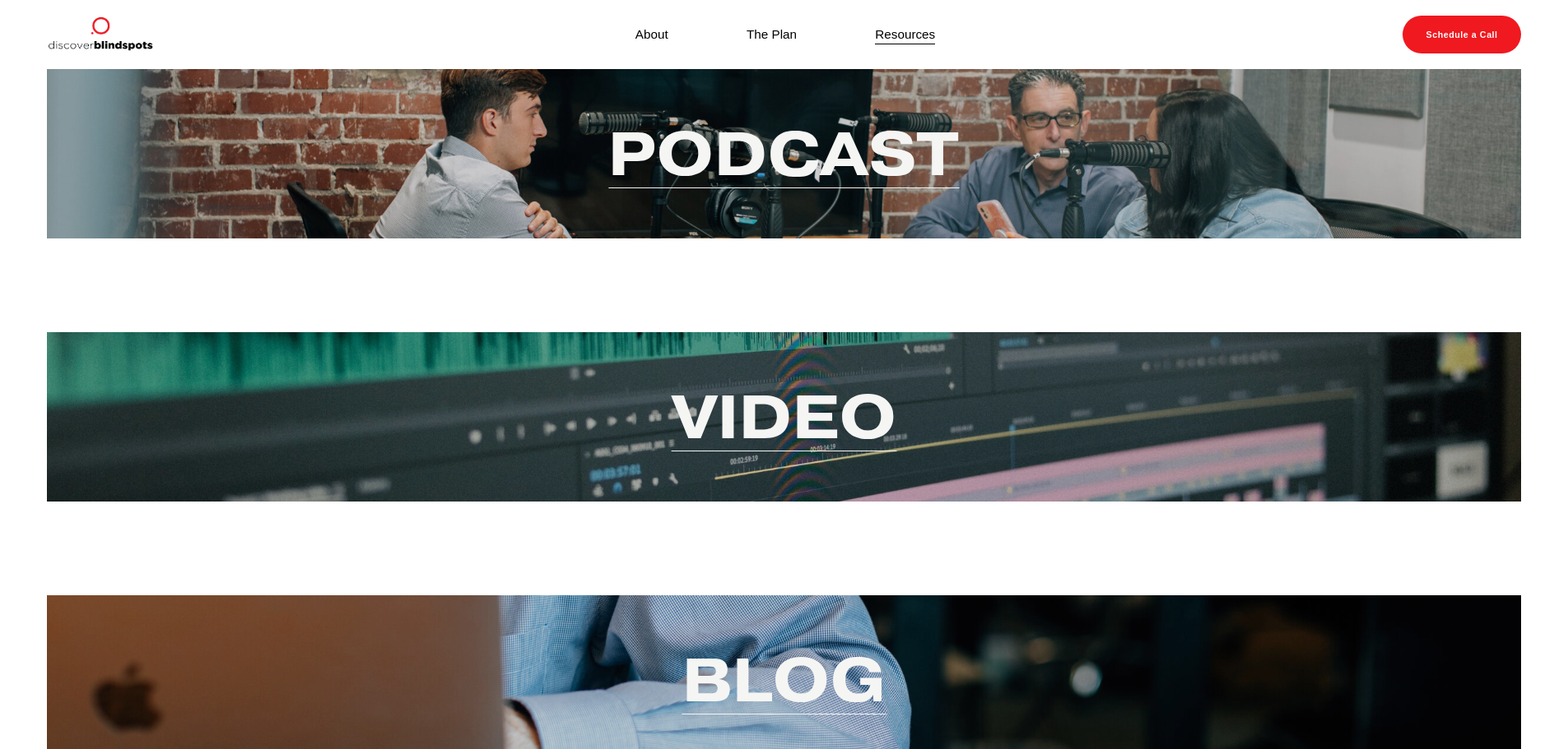
click at [793, 400] on link "Video" at bounding box center [785, 416] width 226 height 80
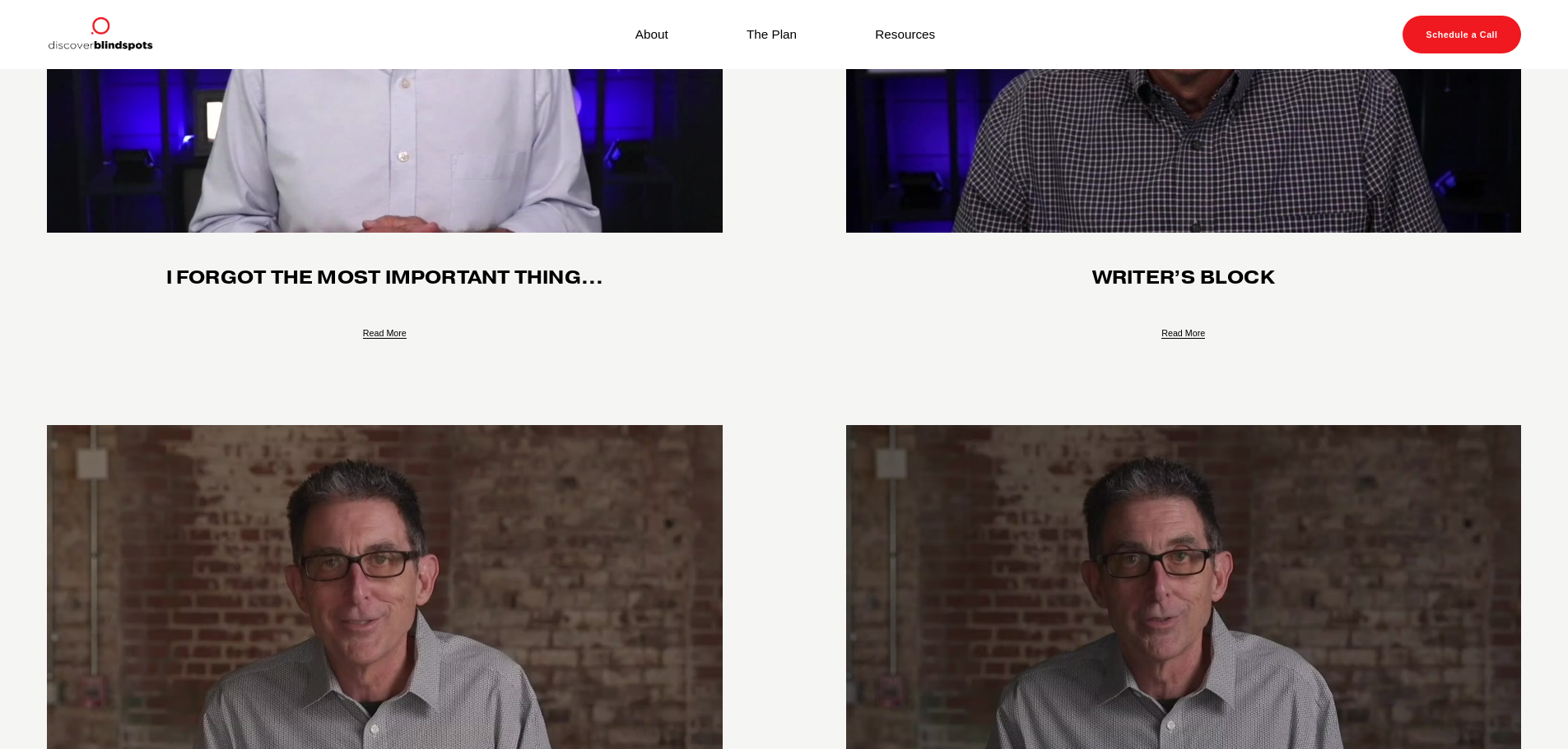
scroll to position [165, 0]
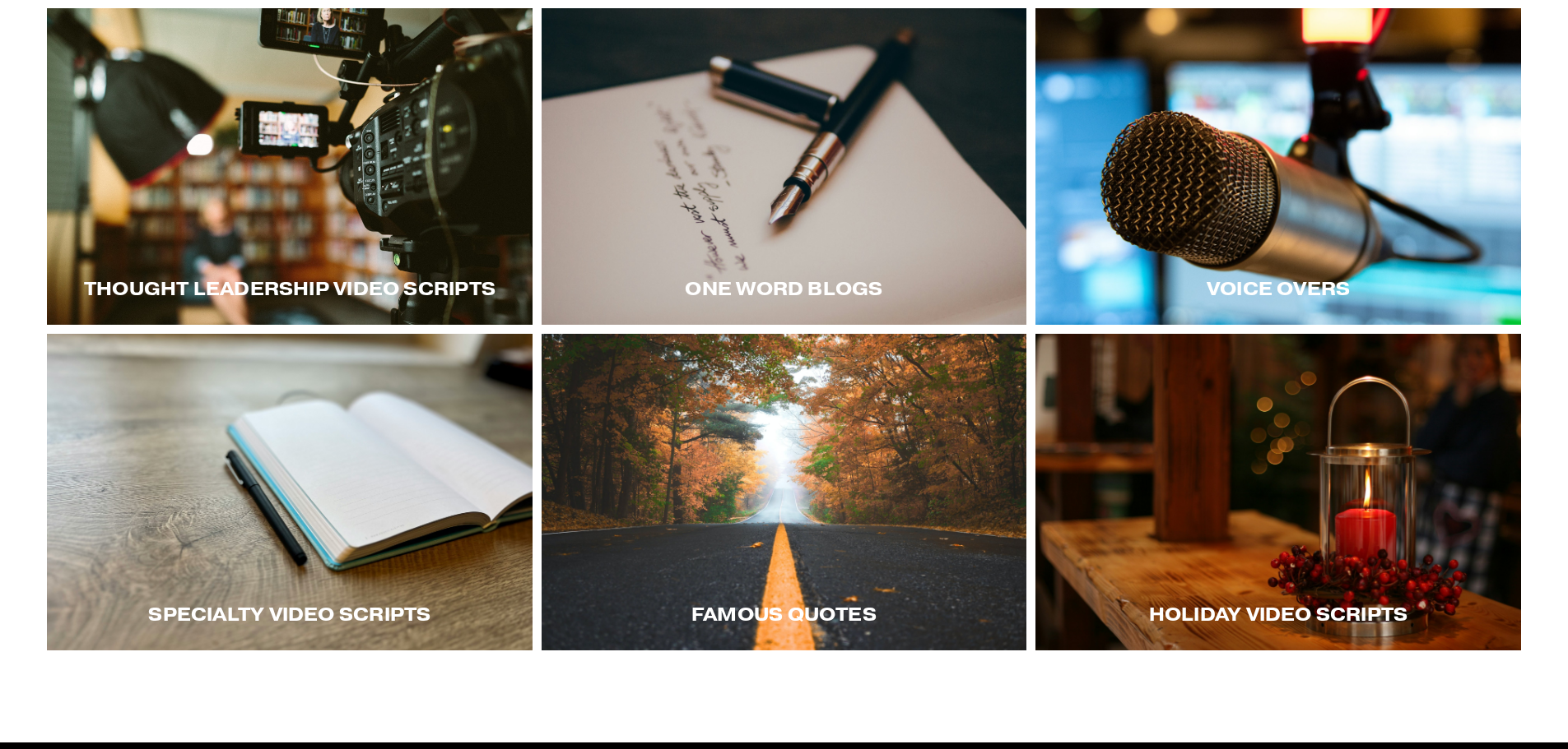
scroll to position [329, 0]
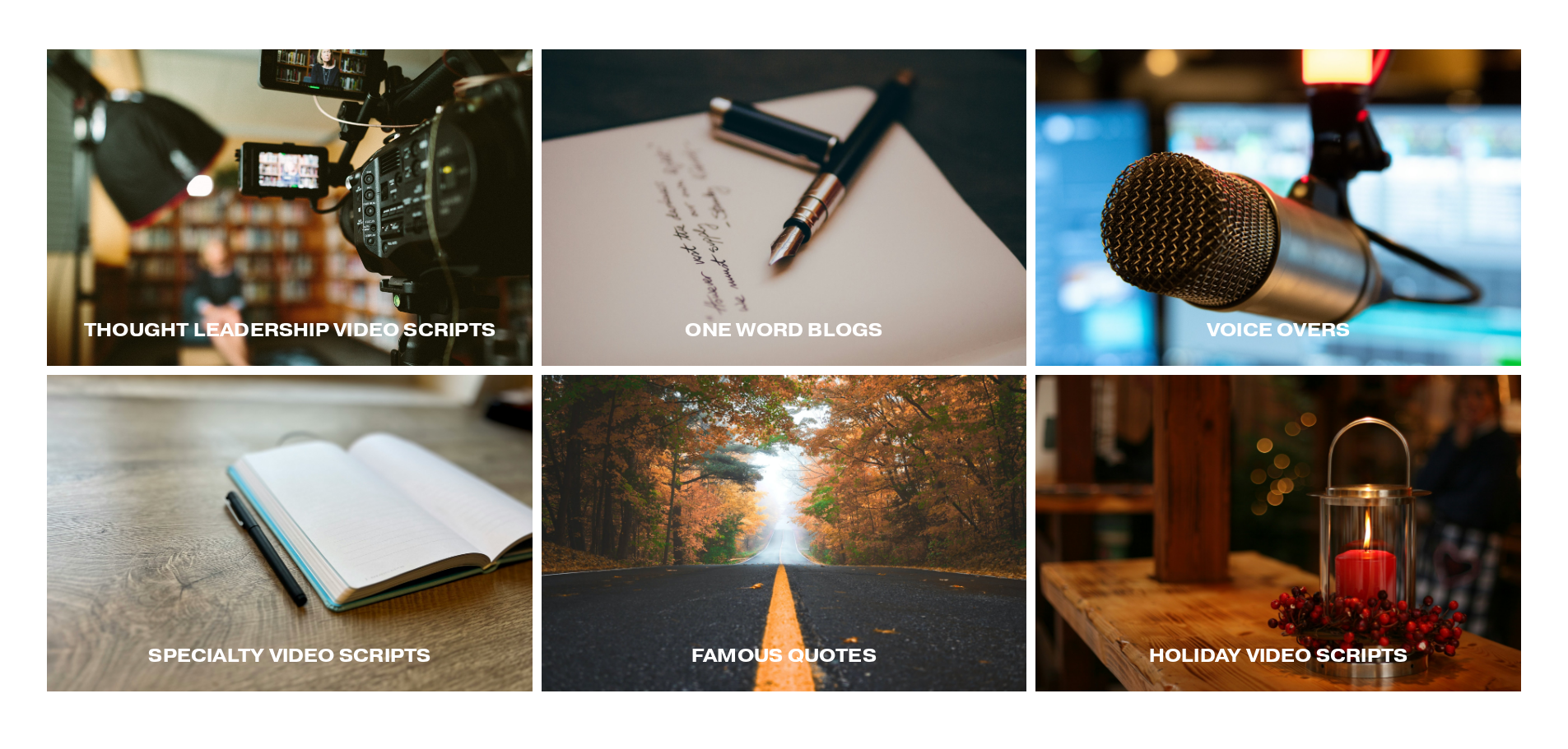
click at [1167, 296] on div at bounding box center [1278, 208] width 486 height 316
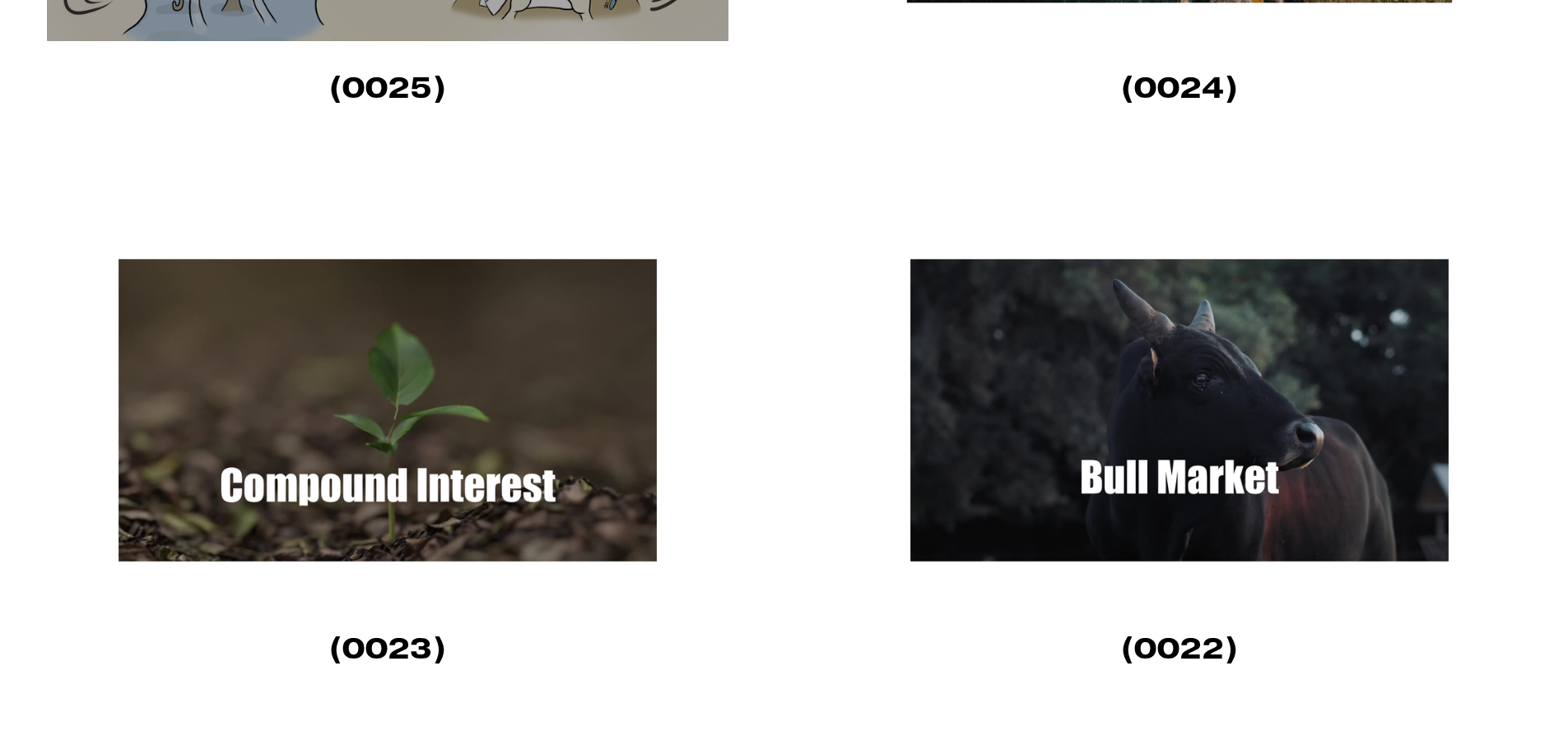
scroll to position [1645, 0]
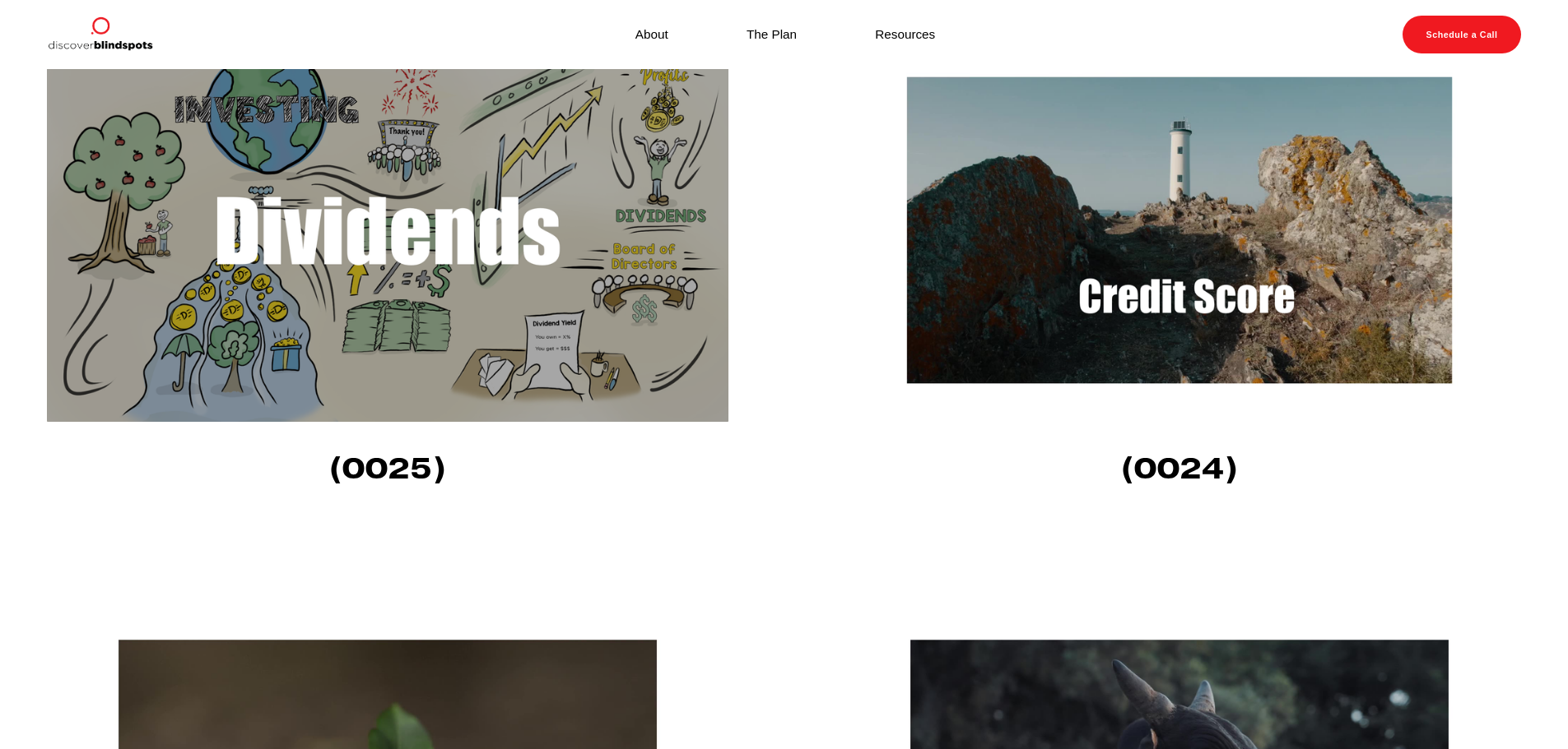
click at [481, 272] on img at bounding box center [387, 230] width 681 height 383
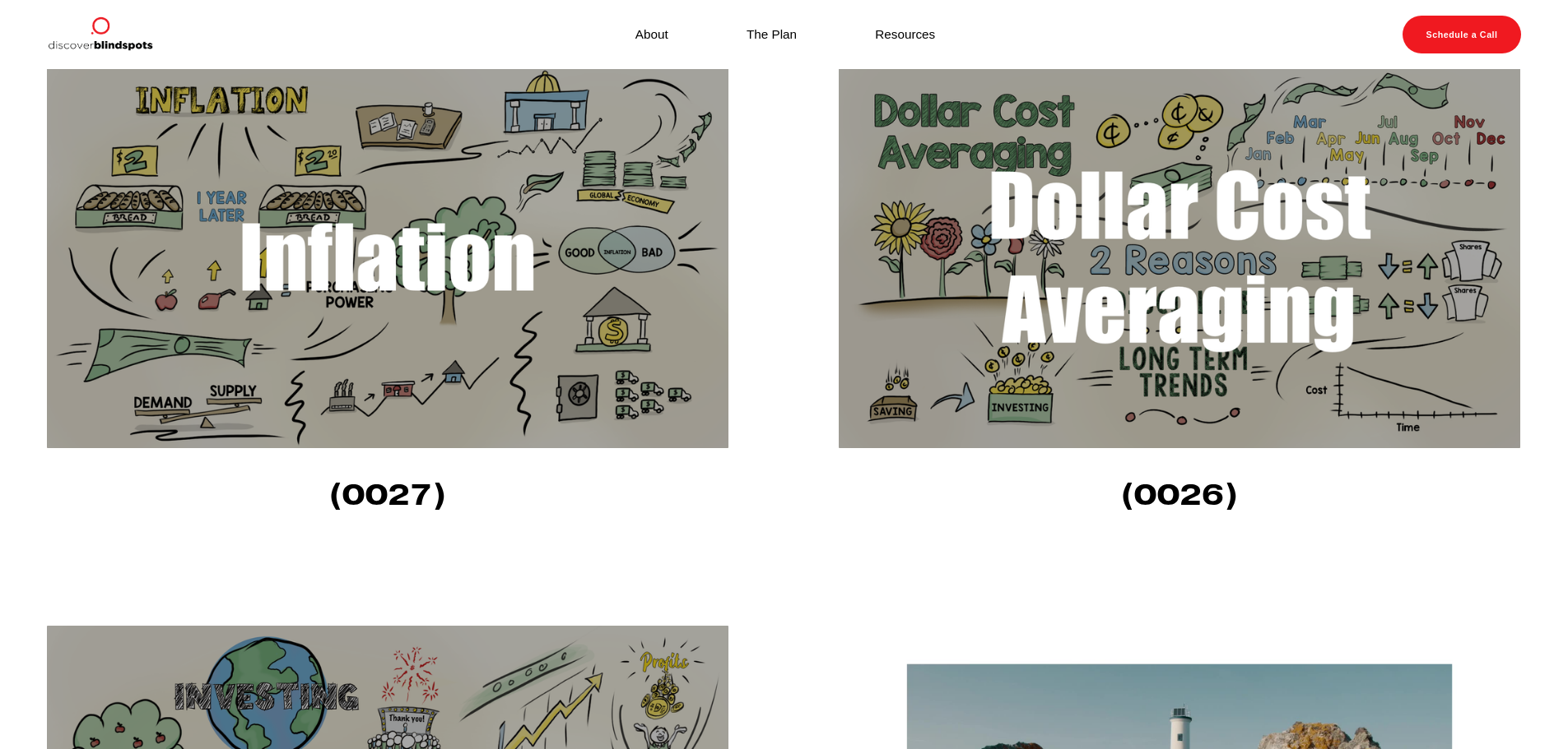
scroll to position [987, 0]
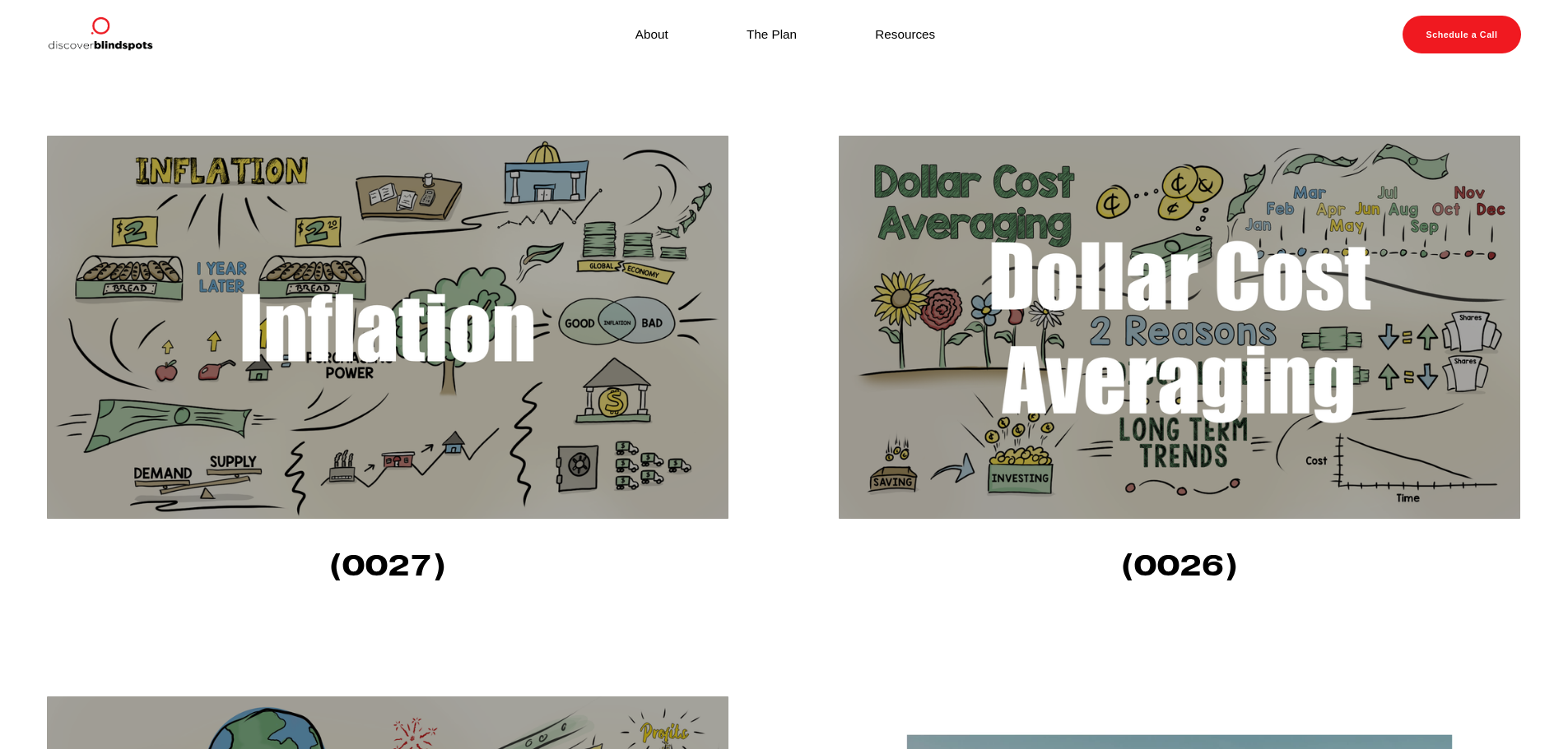
click at [528, 329] on img at bounding box center [387, 327] width 681 height 383
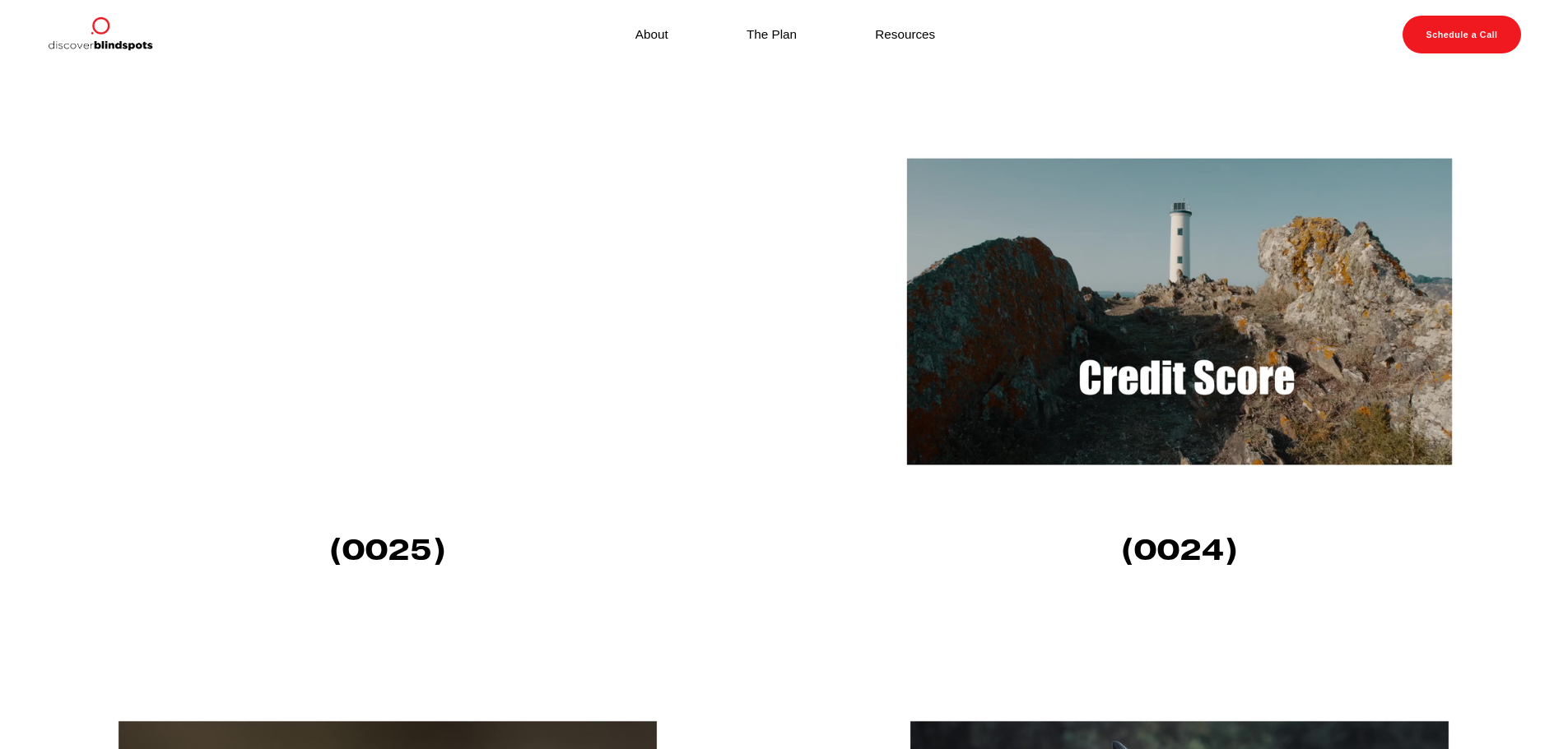
scroll to position [1563, 0]
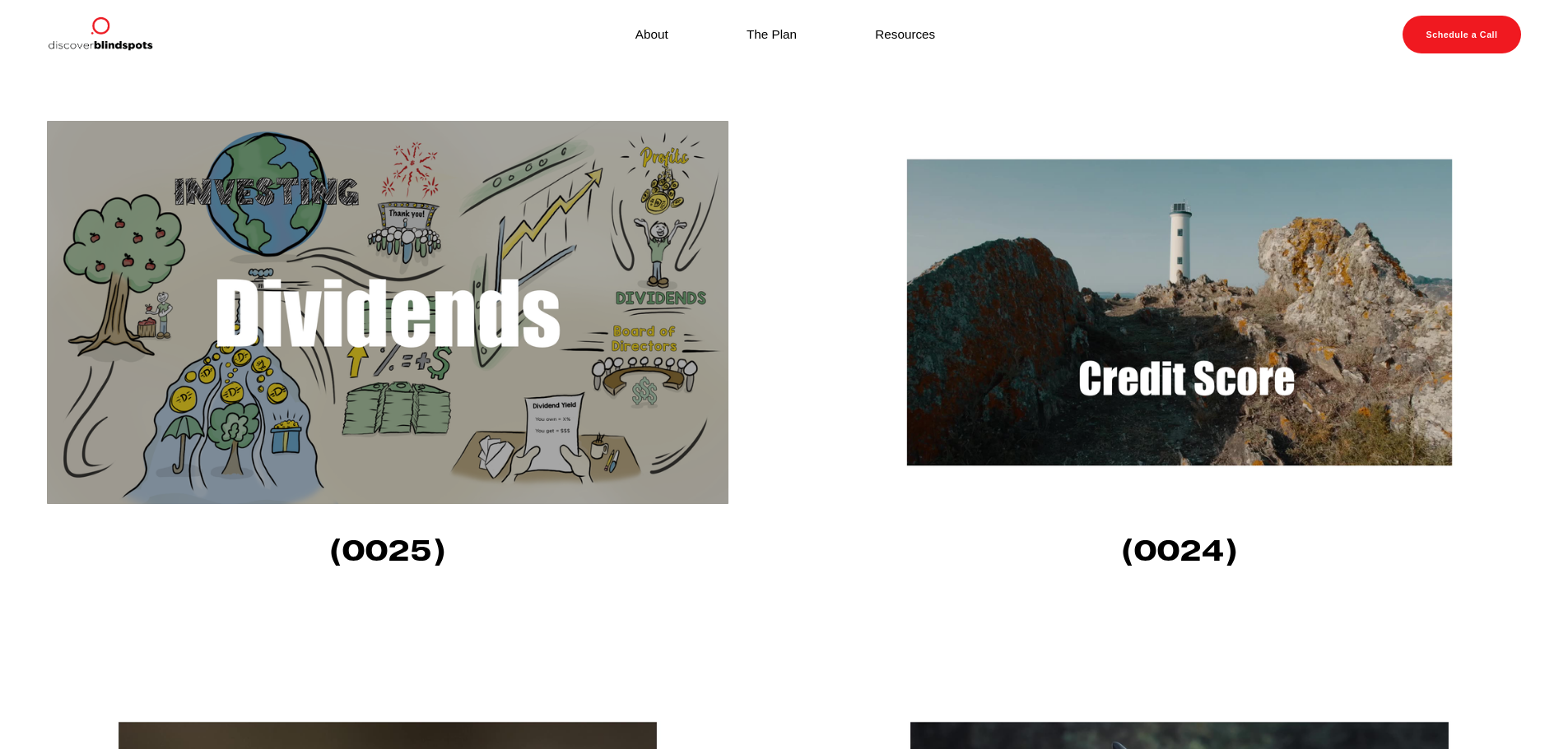
click at [1063, 335] on img at bounding box center [1179, 312] width 681 height 383
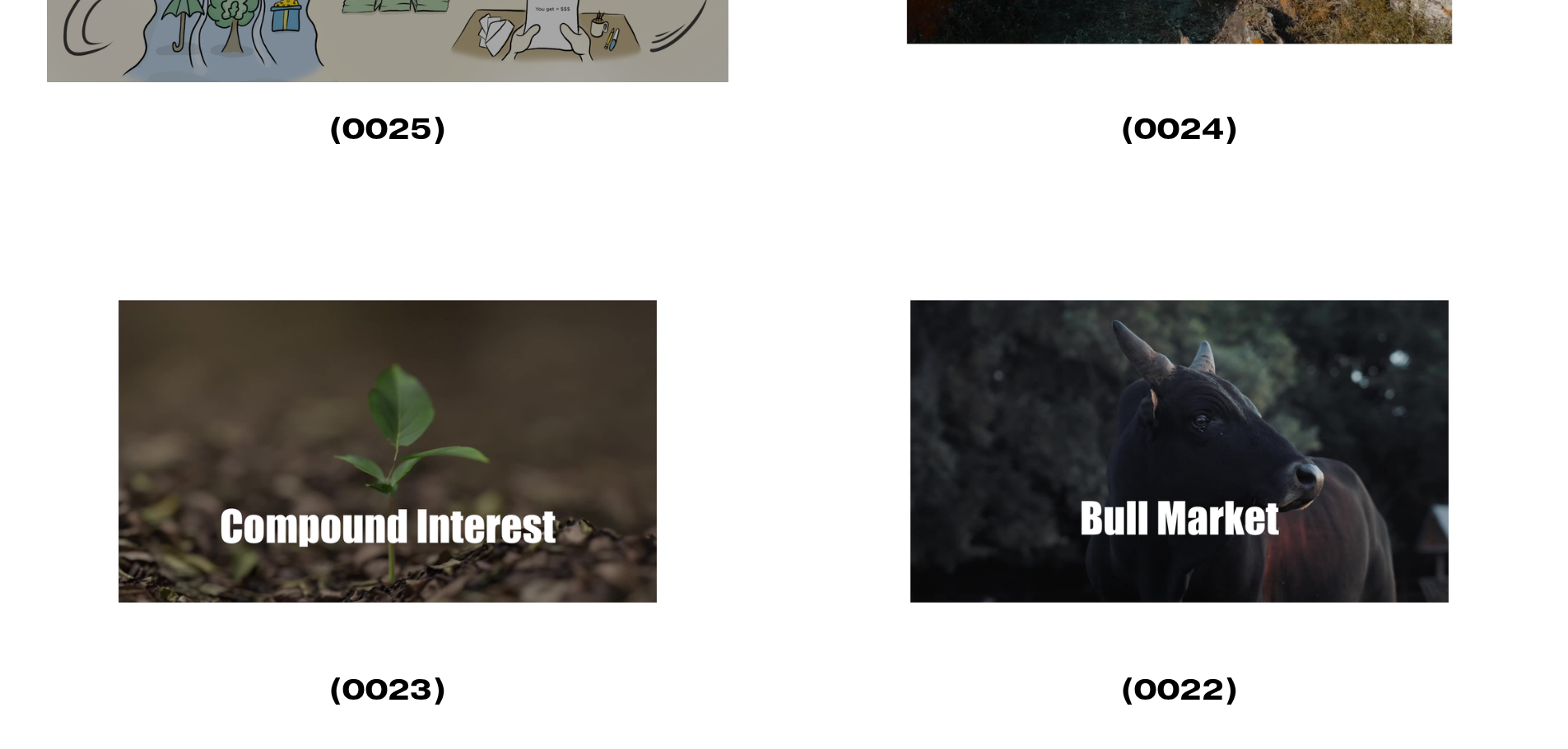
scroll to position [2056, 0]
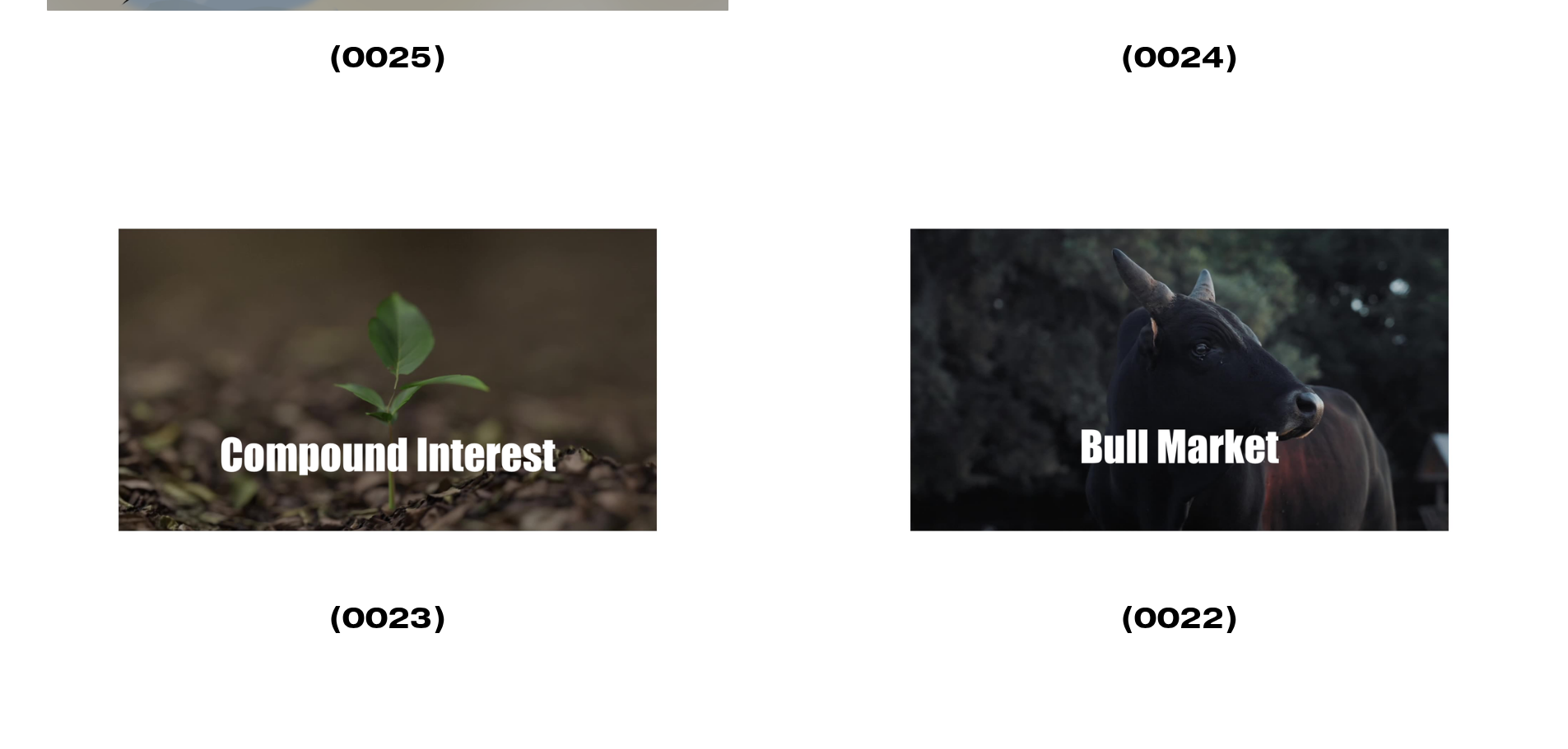
click at [493, 446] on img at bounding box center [387, 380] width 681 height 383
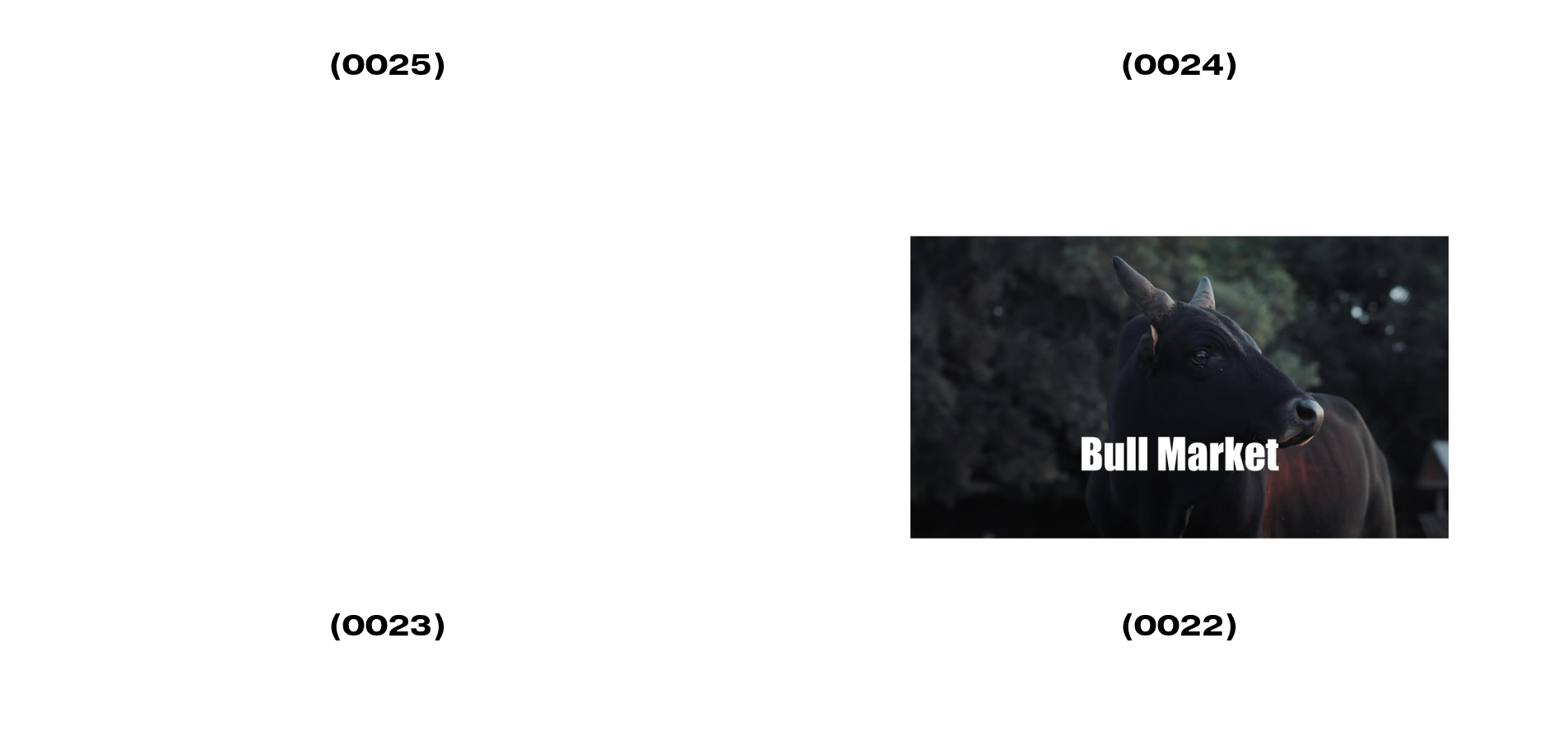
scroll to position [2056, 0]
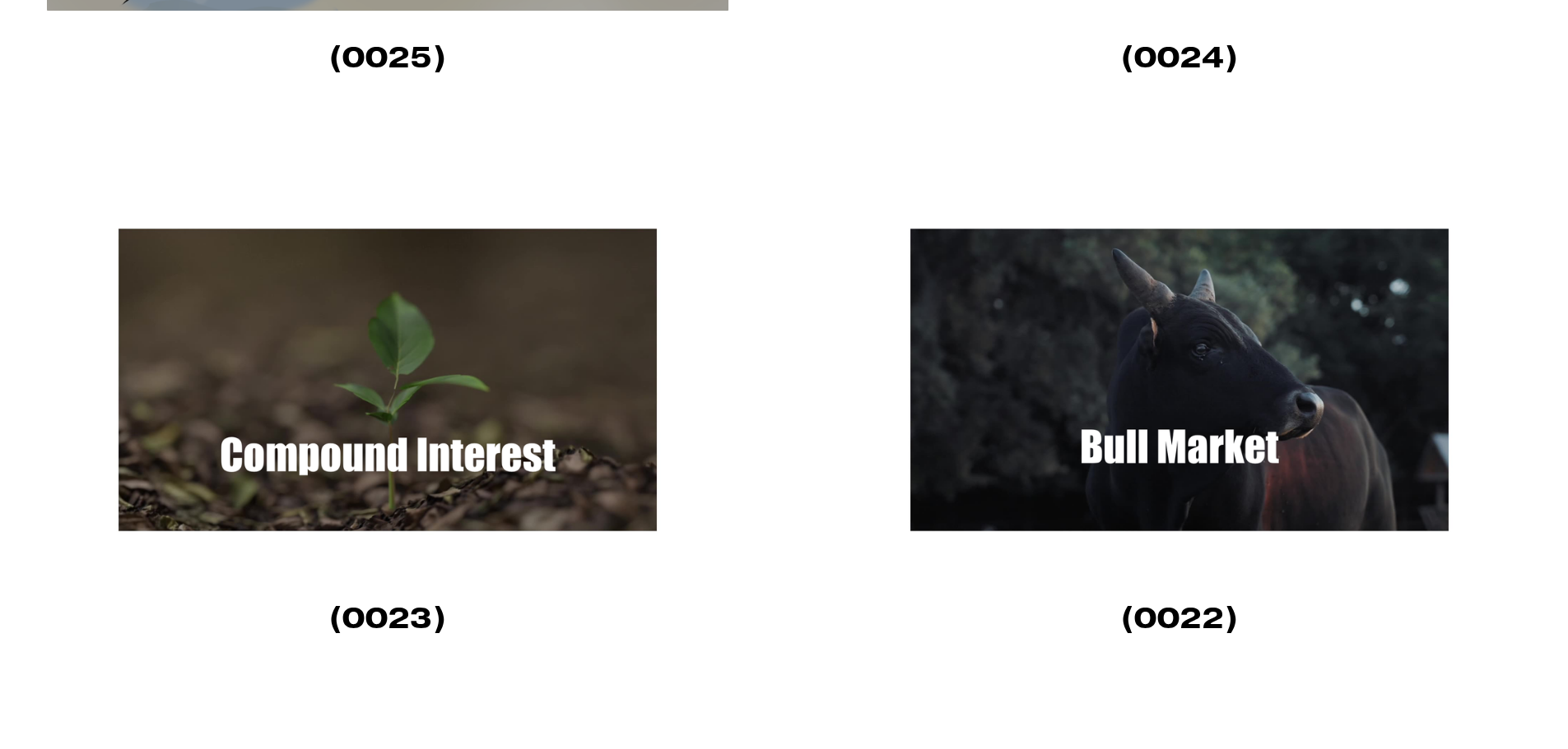
click at [1115, 414] on img at bounding box center [1179, 380] width 681 height 383
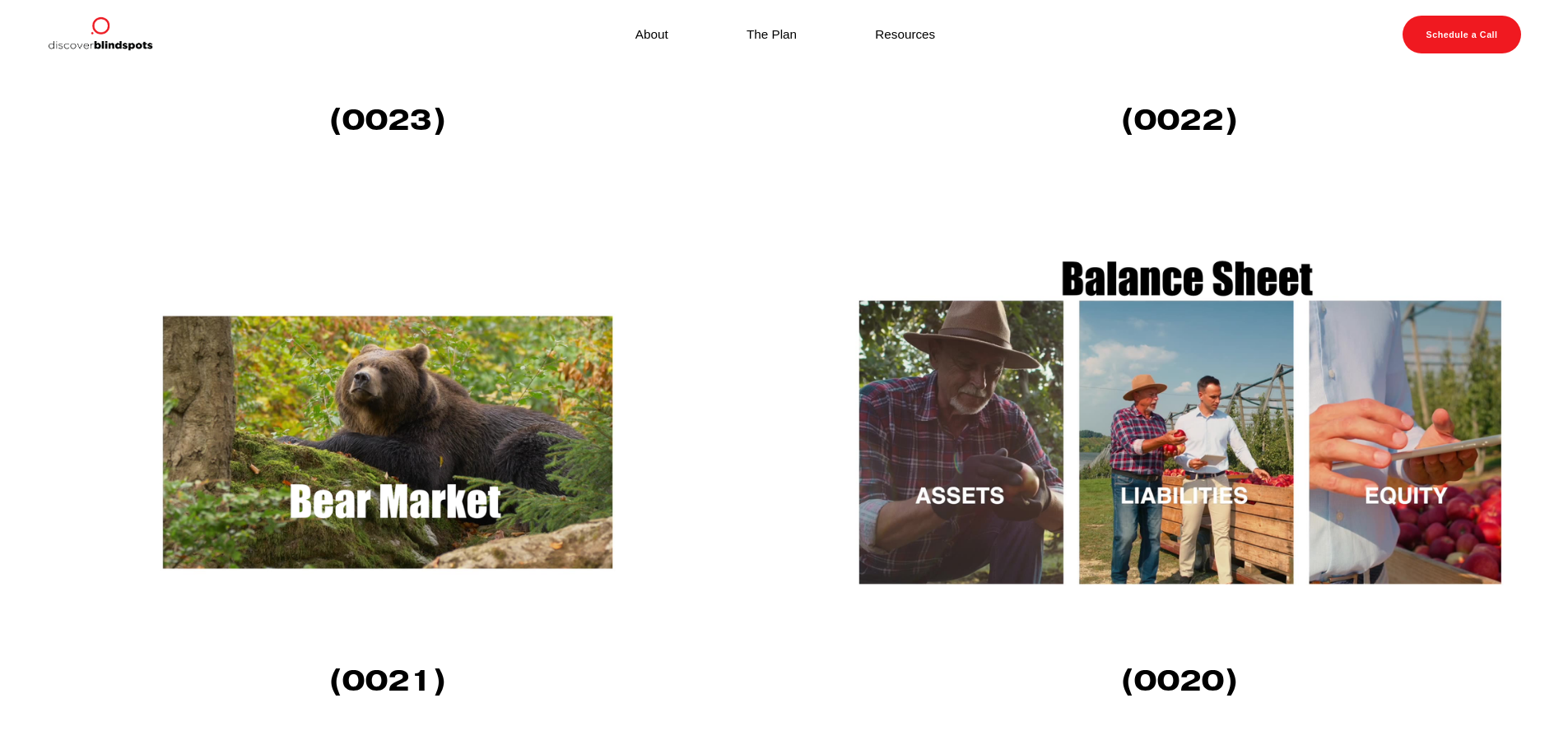
scroll to position [2549, 0]
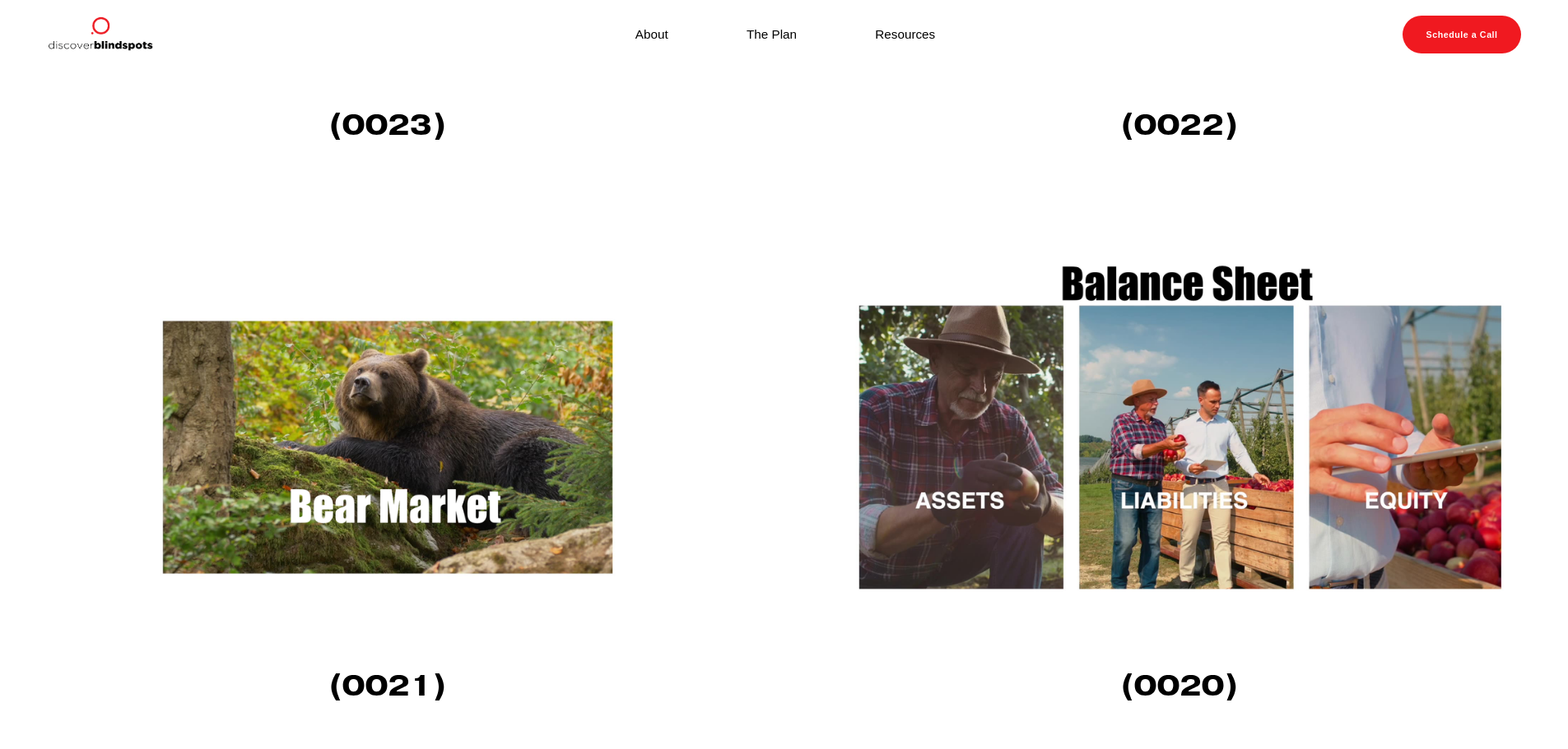
click at [982, 405] on img at bounding box center [1179, 447] width 681 height 383
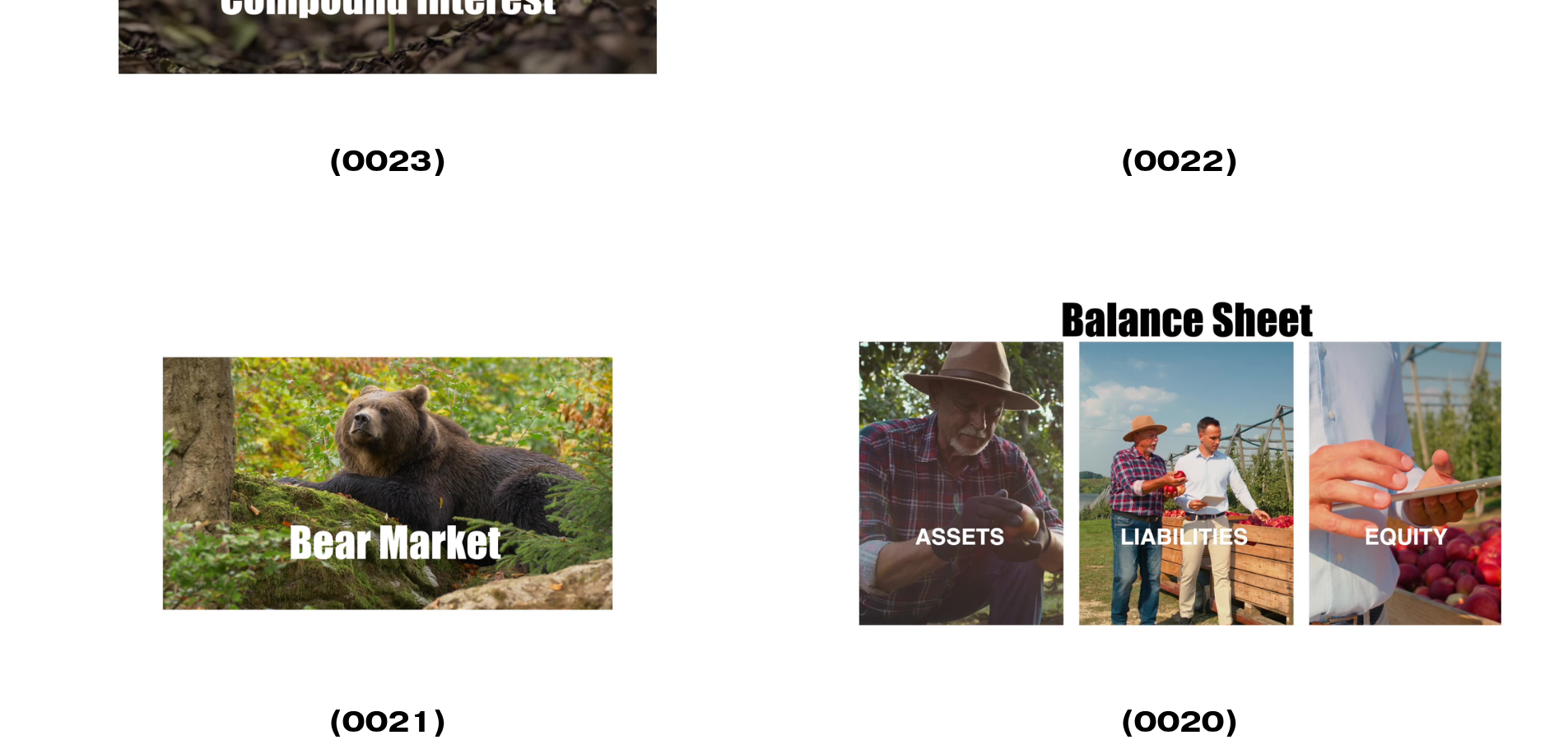
scroll to position [2549, 0]
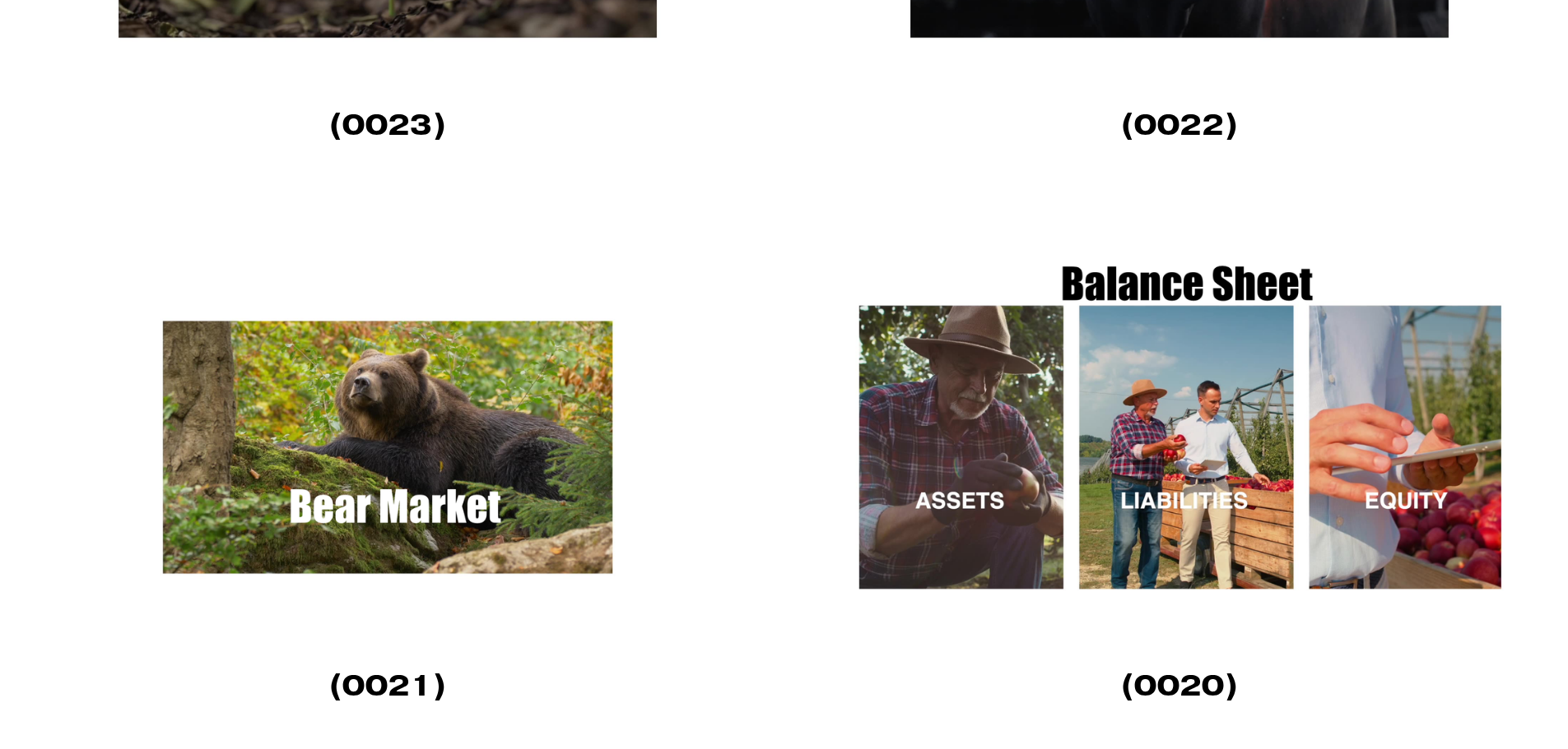
click at [532, 470] on img at bounding box center [387, 447] width 681 height 383
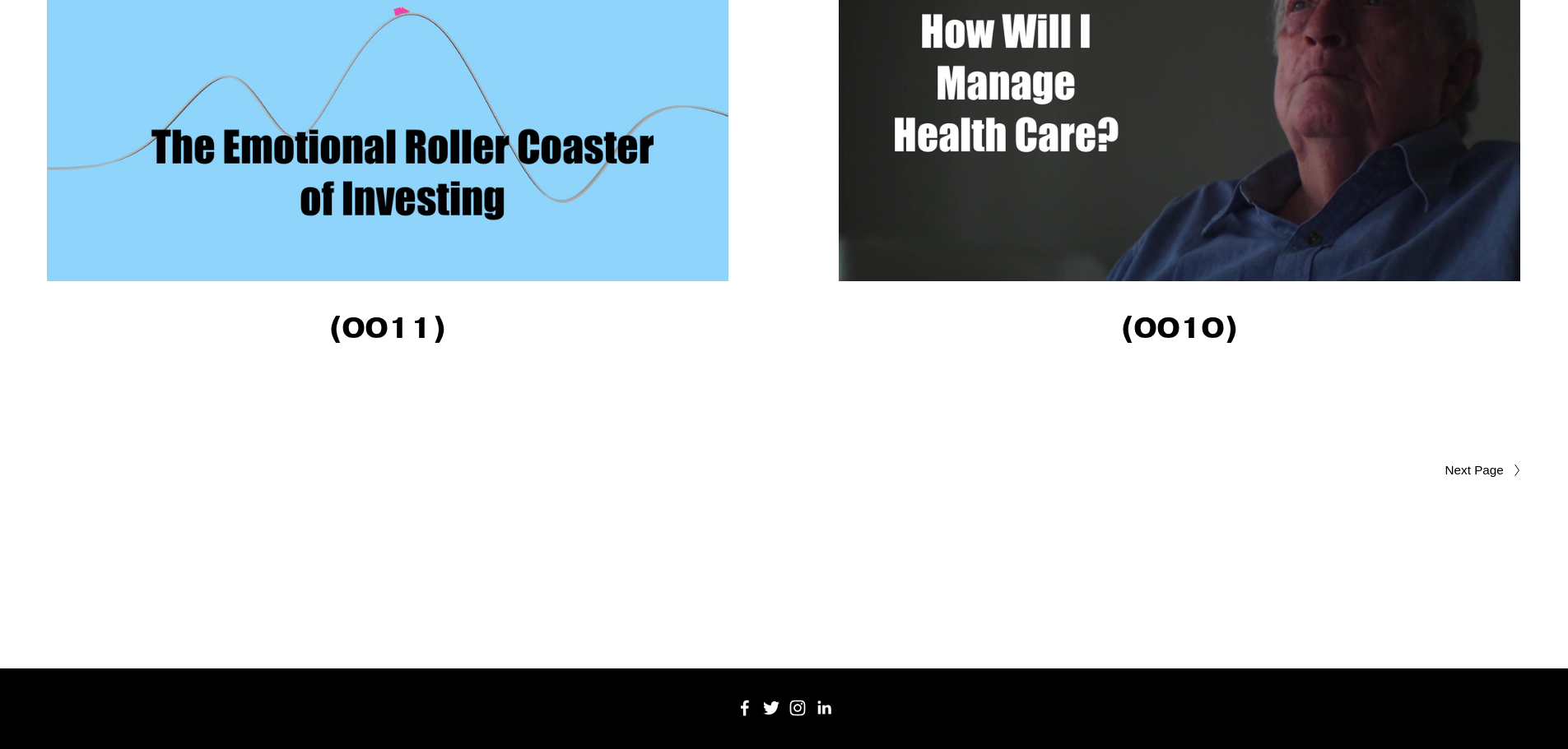
scroll to position [5593, 0]
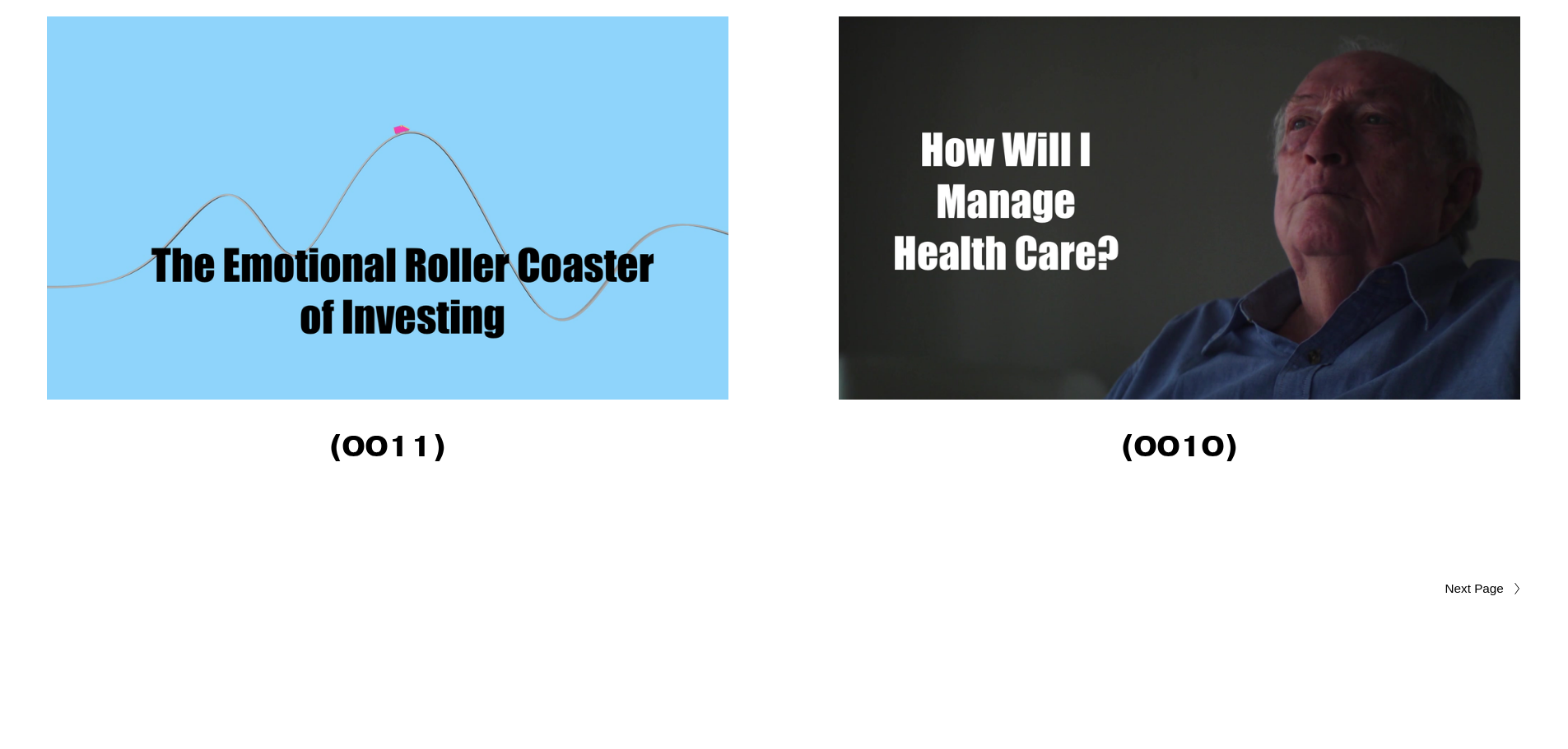
click at [1463, 587] on span "Older Posts" at bounding box center [1441, 589] width 124 height 20
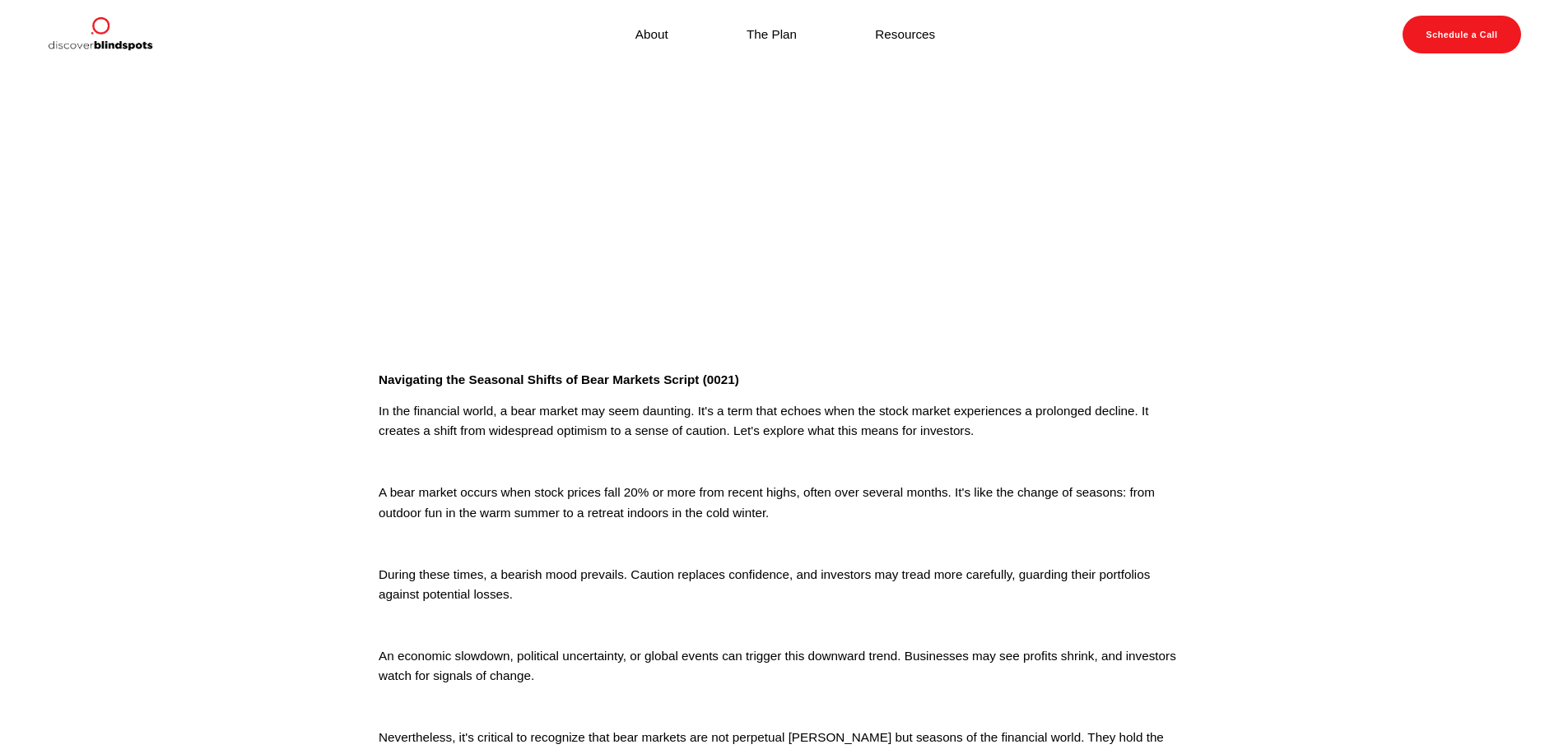
scroll to position [82, 0]
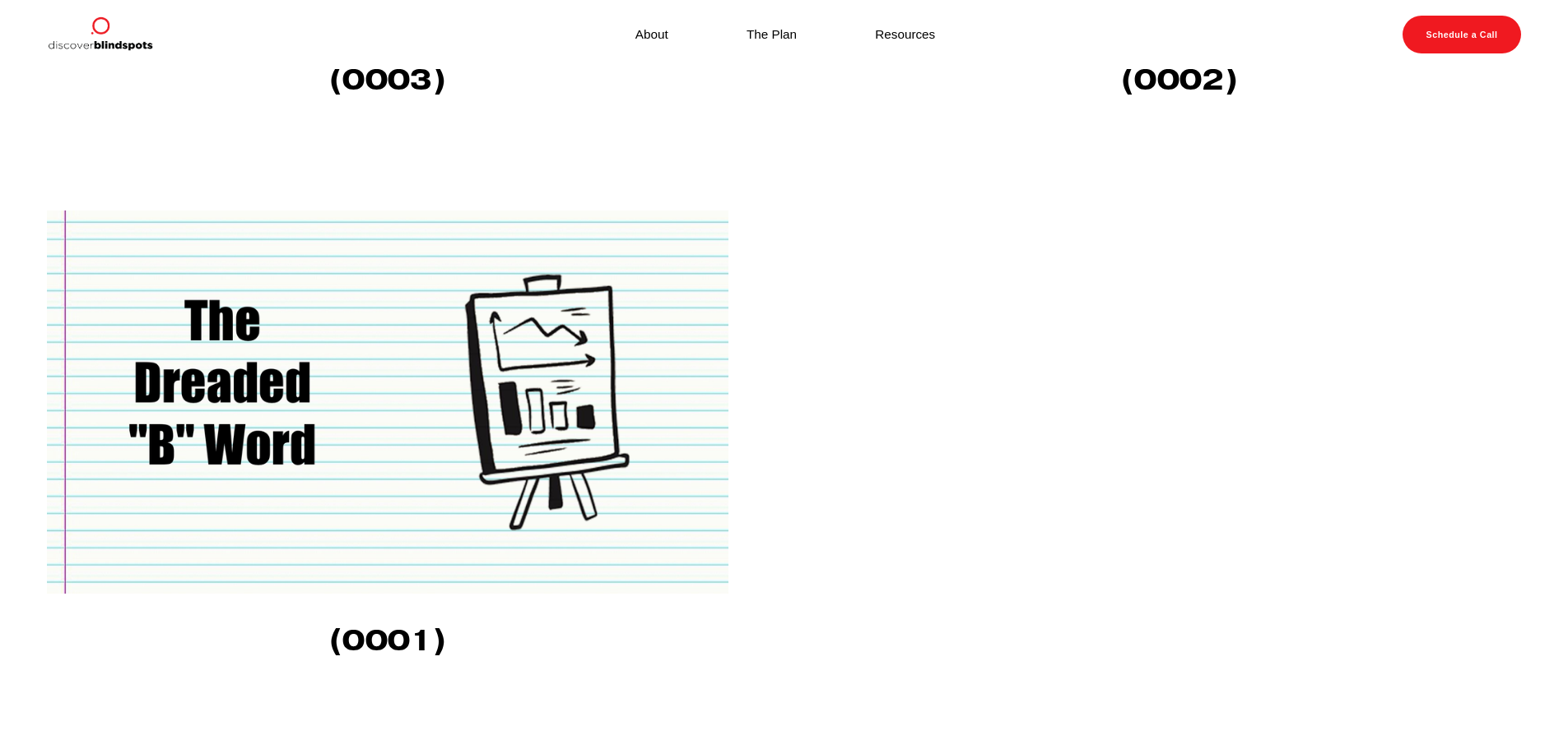
scroll to position [2624, 0]
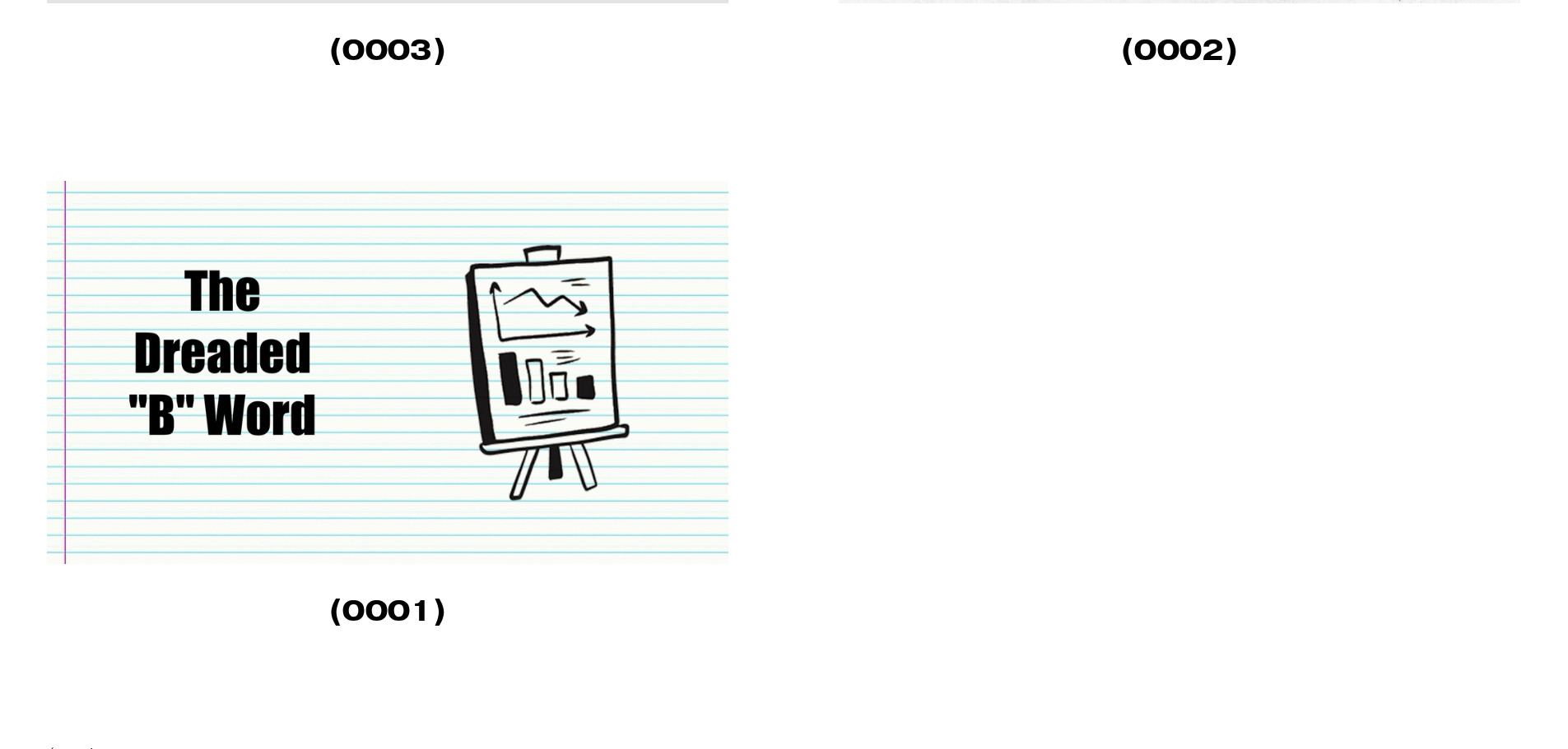
click at [374, 438] on img at bounding box center [387, 372] width 681 height 383
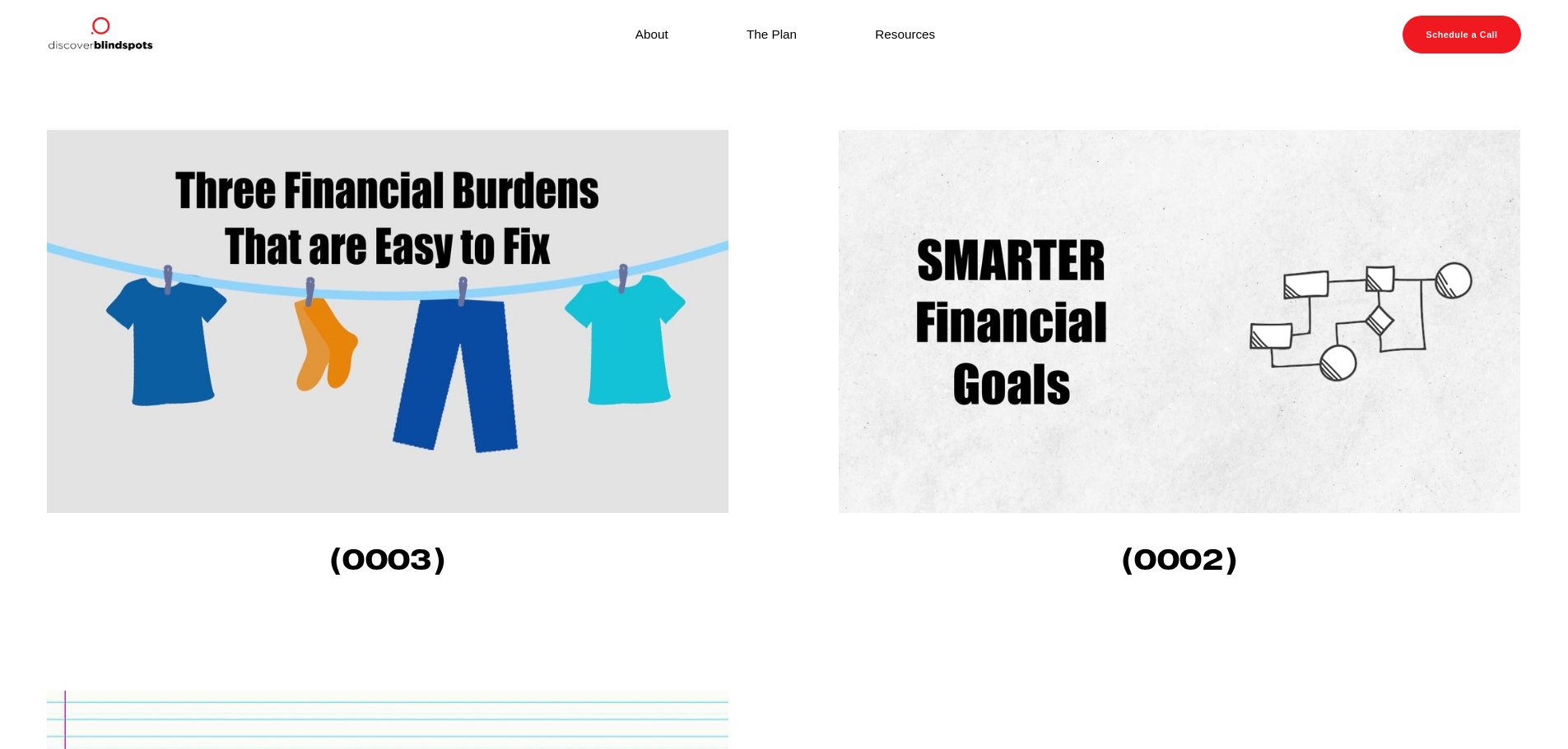
scroll to position [2048, 0]
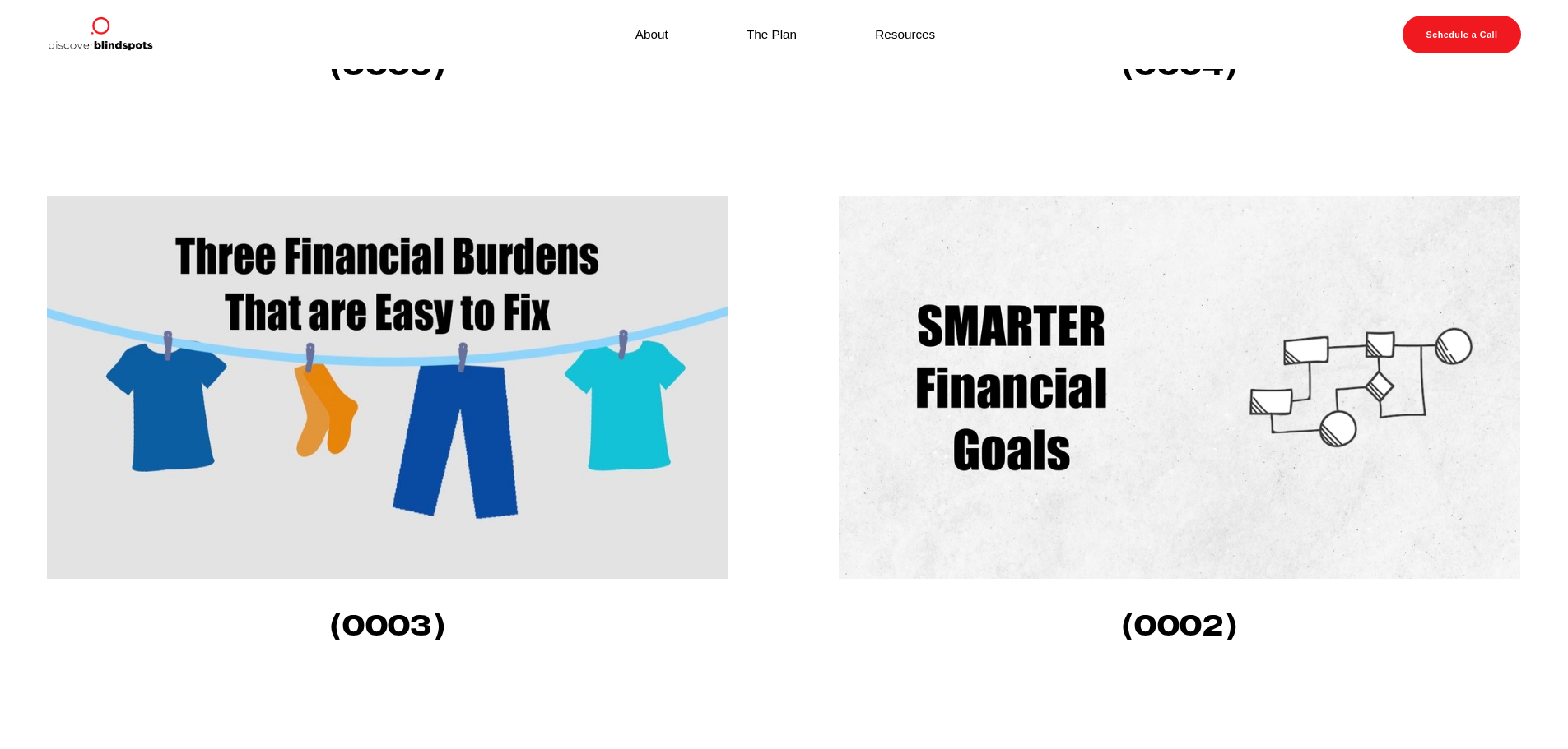
click at [363, 331] on img at bounding box center [387, 387] width 681 height 383
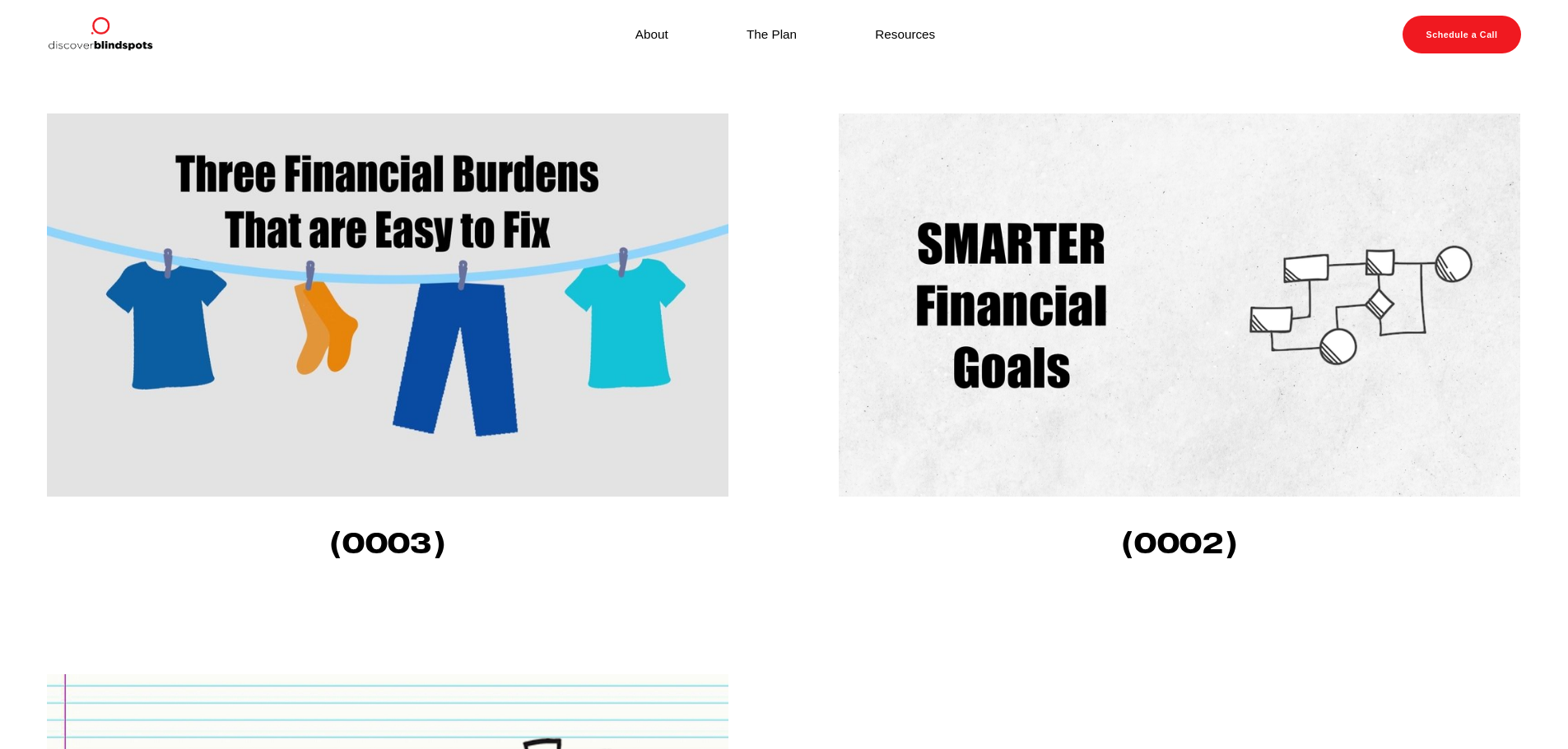
click at [955, 380] on img at bounding box center [1179, 305] width 681 height 383
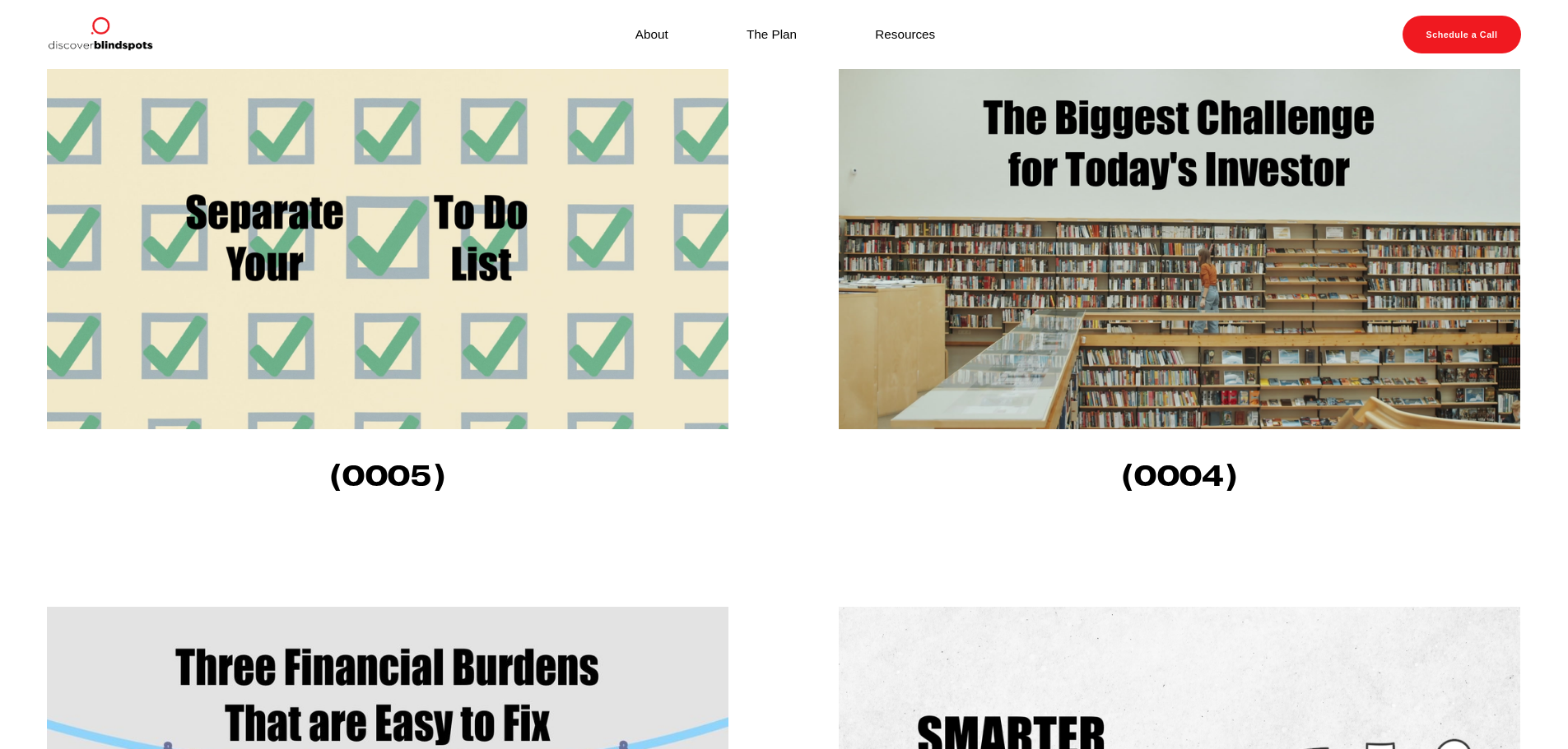
scroll to position [1556, 0]
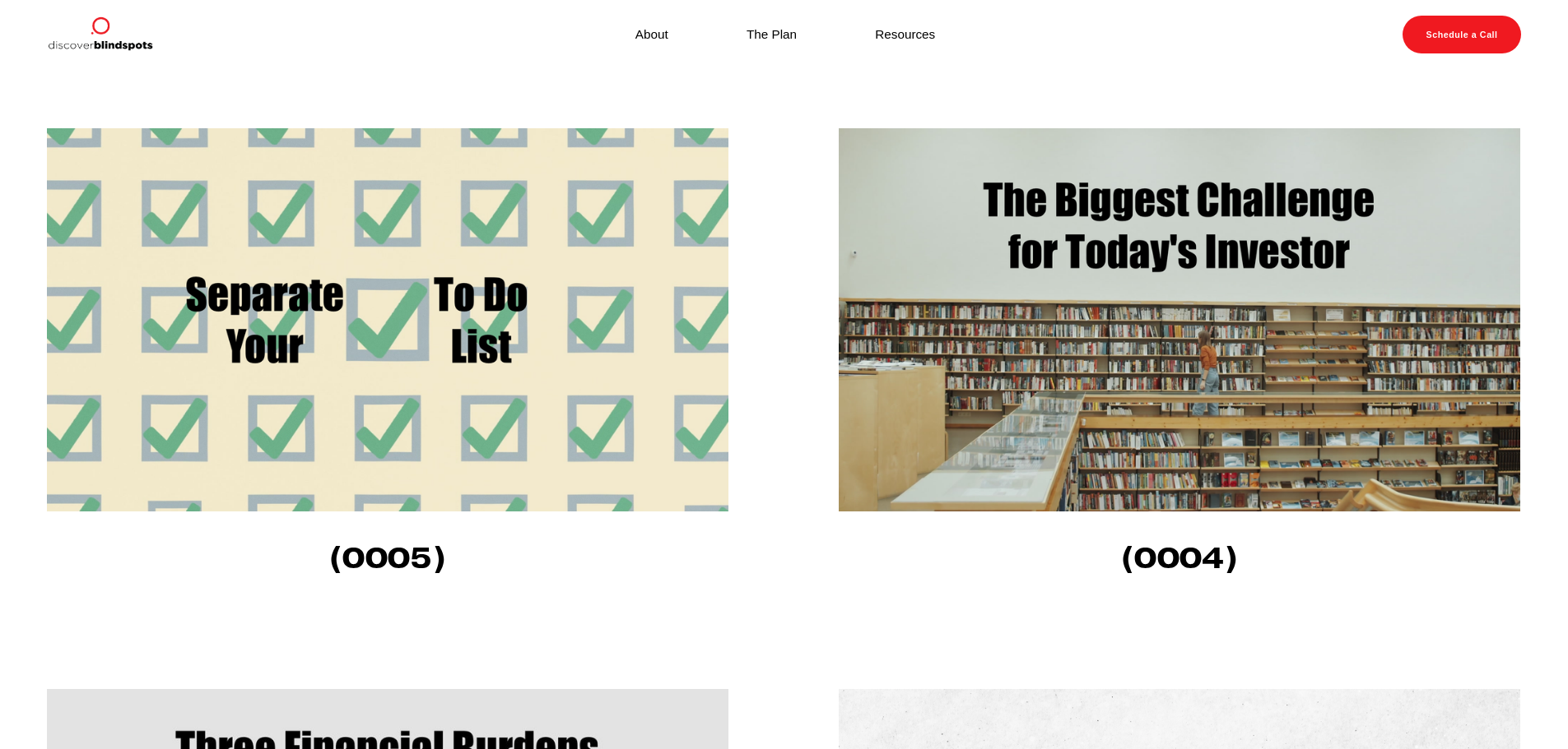
click at [1087, 268] on img at bounding box center [1179, 320] width 681 height 383
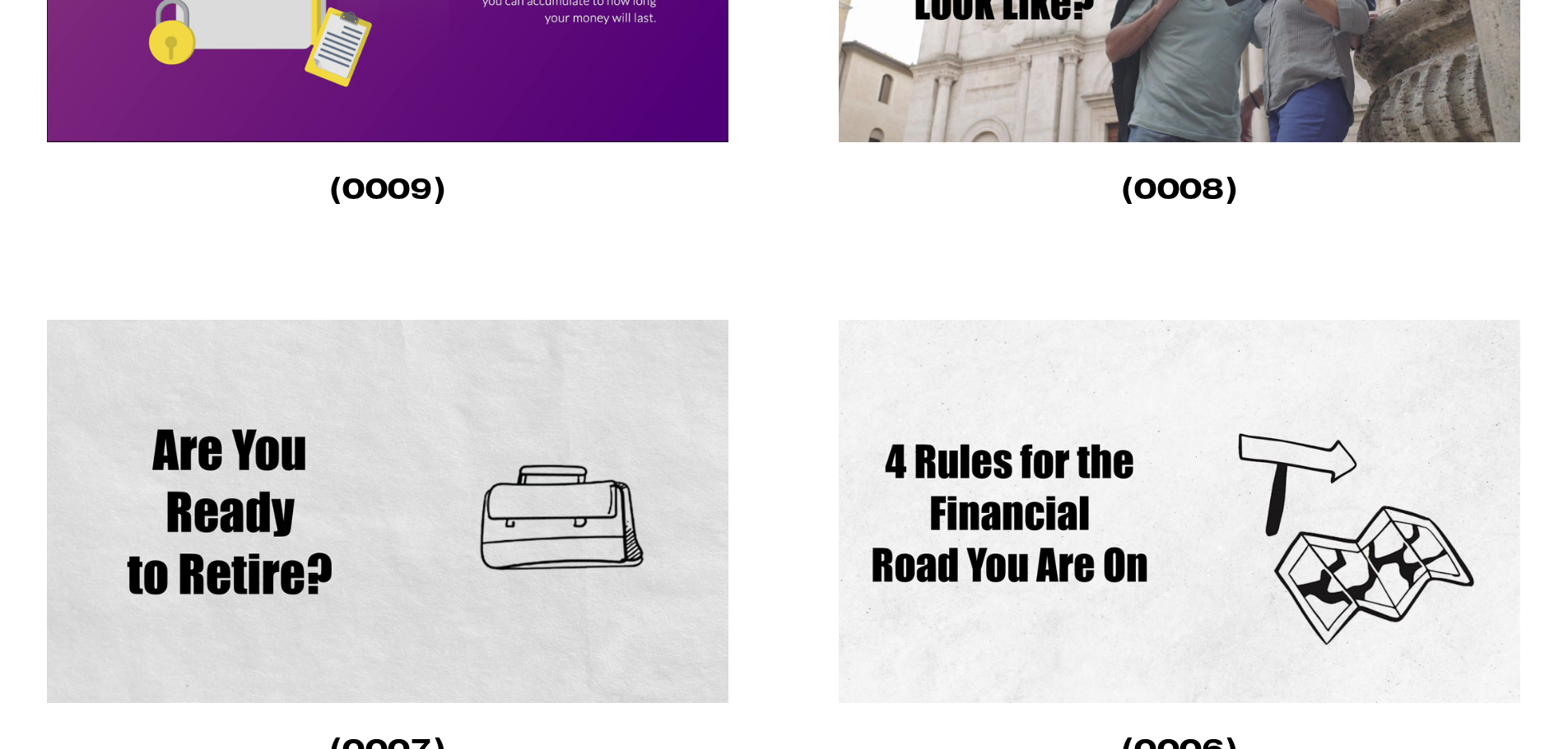
scroll to position [815, 0]
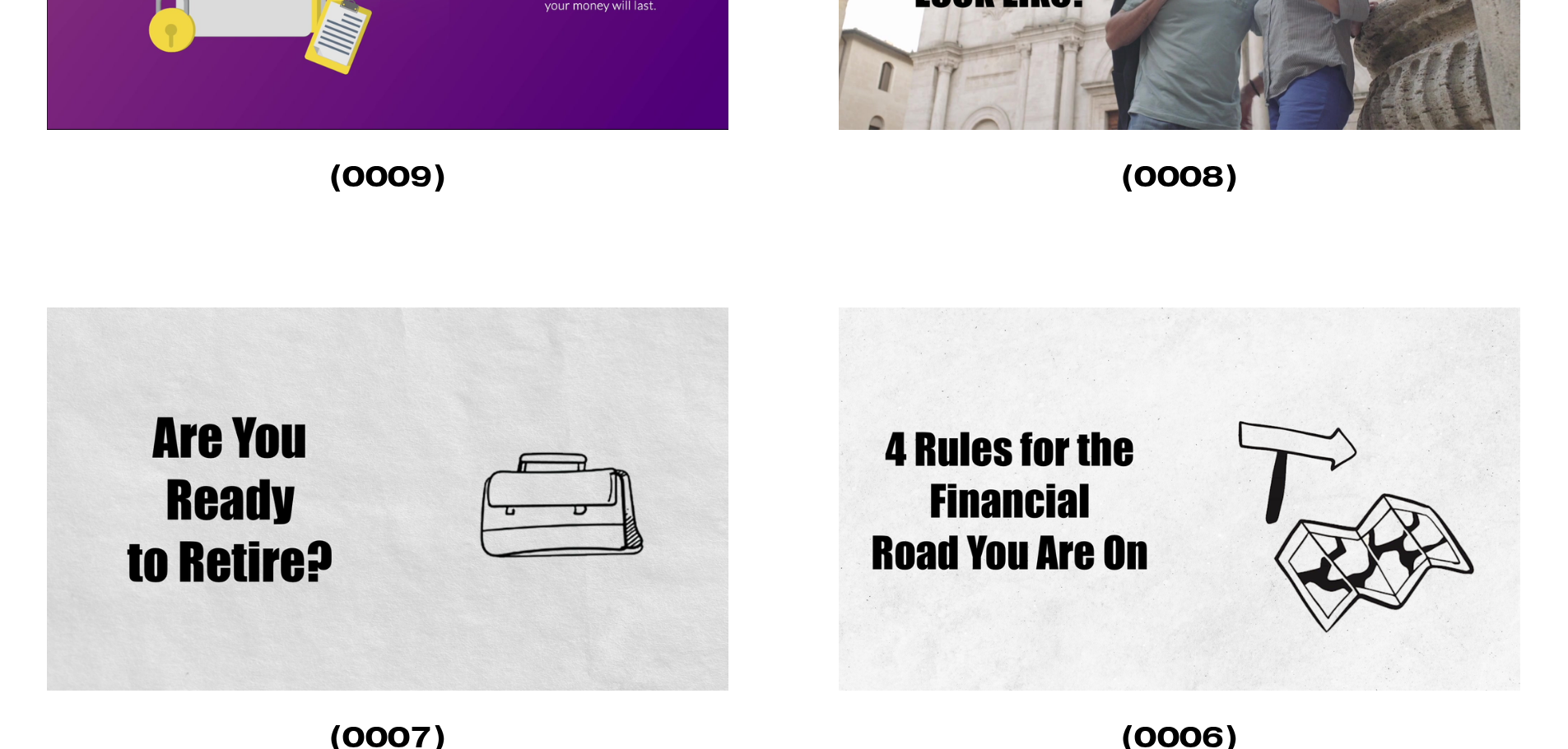
click at [451, 491] on img at bounding box center [387, 499] width 681 height 383
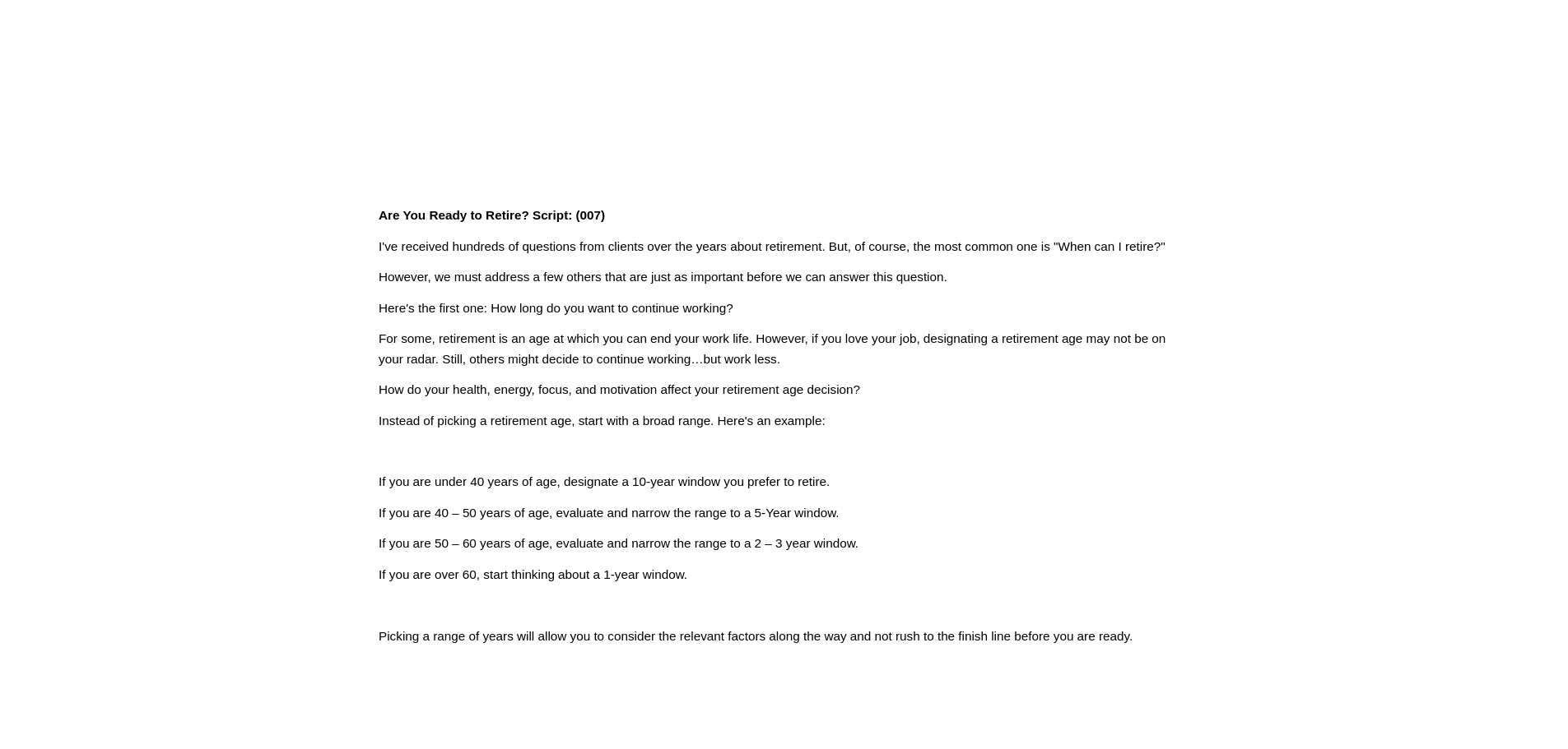
scroll to position [82, 0]
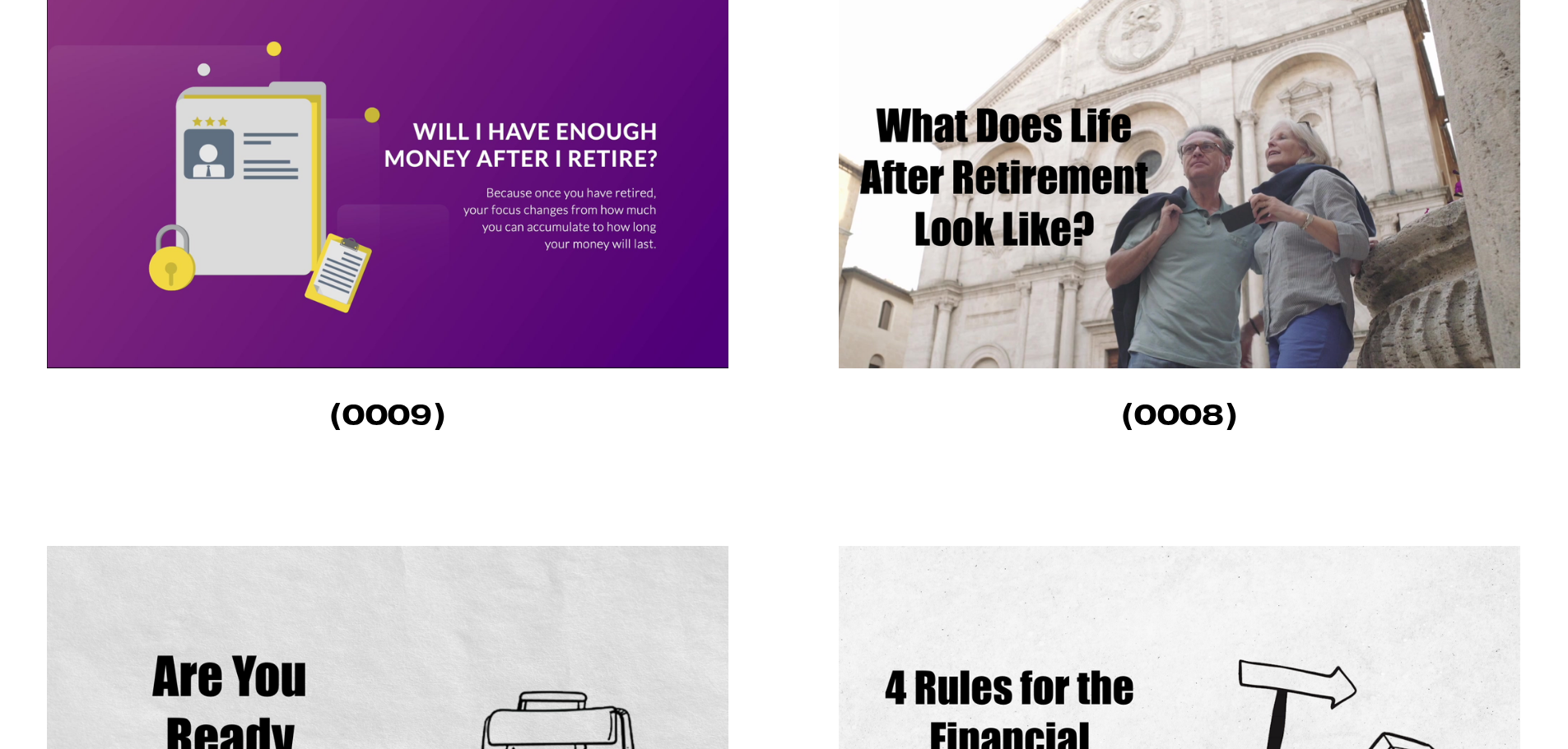
scroll to position [569, 0]
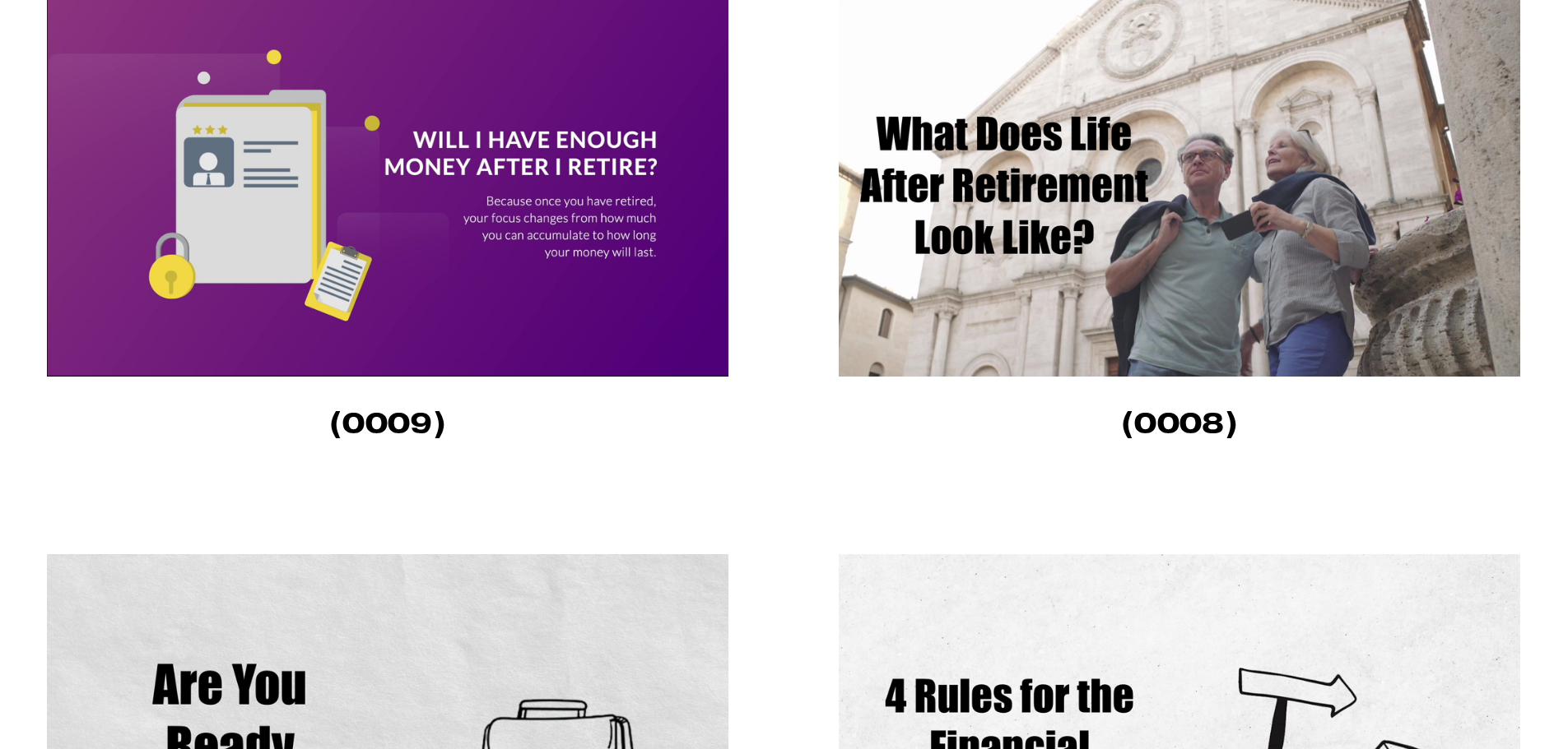
click at [972, 300] on img at bounding box center [1179, 185] width 681 height 383
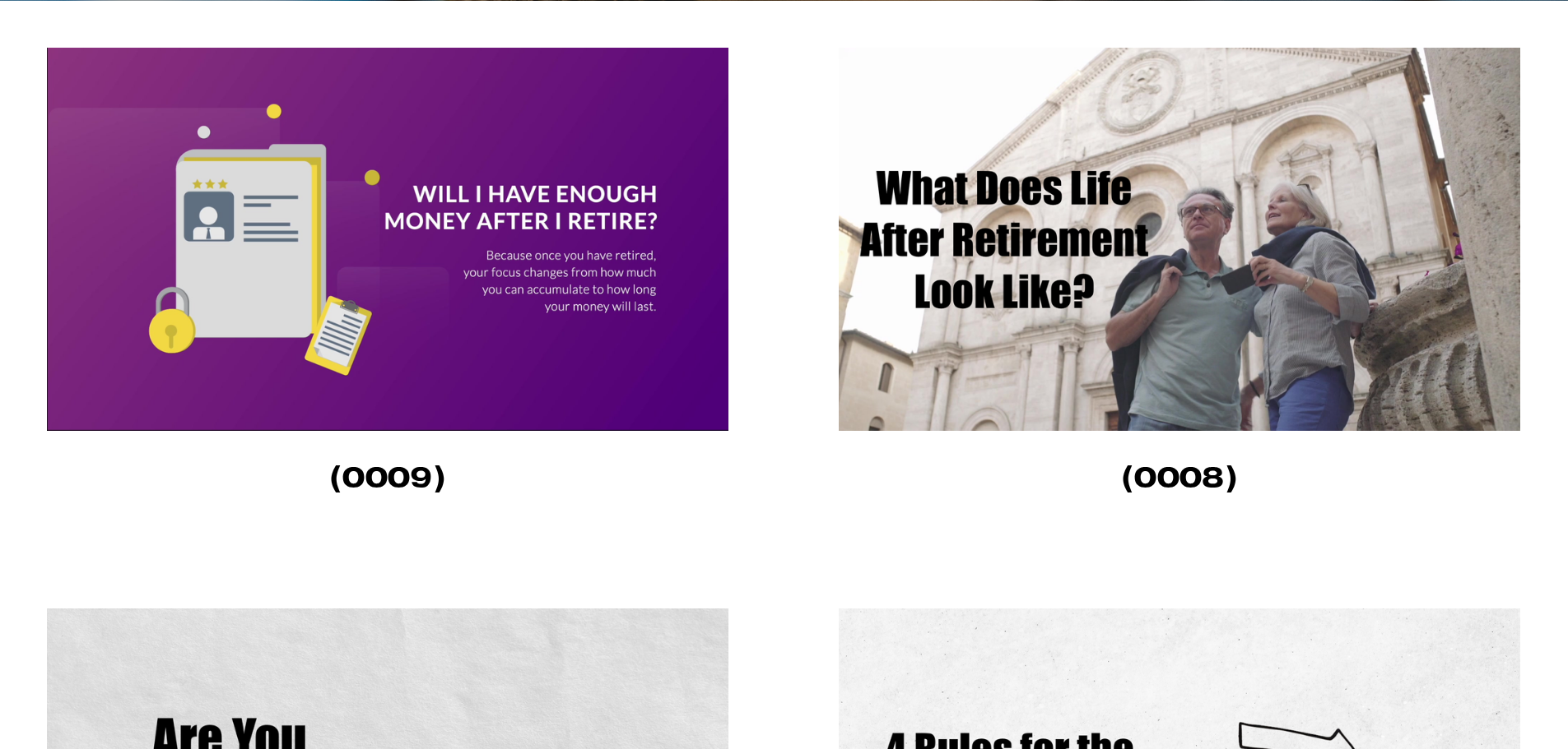
scroll to position [486, 0]
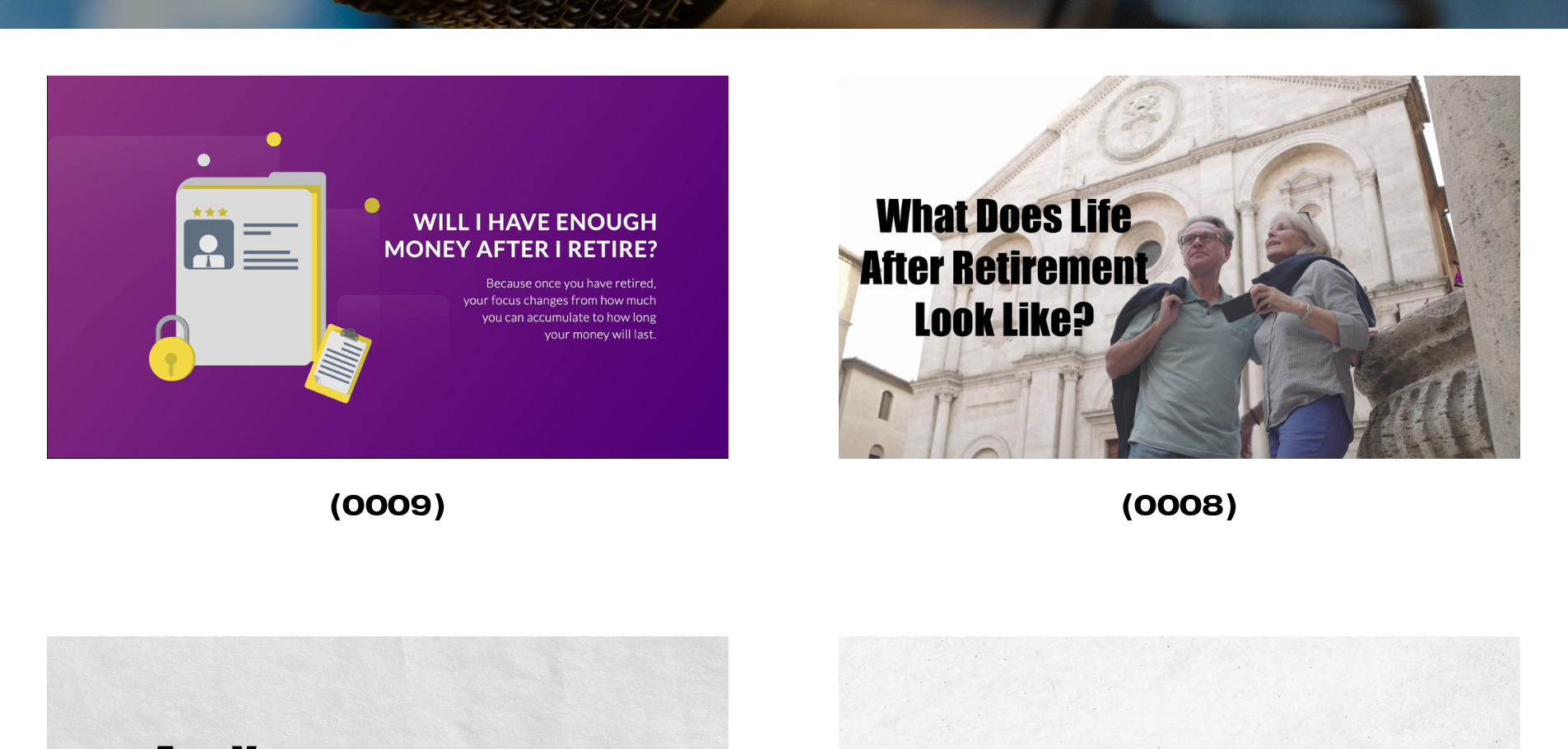
drag, startPoint x: 441, startPoint y: 270, endPoint x: 407, endPoint y: 285, distance: 37.2
click at [440, 270] on img at bounding box center [387, 267] width 681 height 383
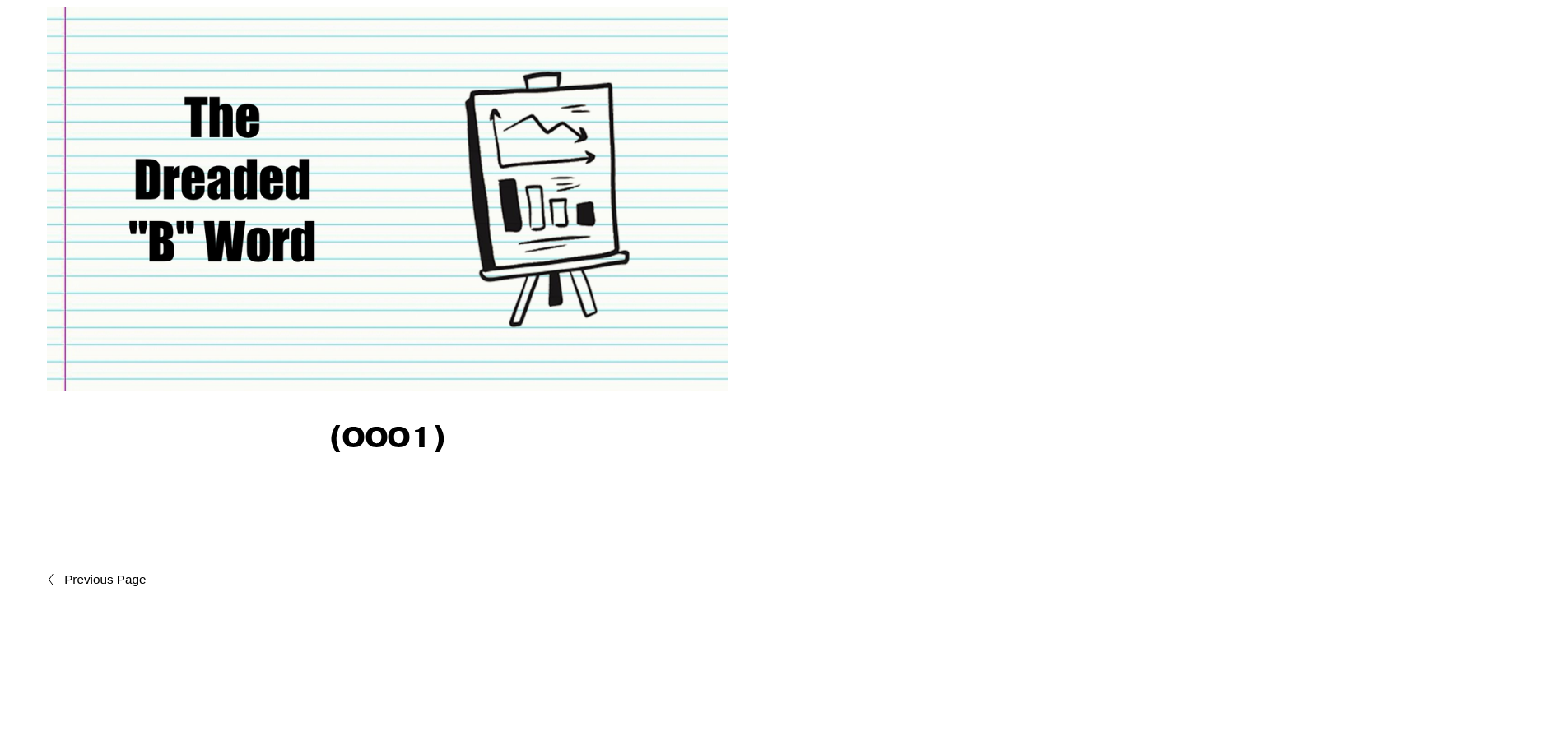
scroll to position [3036, 0]
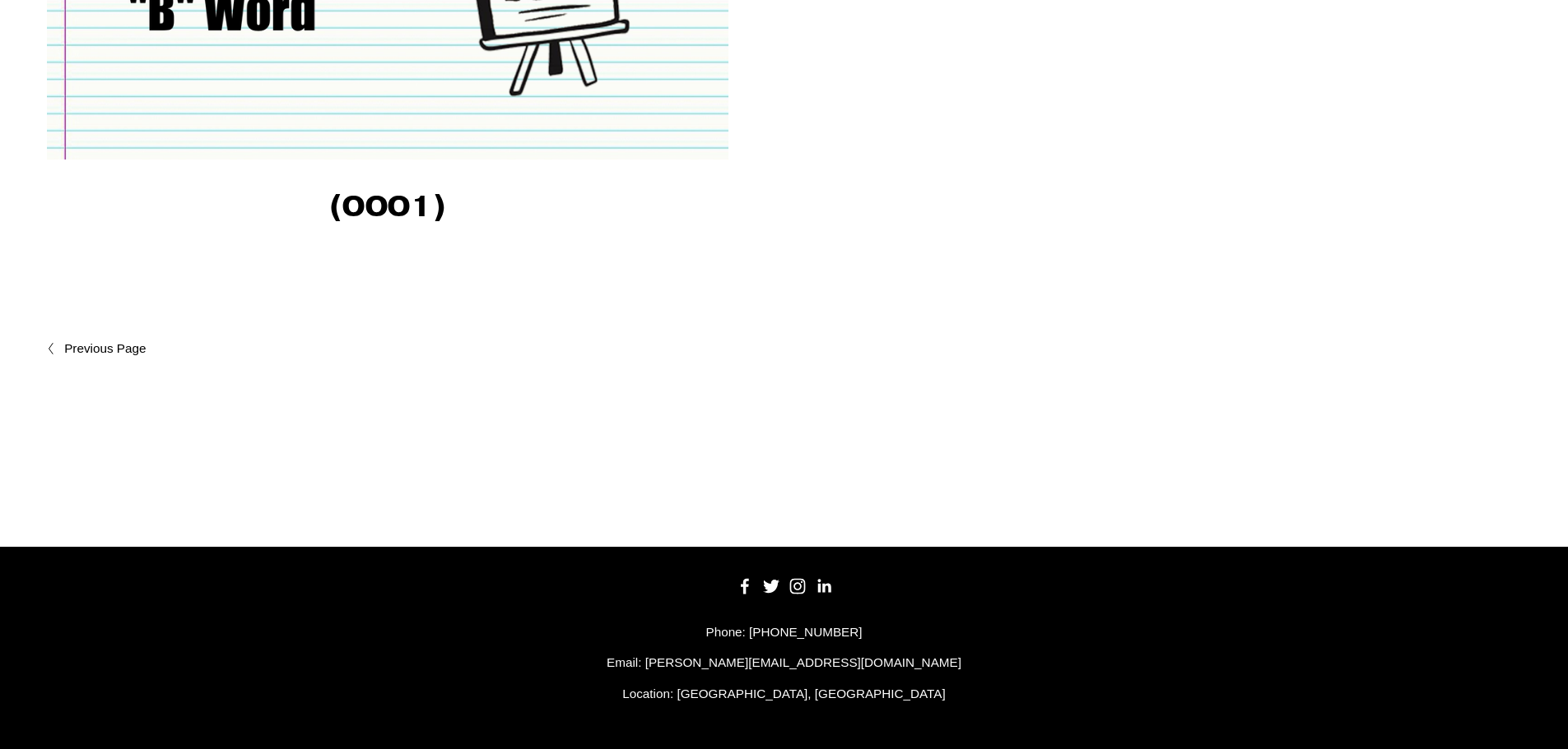
click at [96, 344] on span "Newer Posts" at bounding box center [141, 349] width 153 height 20
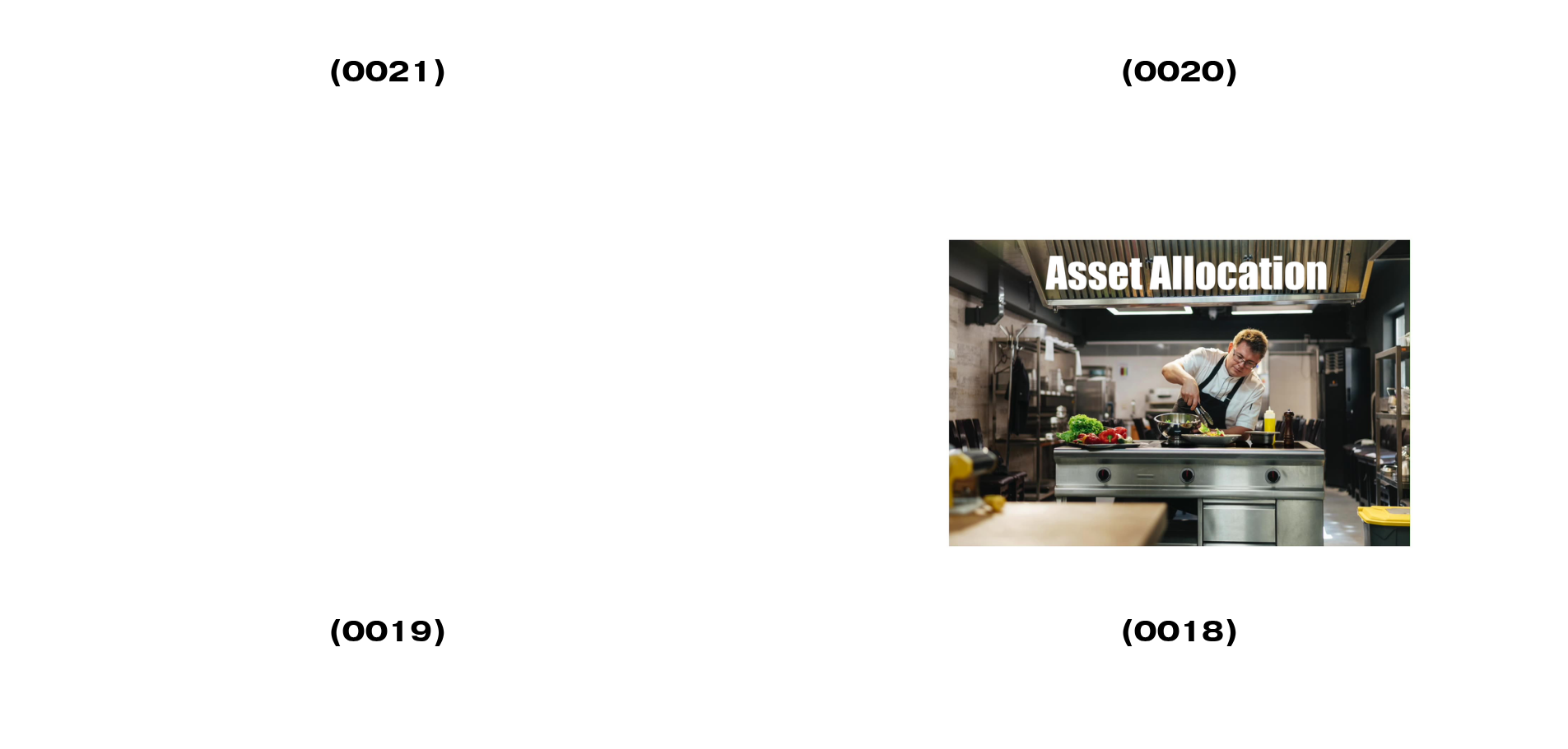
scroll to position [3208, 0]
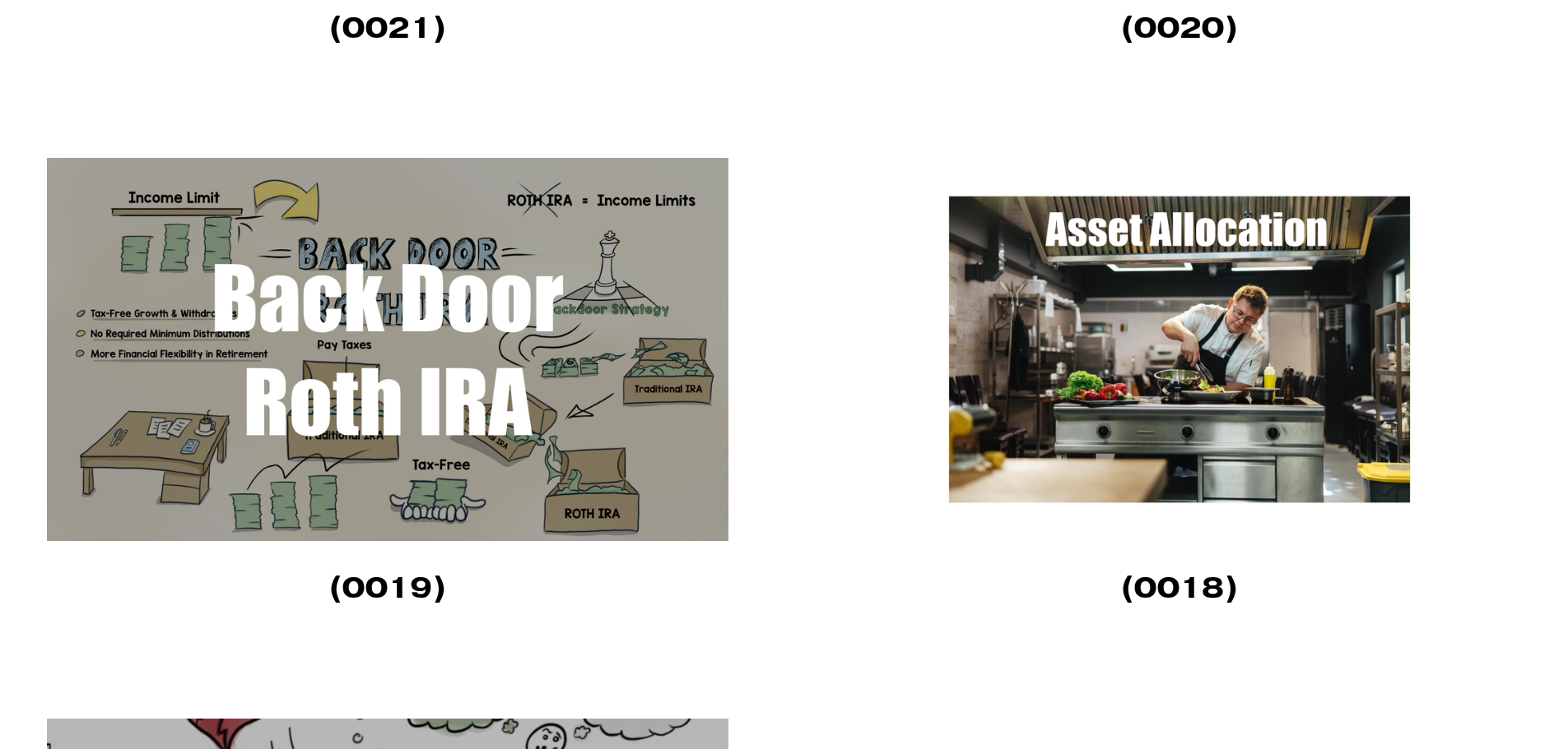
click at [593, 391] on img at bounding box center [387, 349] width 681 height 383
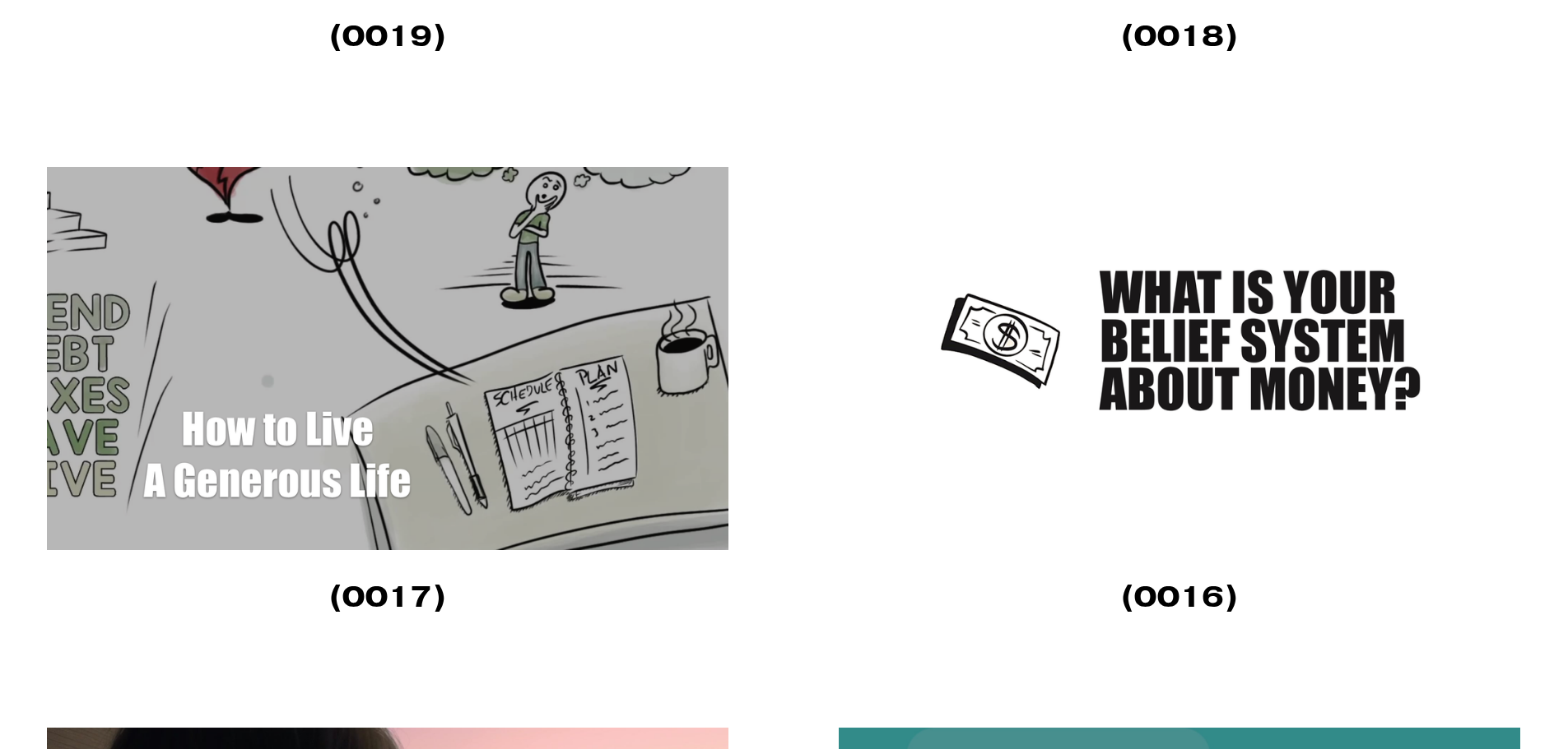
scroll to position [3784, 0]
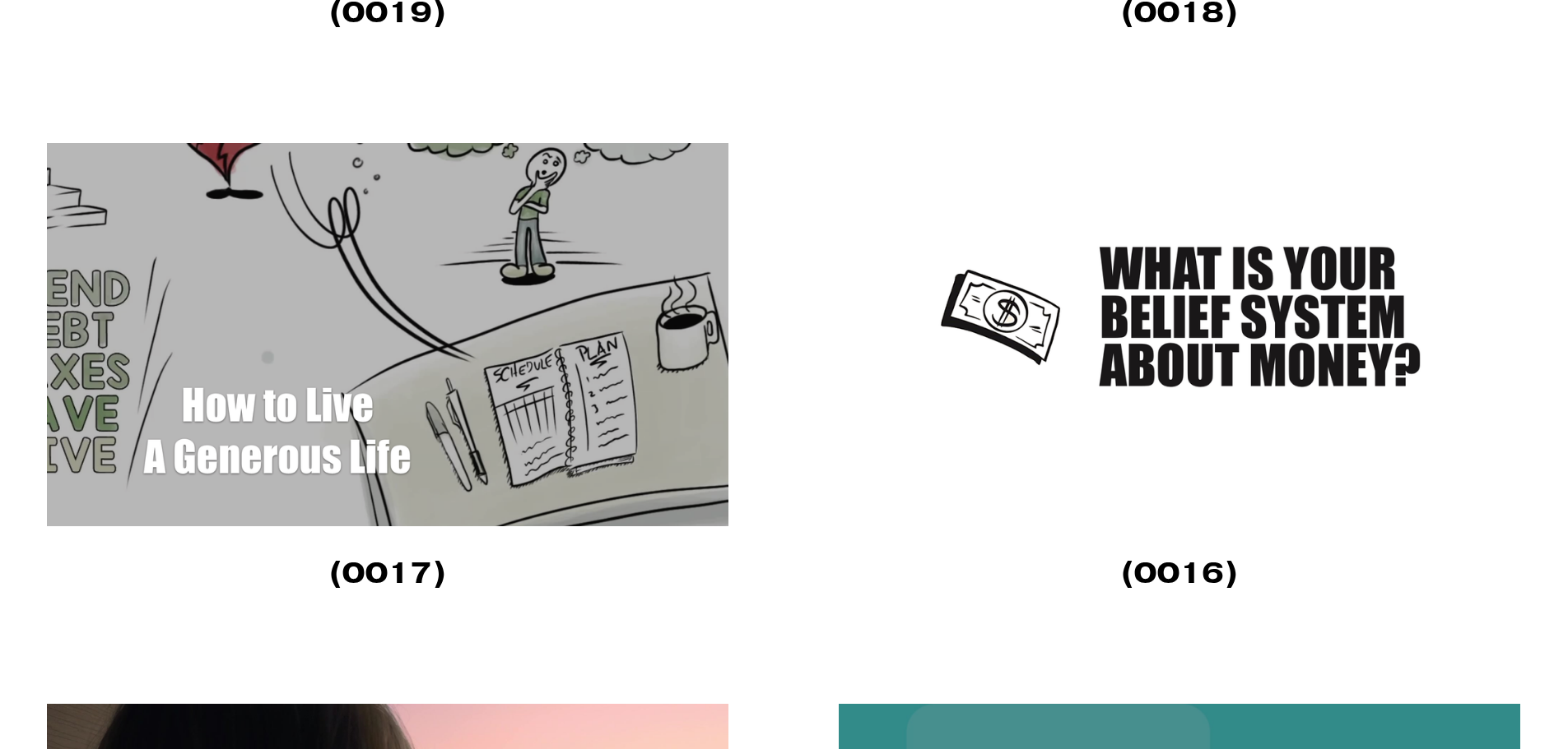
click at [505, 311] on img at bounding box center [387, 335] width 681 height 383
click at [1160, 347] on img at bounding box center [1179, 335] width 681 height 383
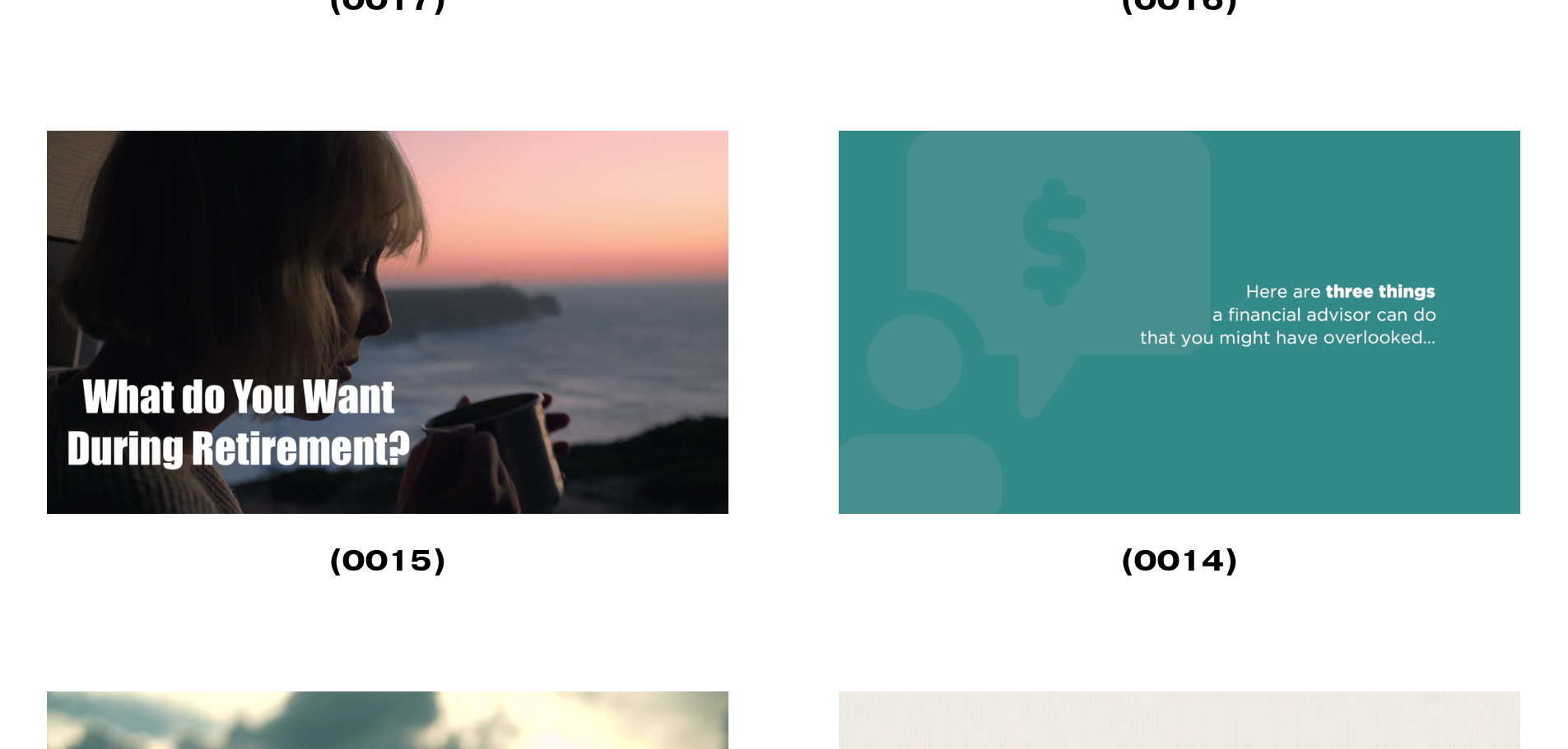
scroll to position [4359, 0]
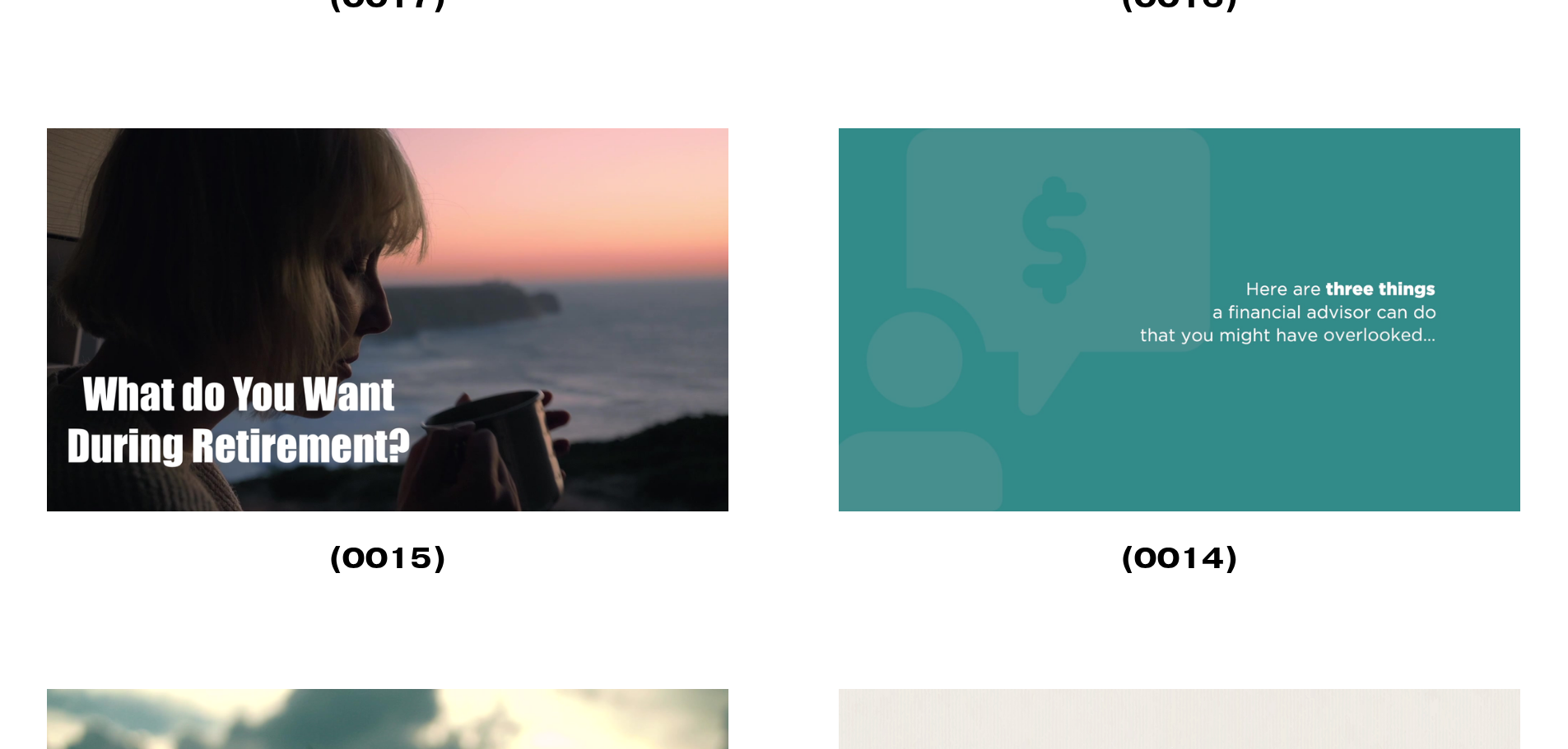
click at [1217, 358] on img at bounding box center [1179, 320] width 681 height 383
